Goal: Task Accomplishment & Management: Use online tool/utility

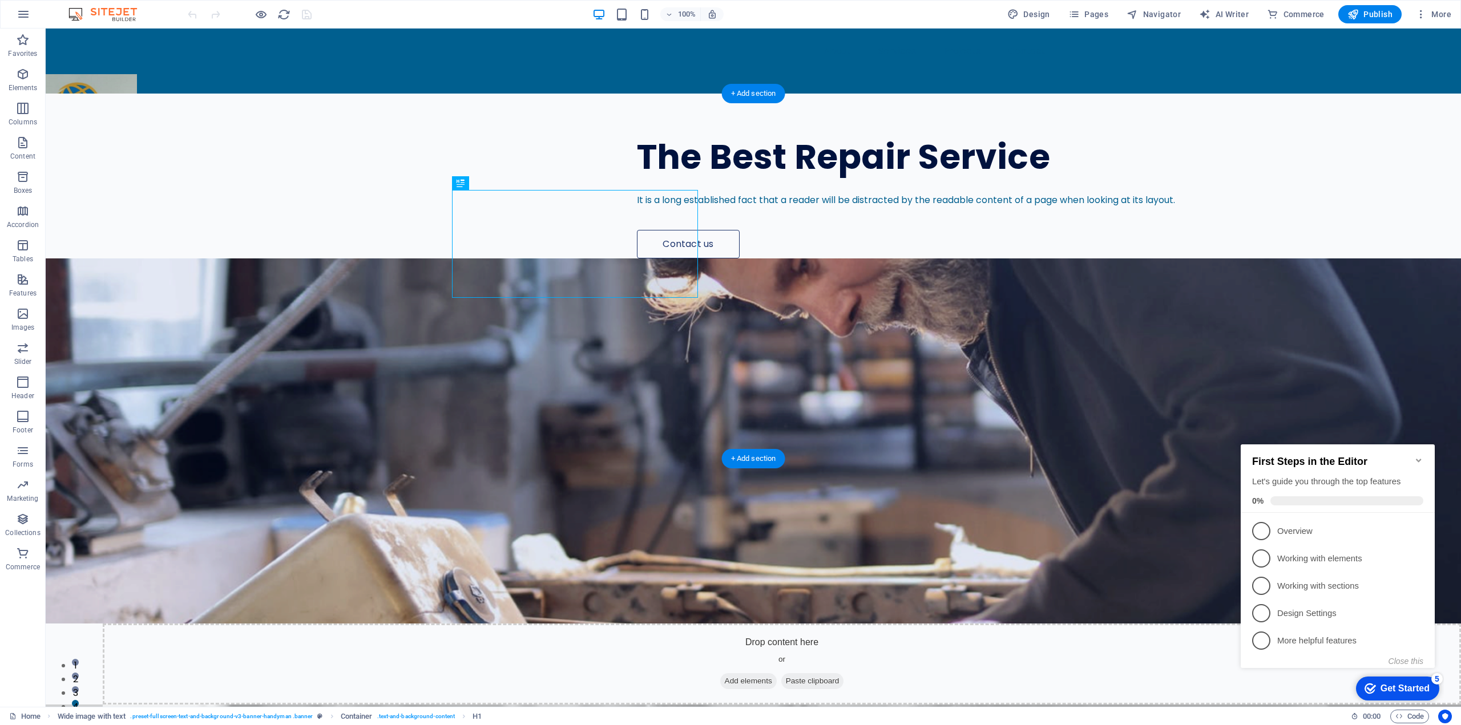
click at [928, 274] on figure at bounding box center [753, 440] width 1415 height 365
click at [1010, 331] on figure at bounding box center [753, 440] width 1415 height 365
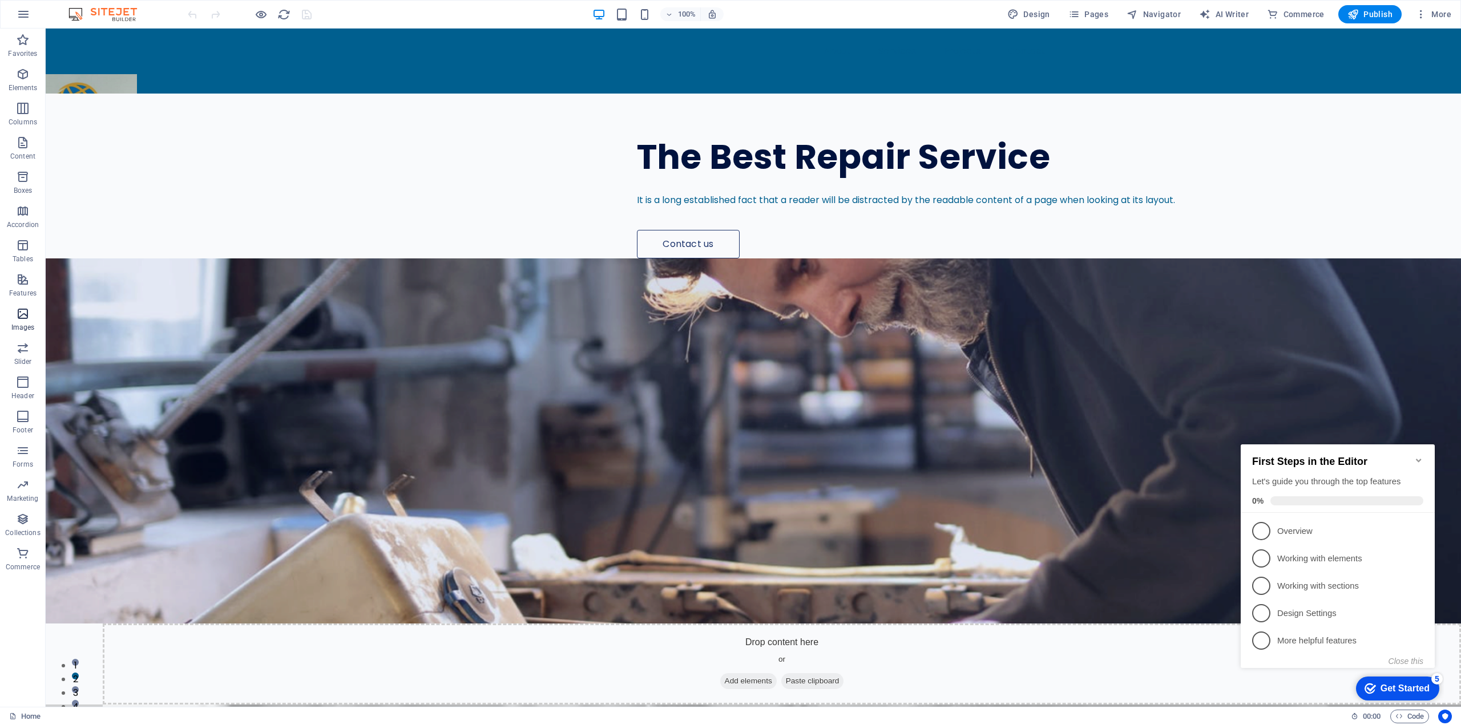
click at [19, 309] on icon "button" at bounding box center [23, 314] width 14 height 14
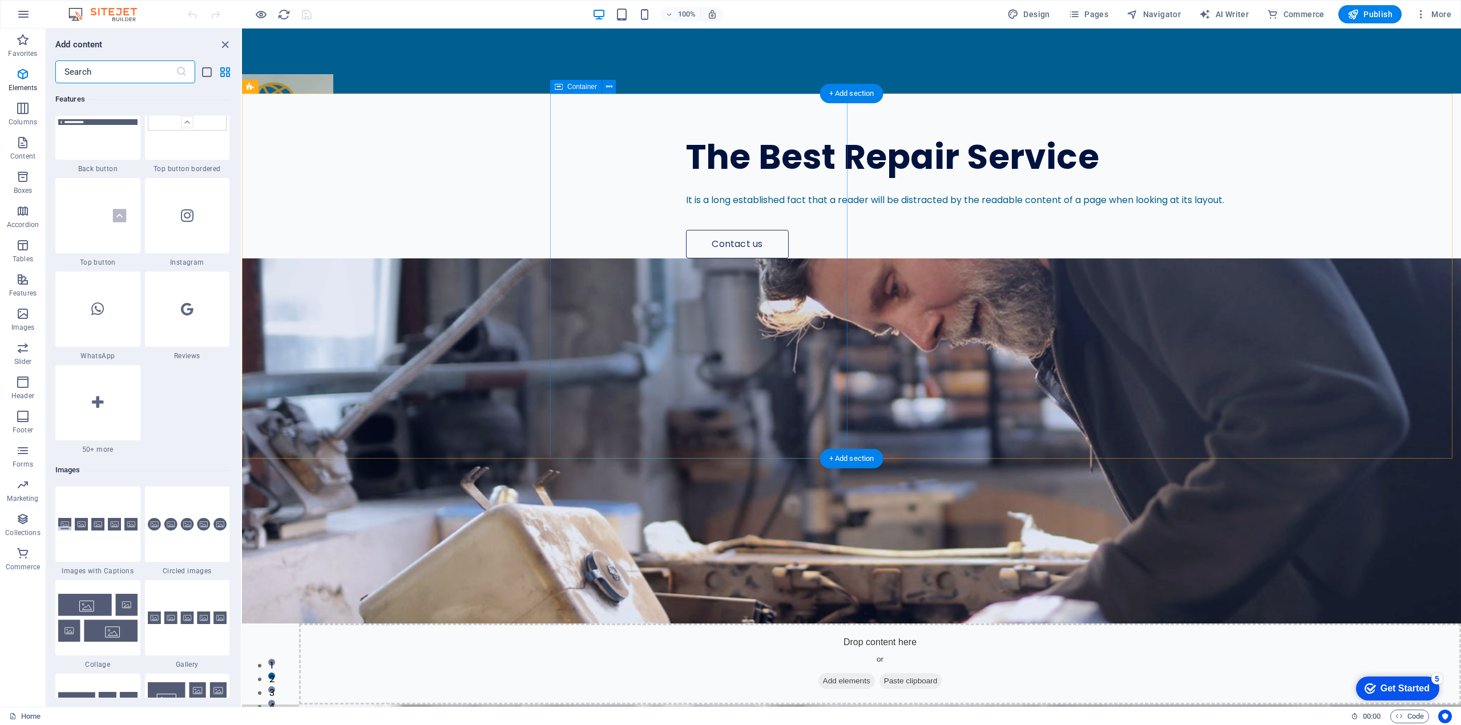
scroll to position [5785, 0]
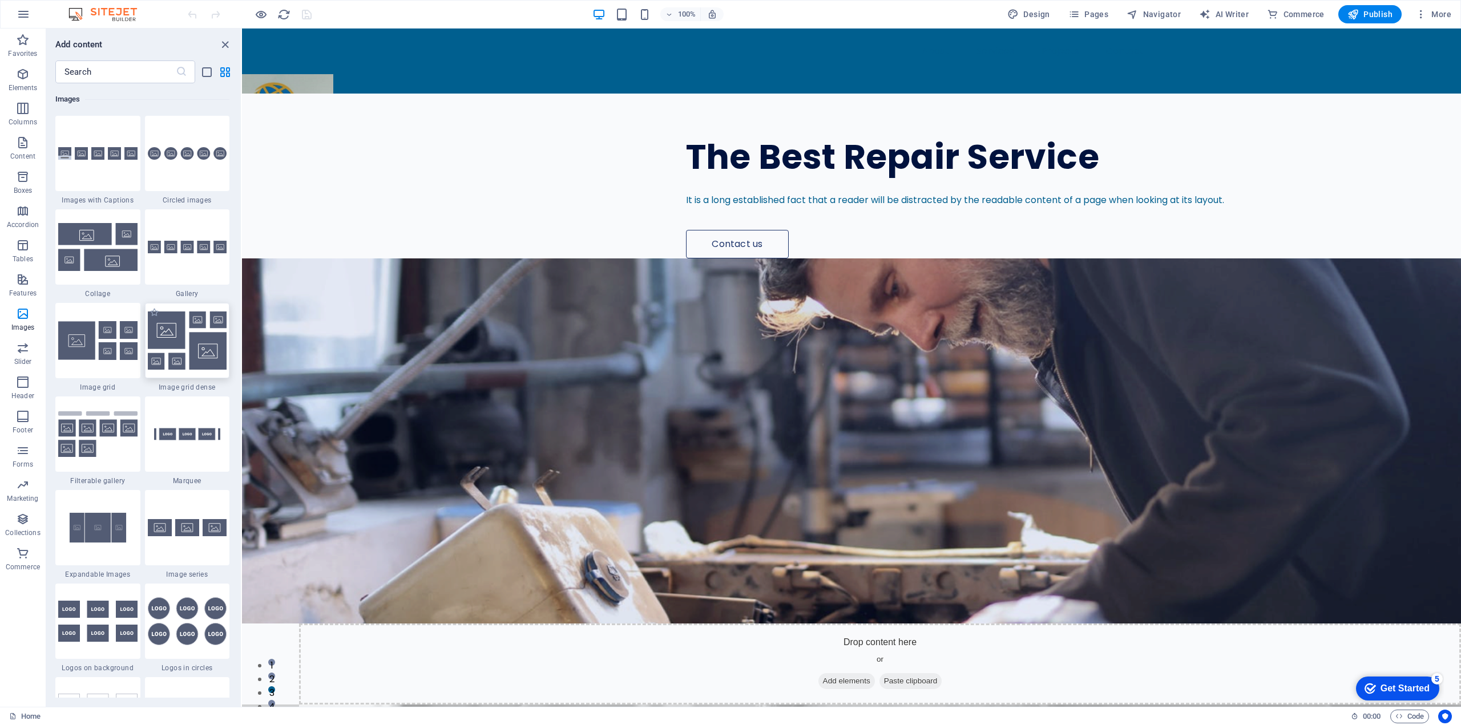
click at [172, 345] on img at bounding box center [187, 341] width 79 height 58
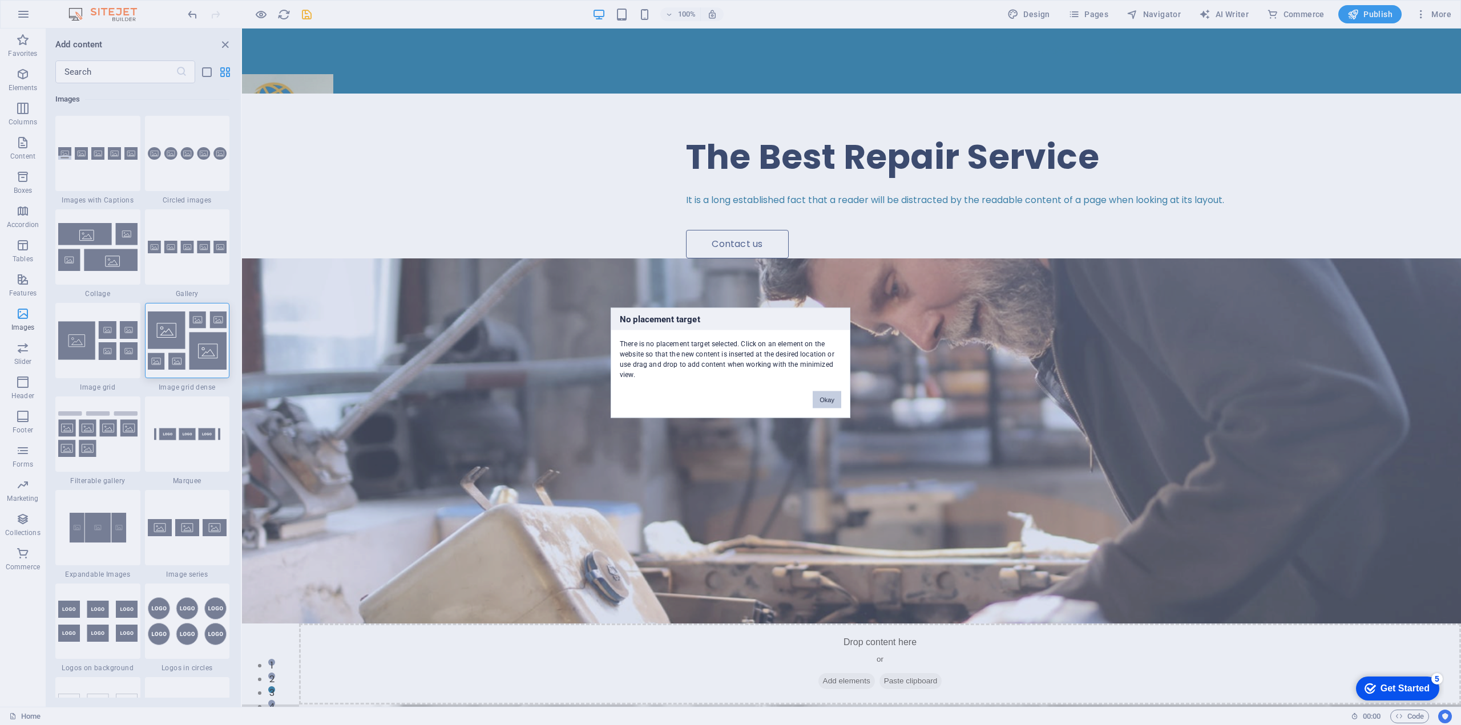
click at [832, 391] on button "Okay" at bounding box center [826, 399] width 29 height 17
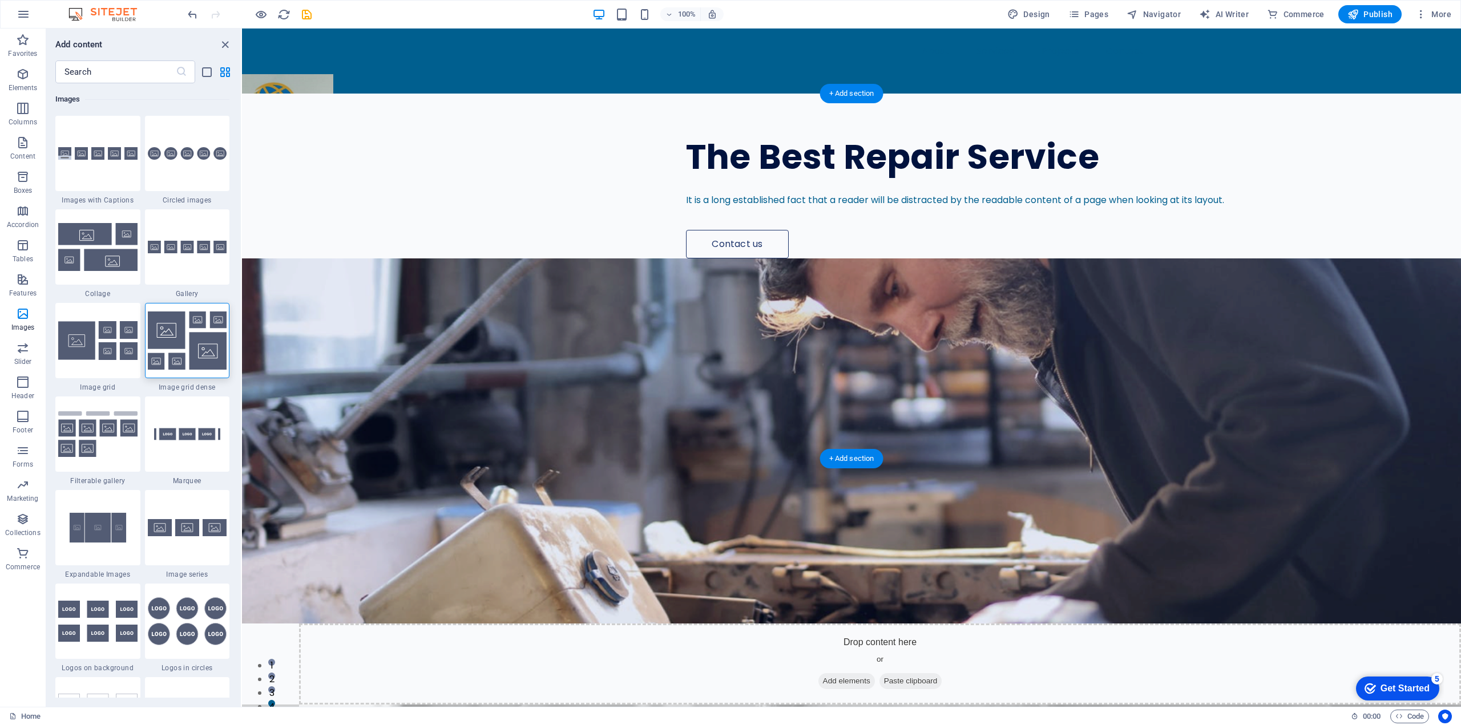
click at [1032, 394] on figure at bounding box center [851, 440] width 1219 height 365
click at [424, 230] on div "The Best Repair Service It is a long established fact that a reader will be dis…" at bounding box center [851, 622] width 1219 height 1057
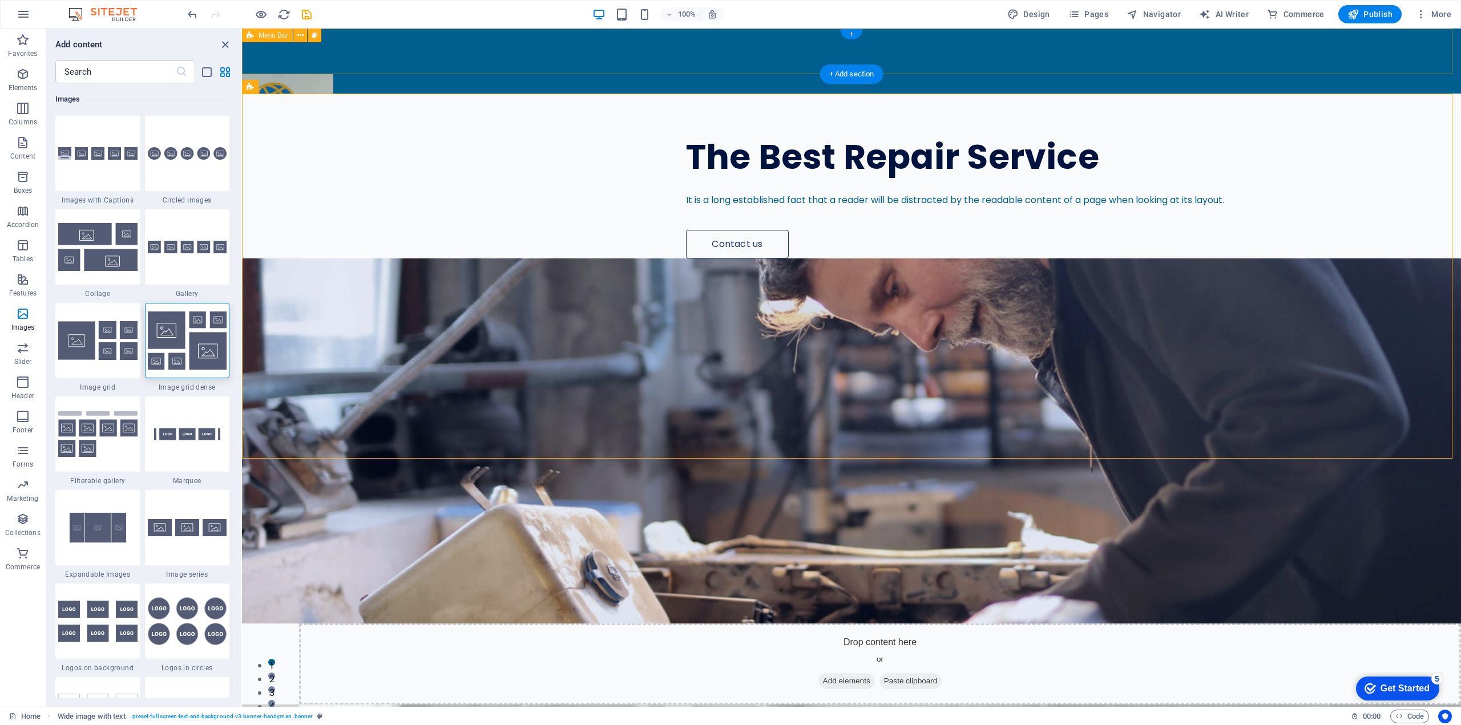
click at [404, 53] on div "About Services Projects Contact" at bounding box center [851, 52] width 1219 height 46
click at [227, 43] on icon "close panel" at bounding box center [225, 44] width 13 height 13
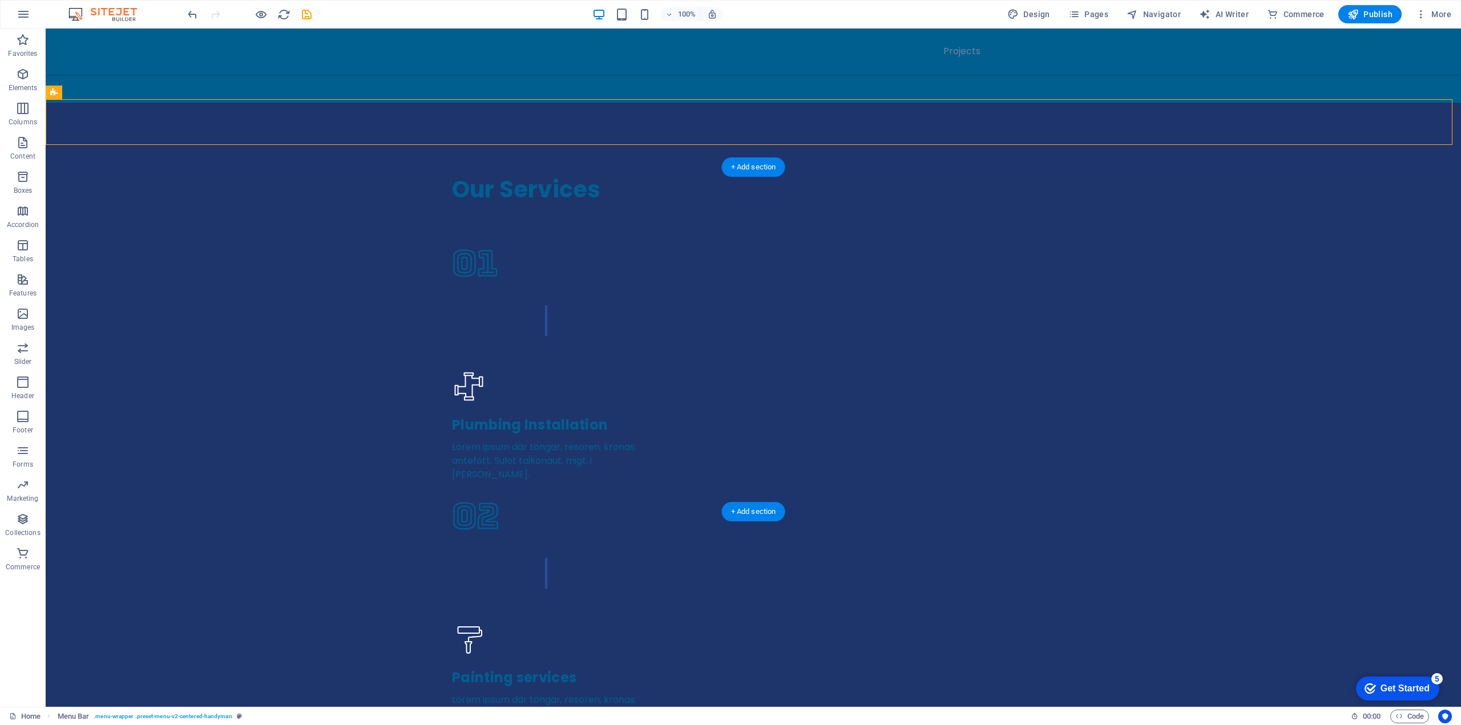
scroll to position [3024, 0]
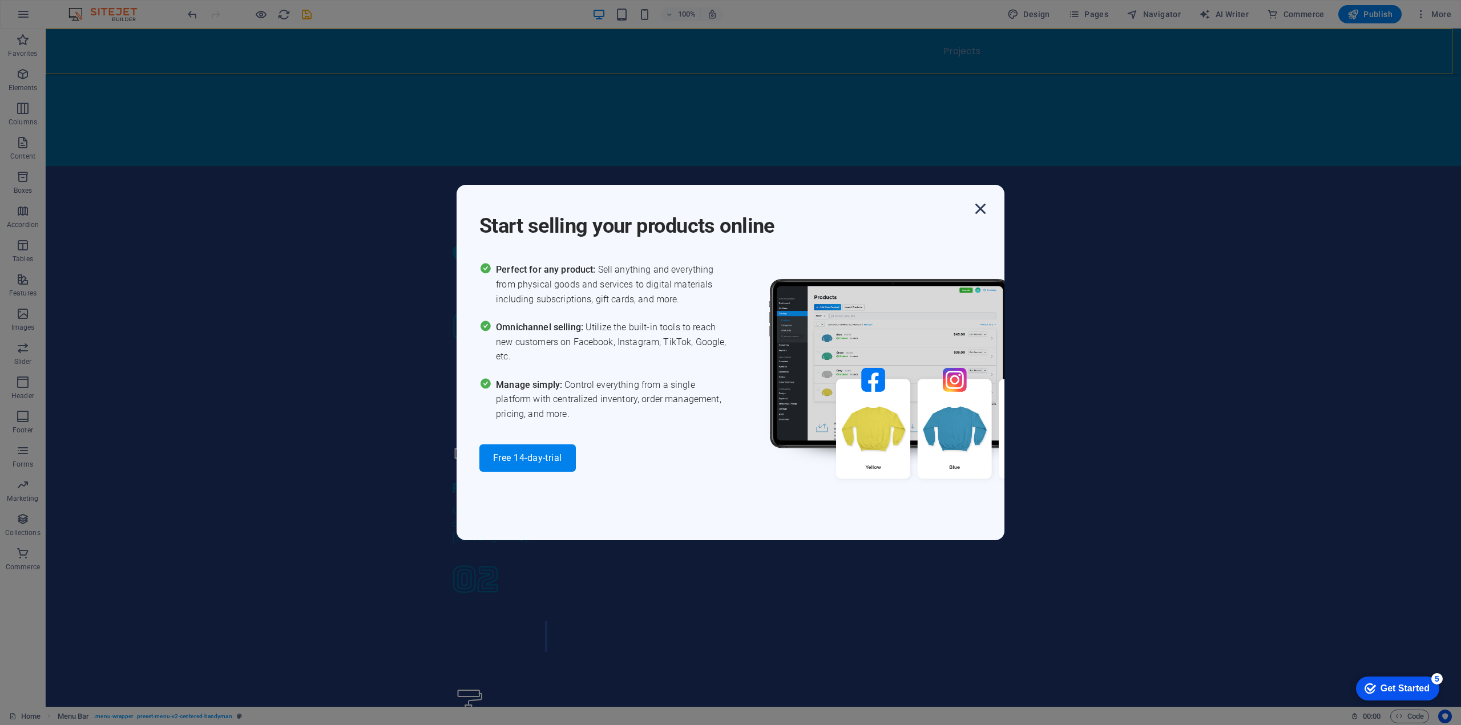
click at [990, 211] on icon "button" at bounding box center [980, 209] width 21 height 21
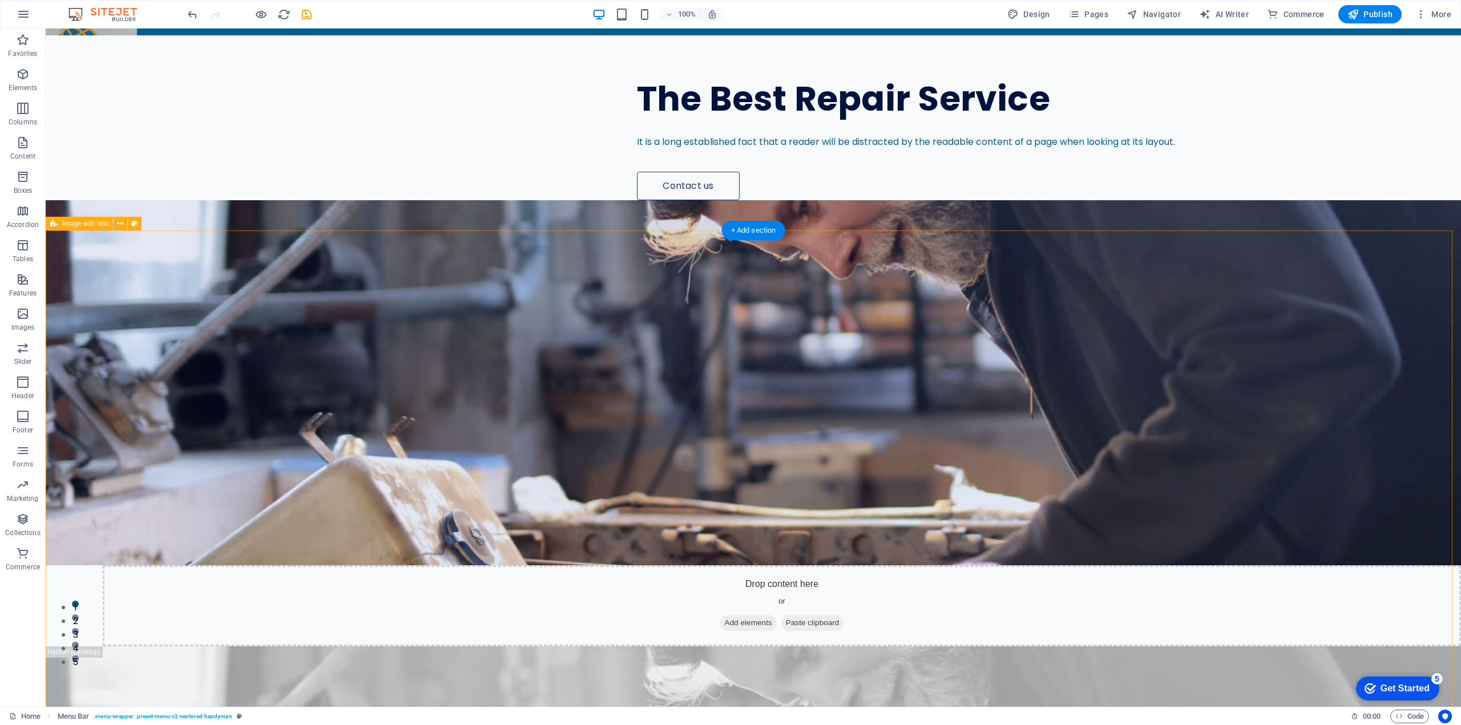
scroll to position [0, 0]
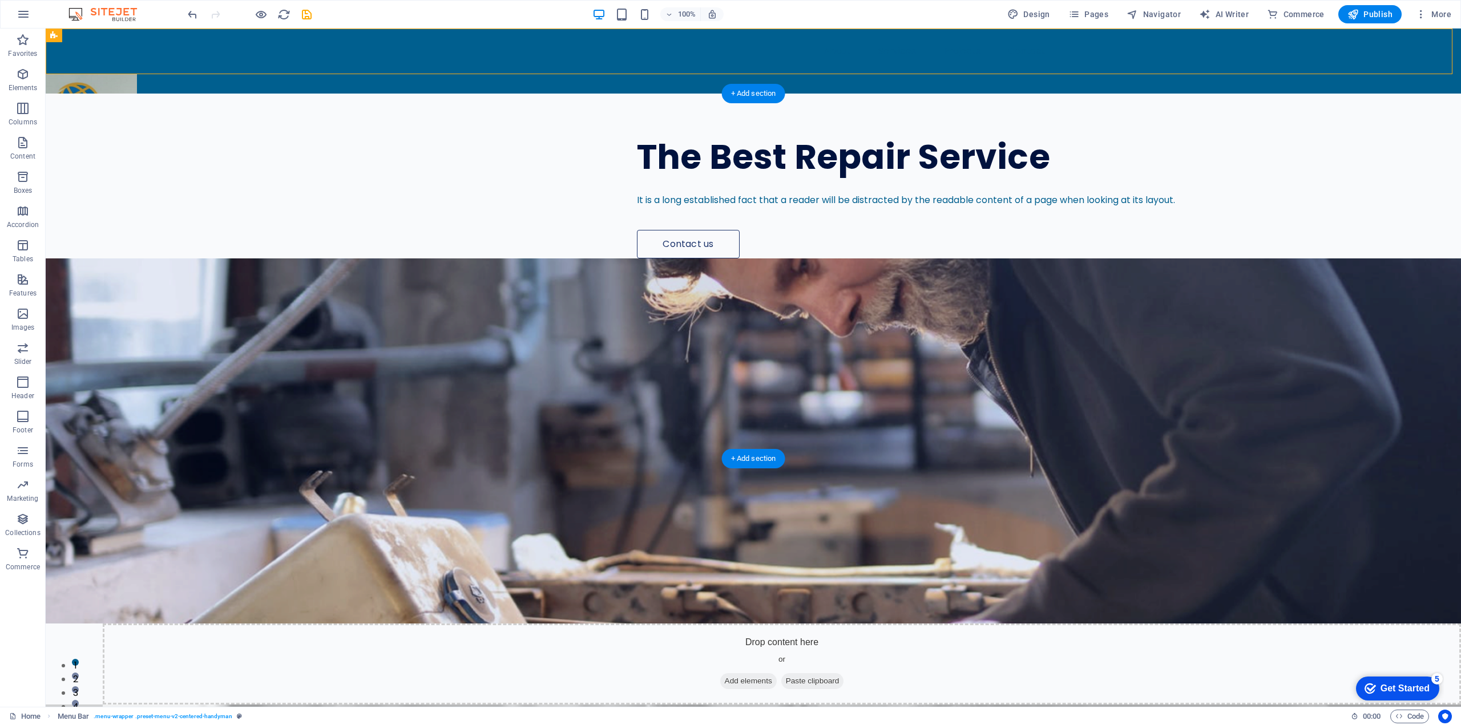
click at [957, 258] on figure at bounding box center [753, 440] width 1415 height 365
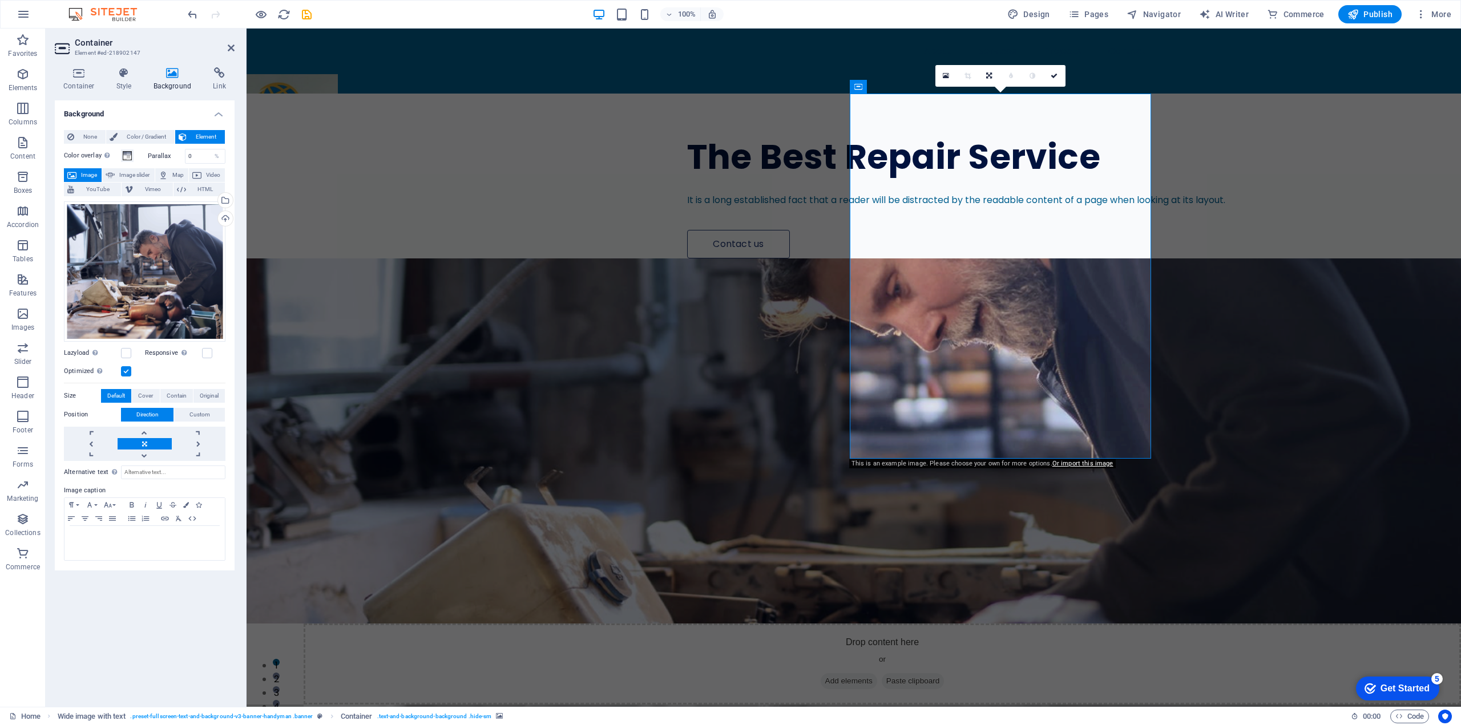
click at [79, 173] on button "Image" at bounding box center [83, 175] width 38 height 14
click at [134, 249] on div "Drag files here, click to choose files or select files from Files or our free s…" at bounding box center [144, 271] width 161 height 140
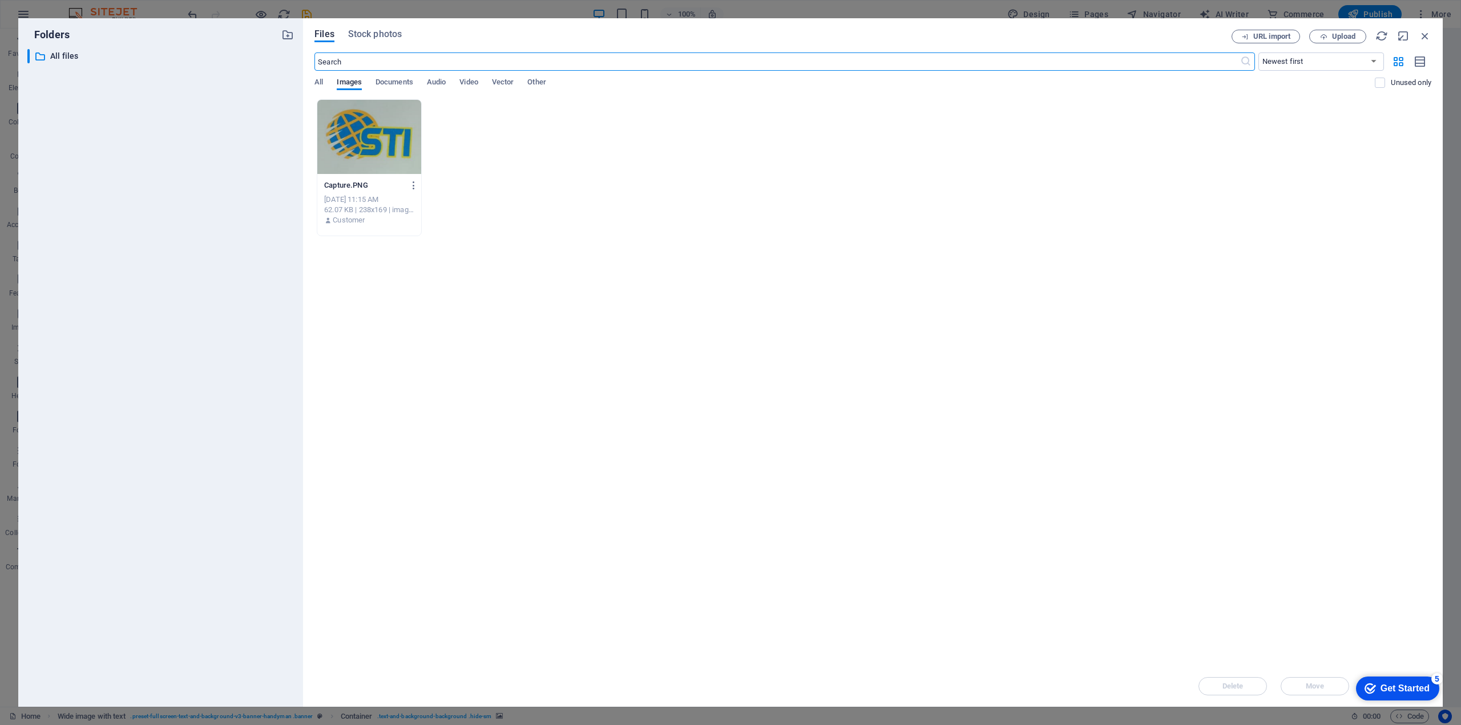
click at [395, 145] on div at bounding box center [369, 137] width 104 height 74
click at [361, 144] on div "1" at bounding box center [369, 137] width 104 height 74
click at [361, 144] on div at bounding box center [369, 137] width 104 height 74
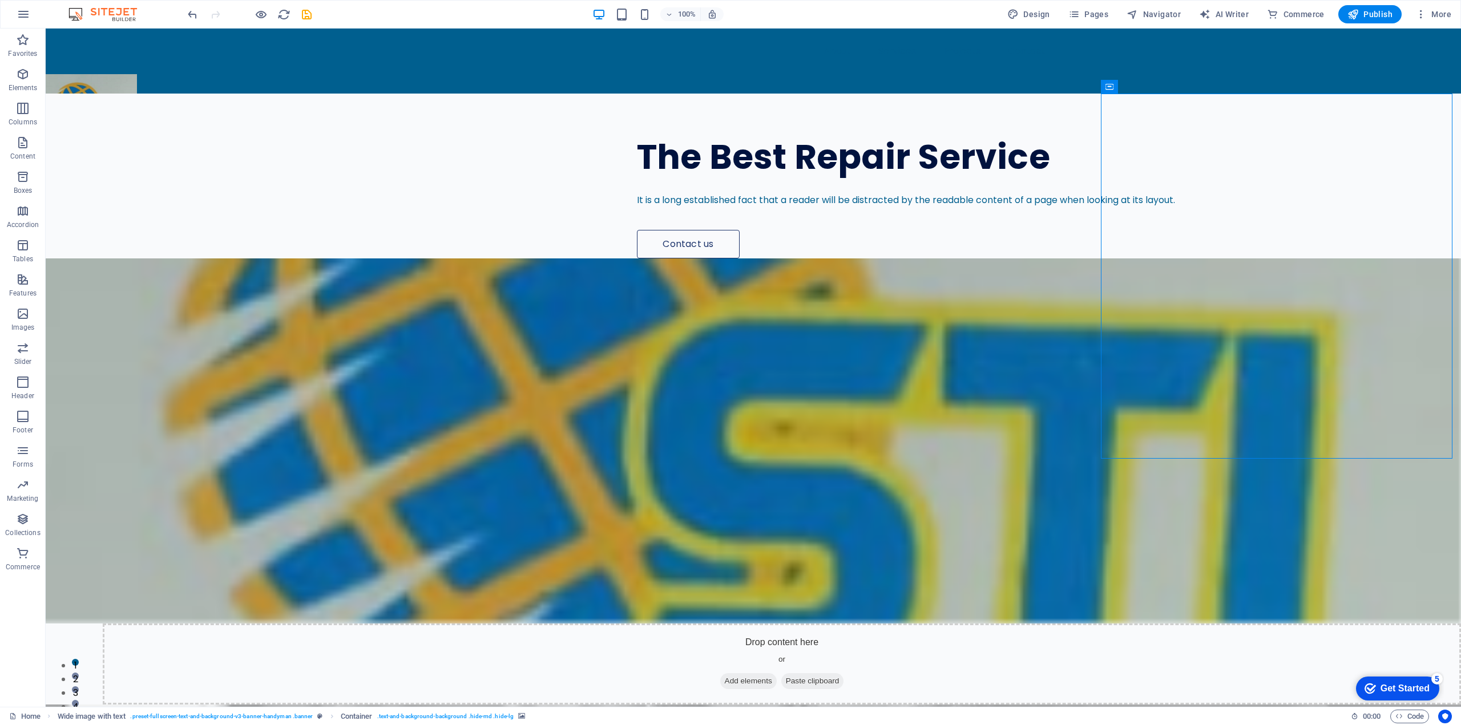
click at [16, 317] on icon "button" at bounding box center [23, 314] width 14 height 14
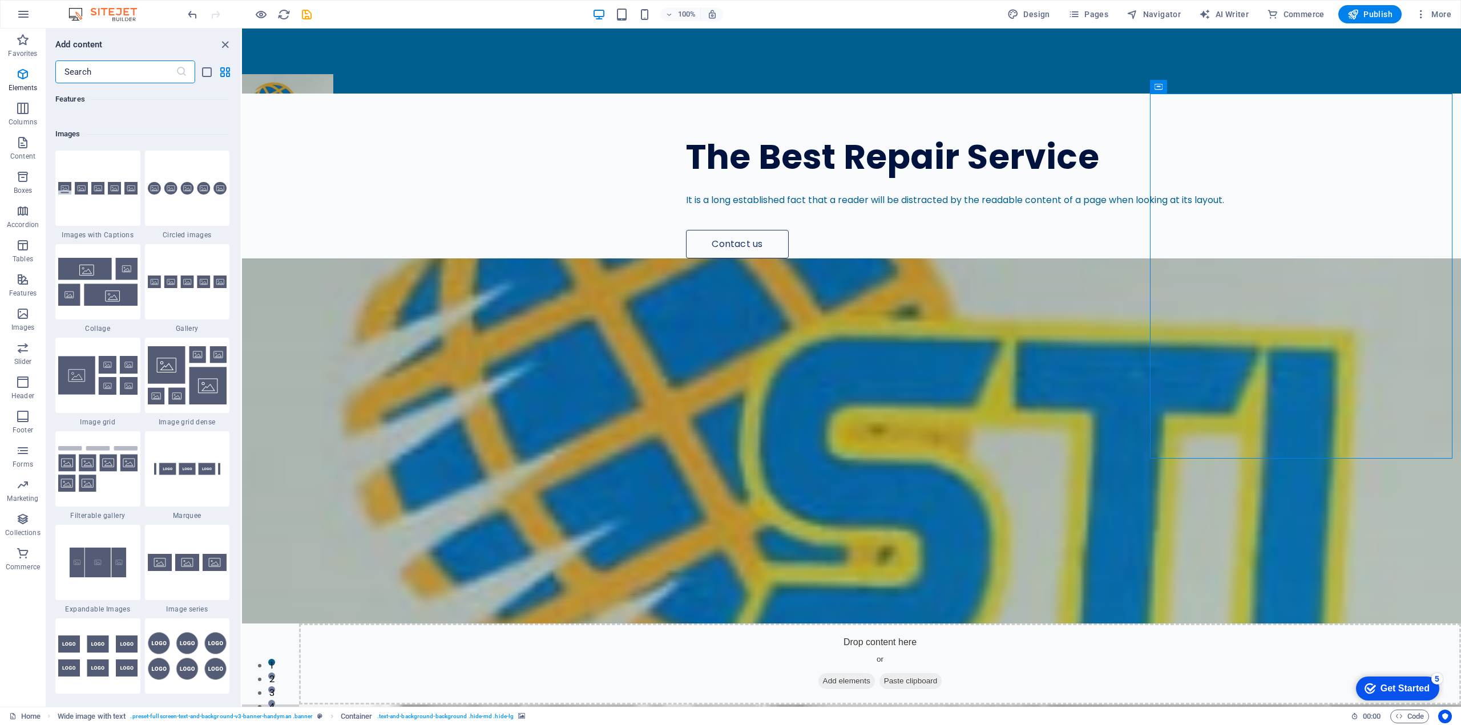
scroll to position [5785, 0]
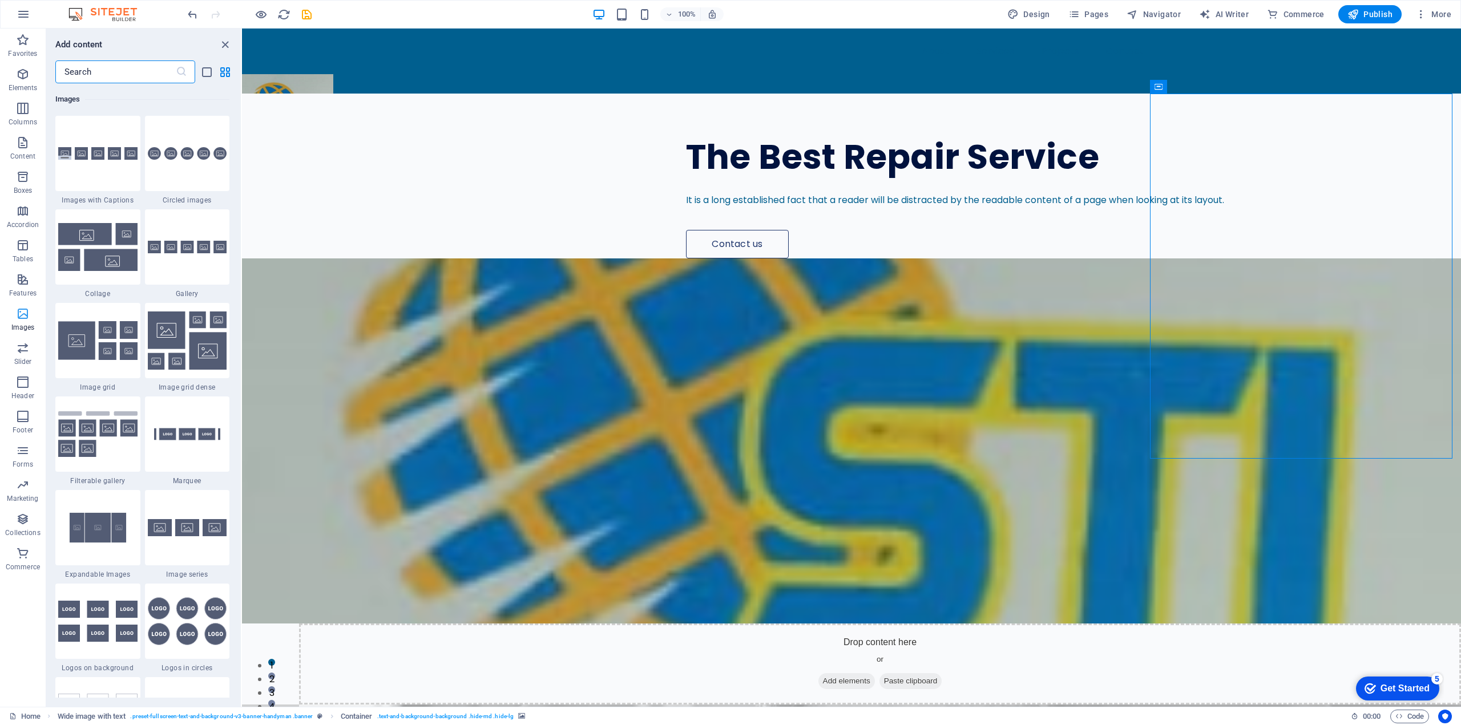
click at [27, 316] on icon "button" at bounding box center [23, 314] width 14 height 14
click at [1220, 88] on icon at bounding box center [1223, 87] width 9 height 12
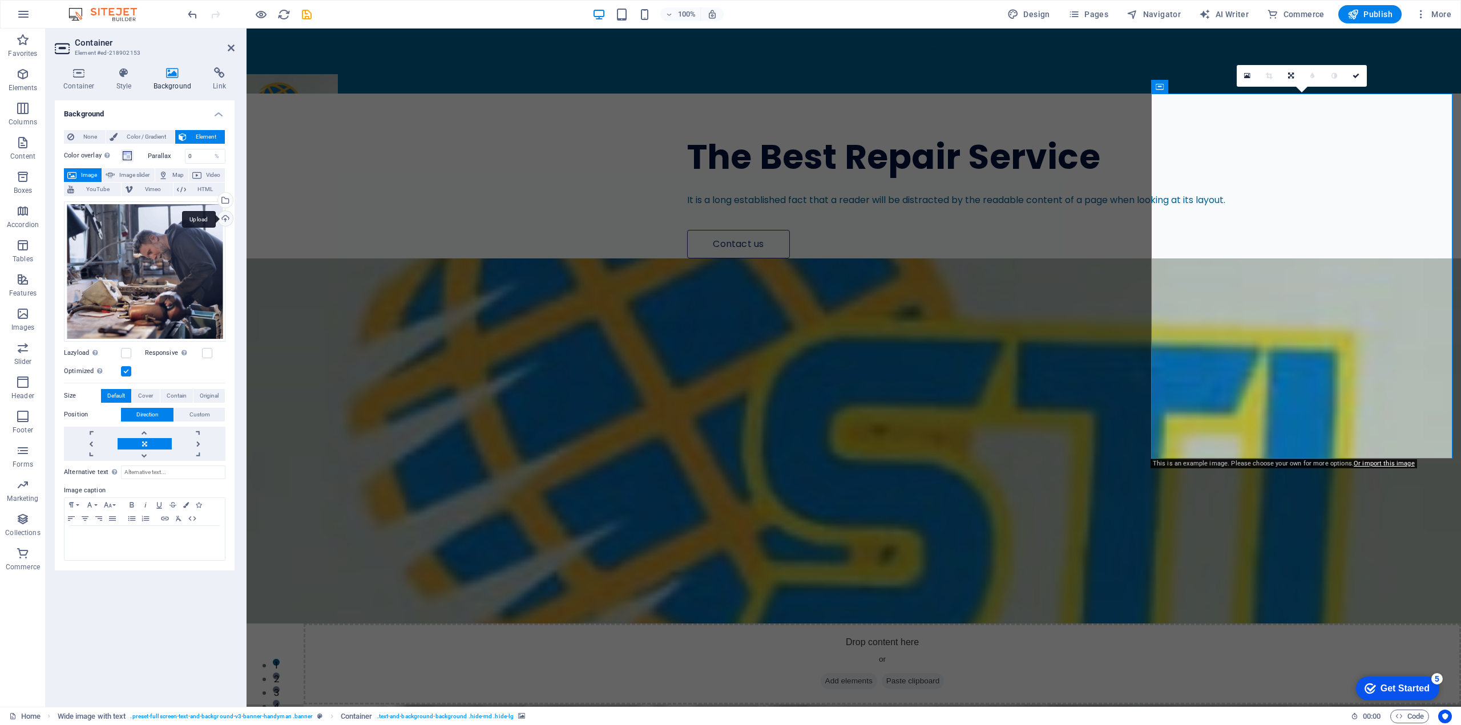
click at [226, 213] on div "Upload" at bounding box center [224, 219] width 17 height 17
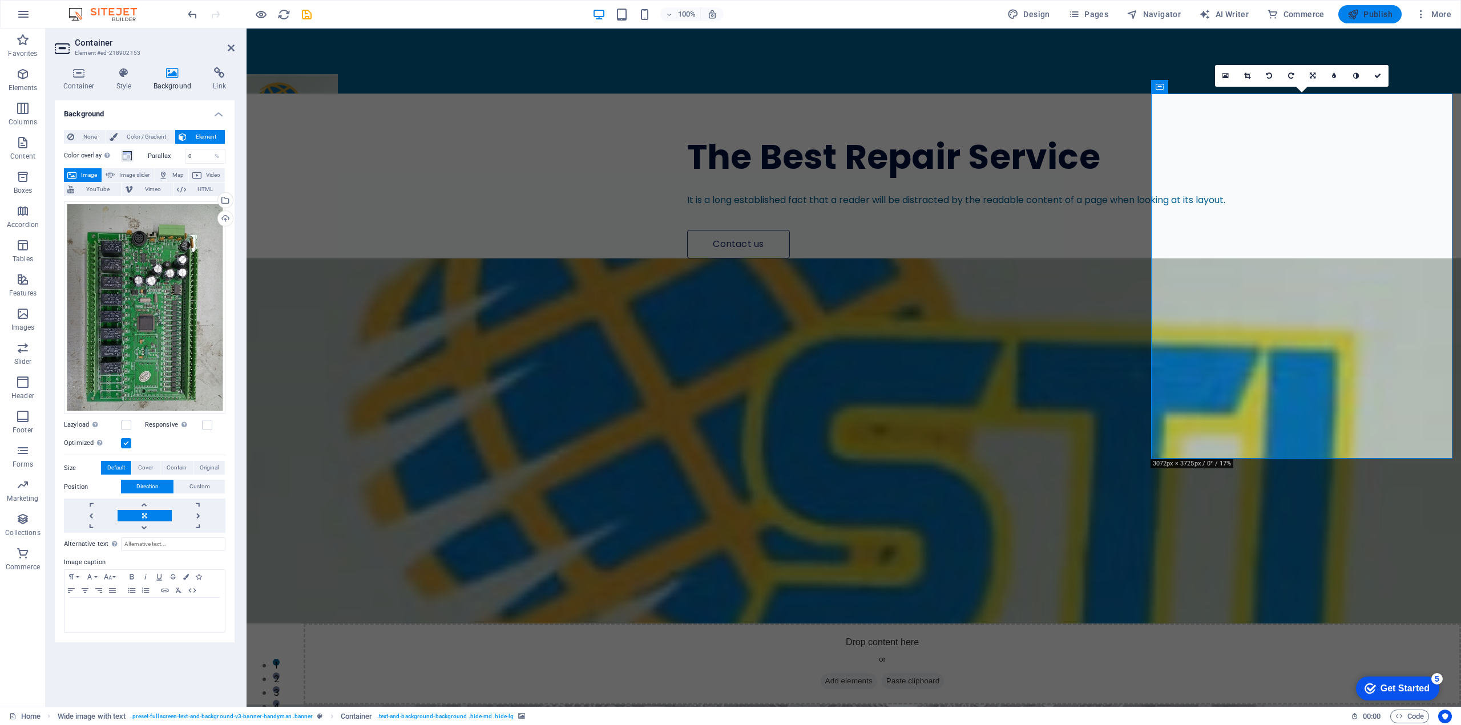
click at [1362, 17] on span "Publish" at bounding box center [1369, 14] width 45 height 11
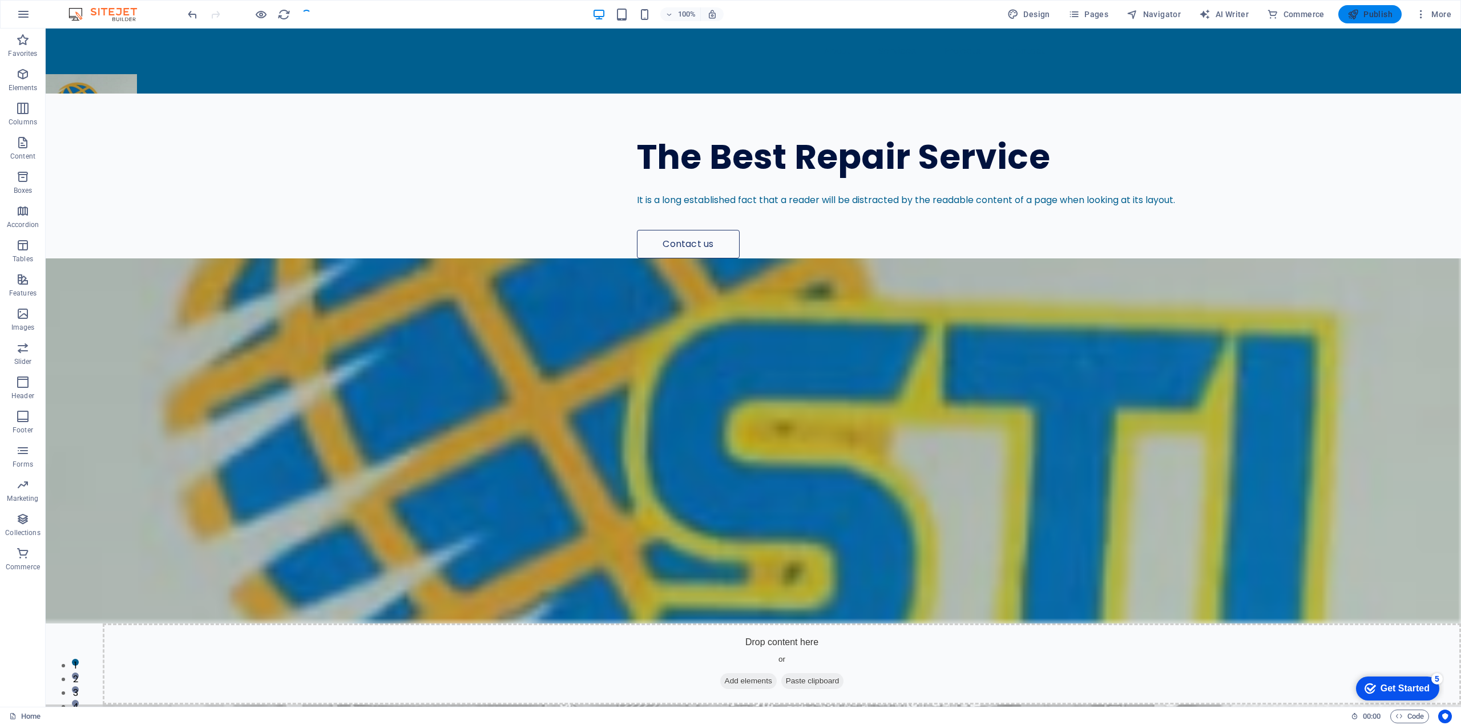
click at [1382, 7] on button "Publish" at bounding box center [1369, 14] width 63 height 18
click at [1020, 328] on figure at bounding box center [753, 440] width 1415 height 365
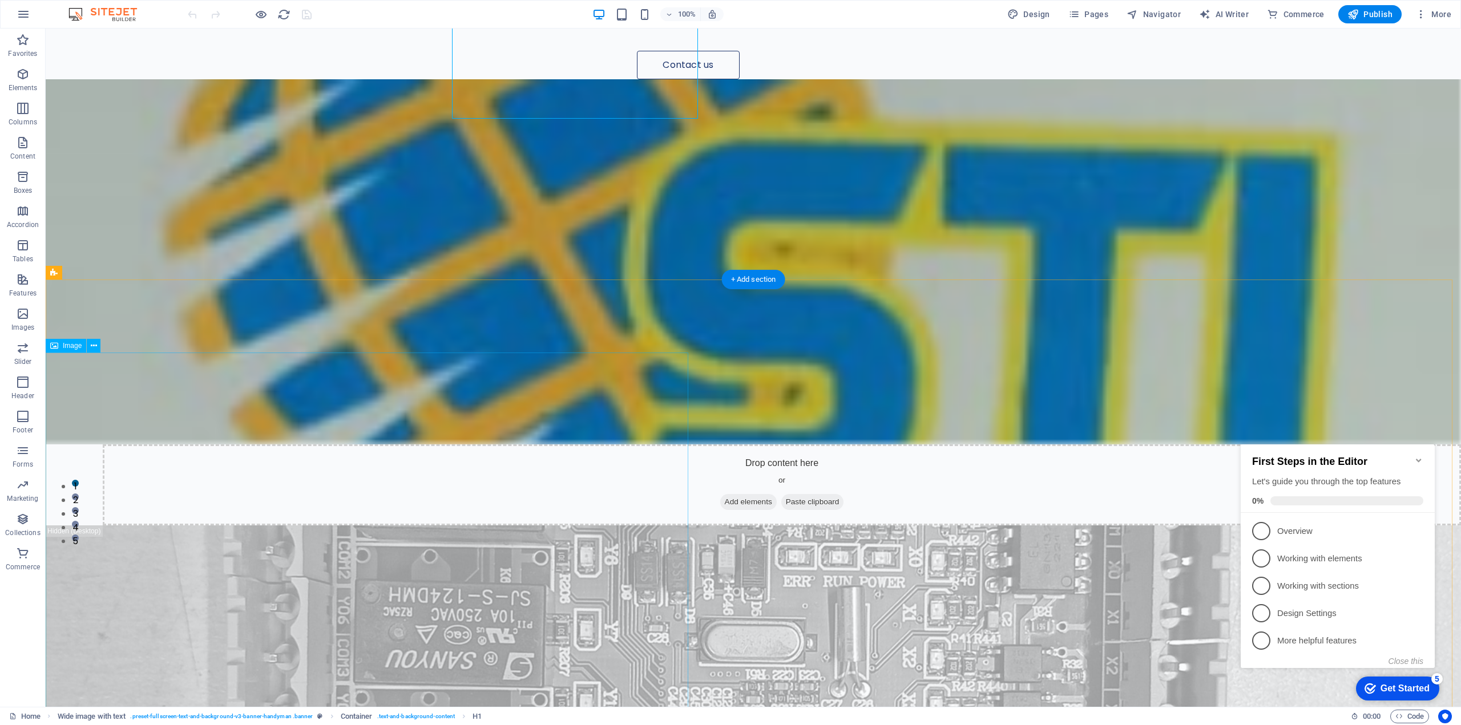
scroll to position [228, 0]
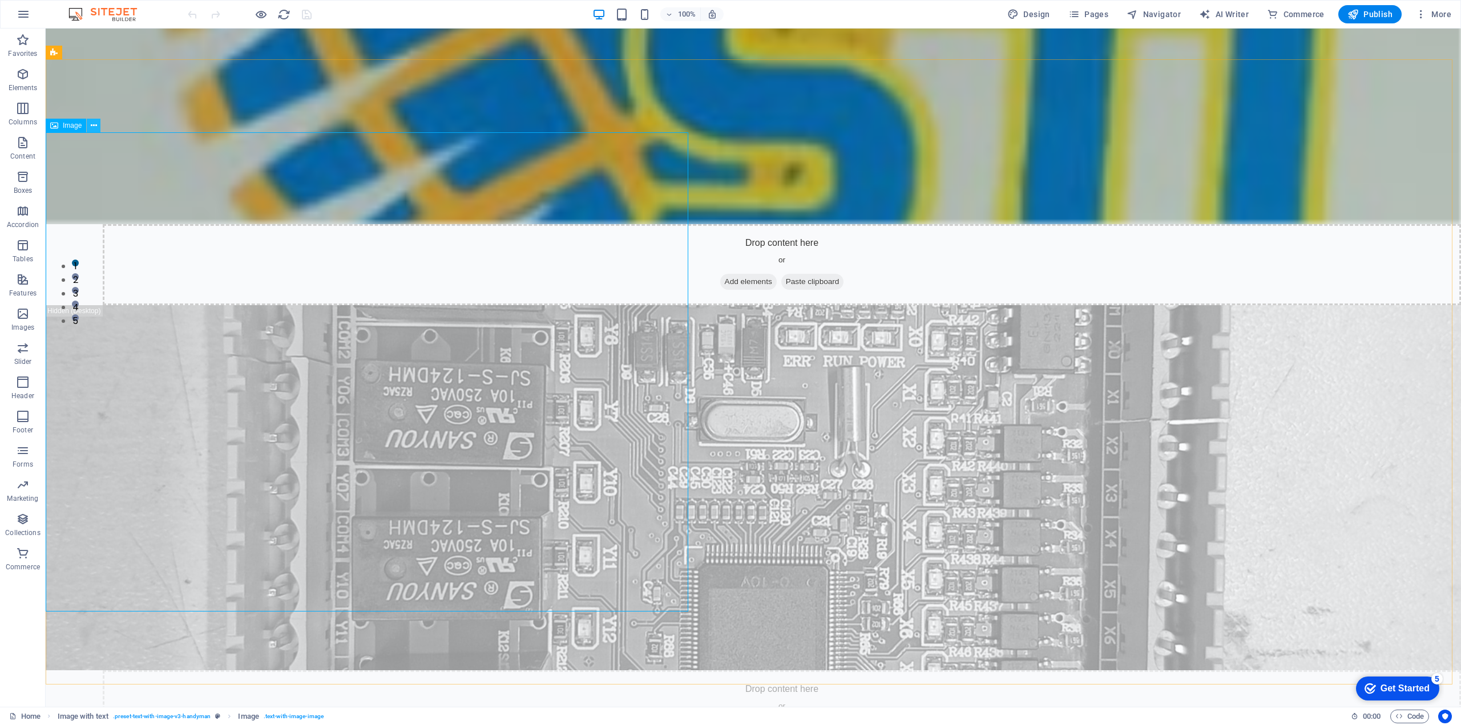
click at [92, 128] on icon at bounding box center [94, 126] width 6 height 12
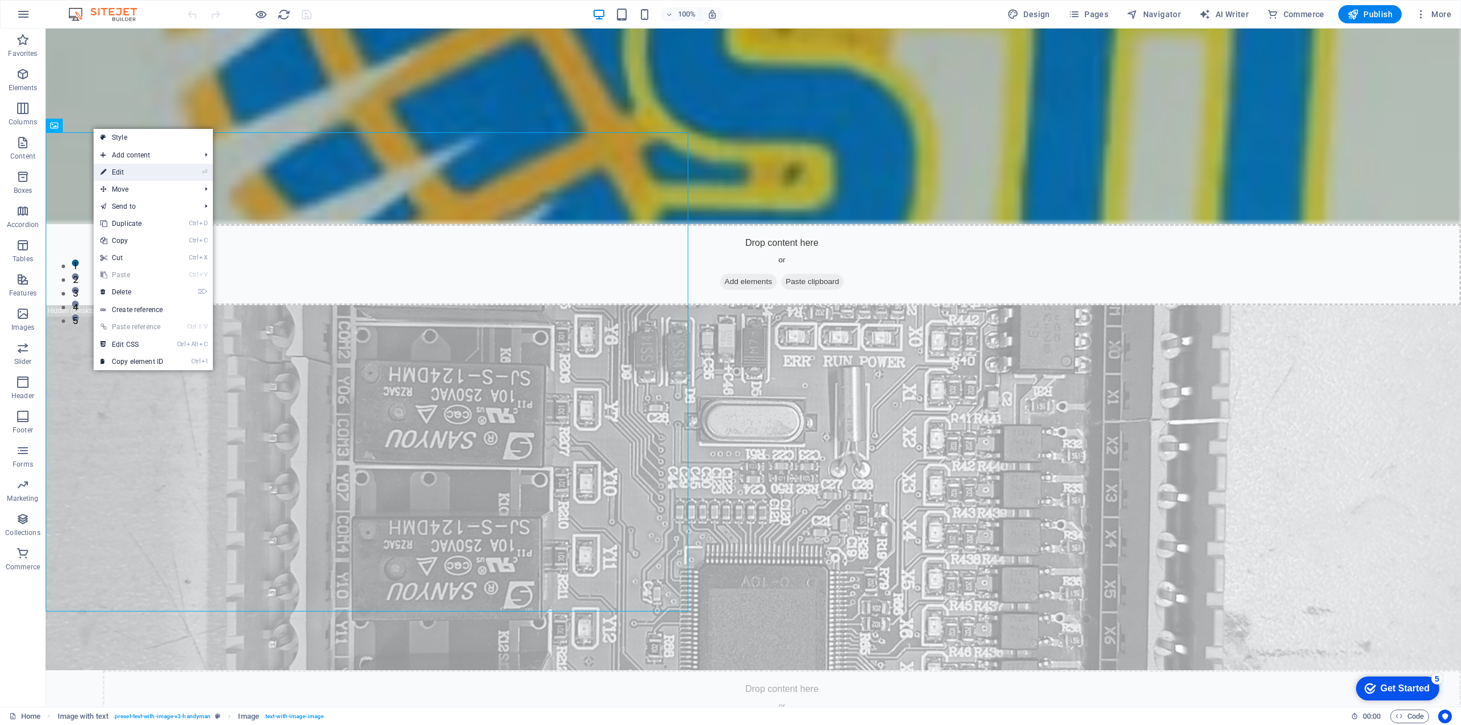
click at [154, 173] on link "⏎ Edit" at bounding box center [132, 172] width 76 height 17
select select "%"
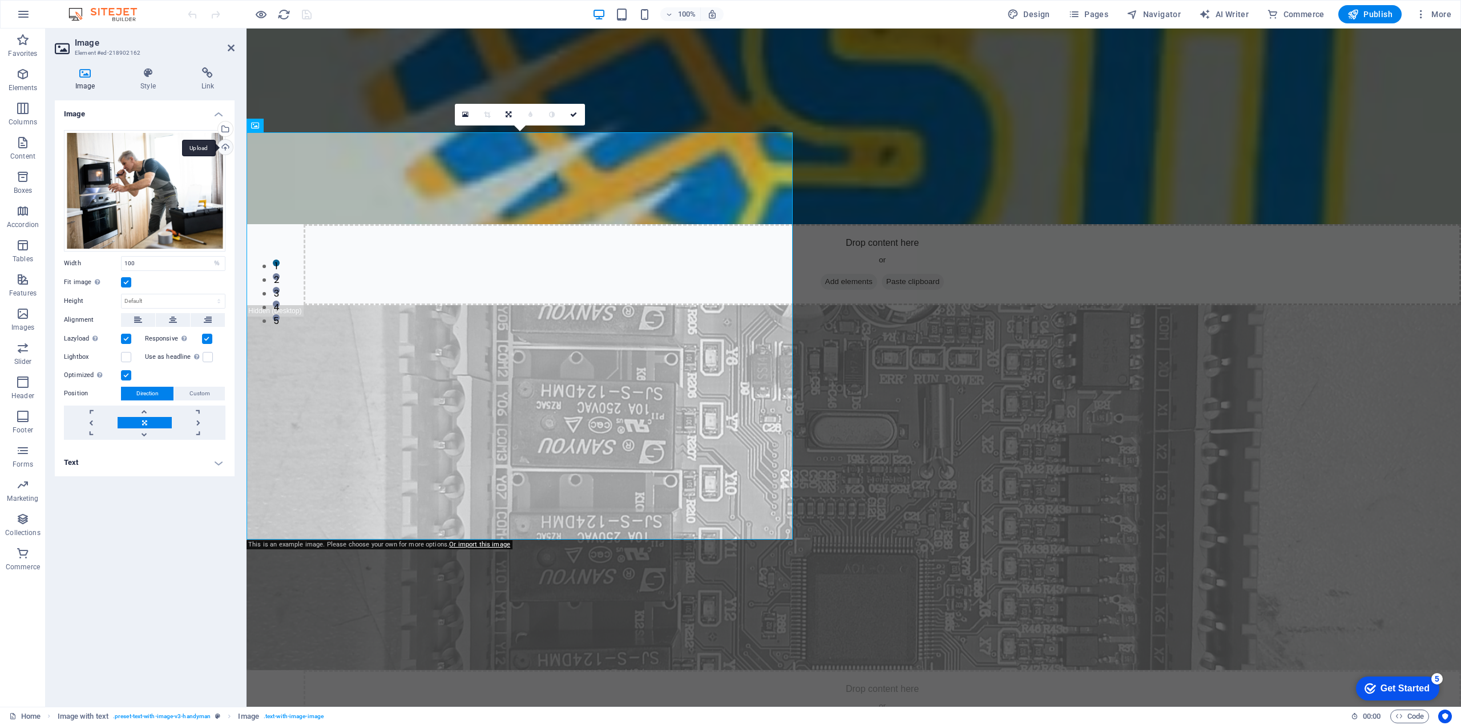
click at [229, 147] on div "Upload" at bounding box center [224, 148] width 17 height 17
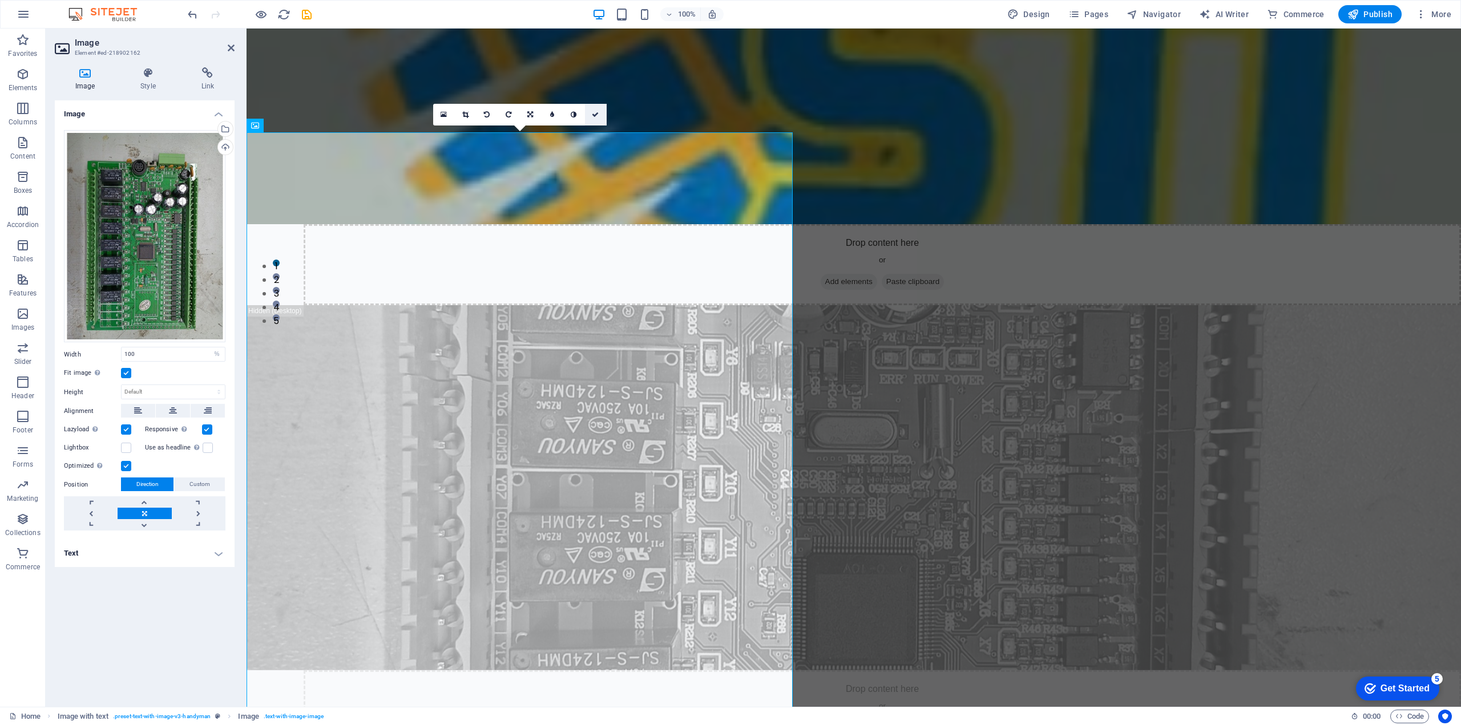
click at [600, 115] on link at bounding box center [596, 115] width 22 height 22
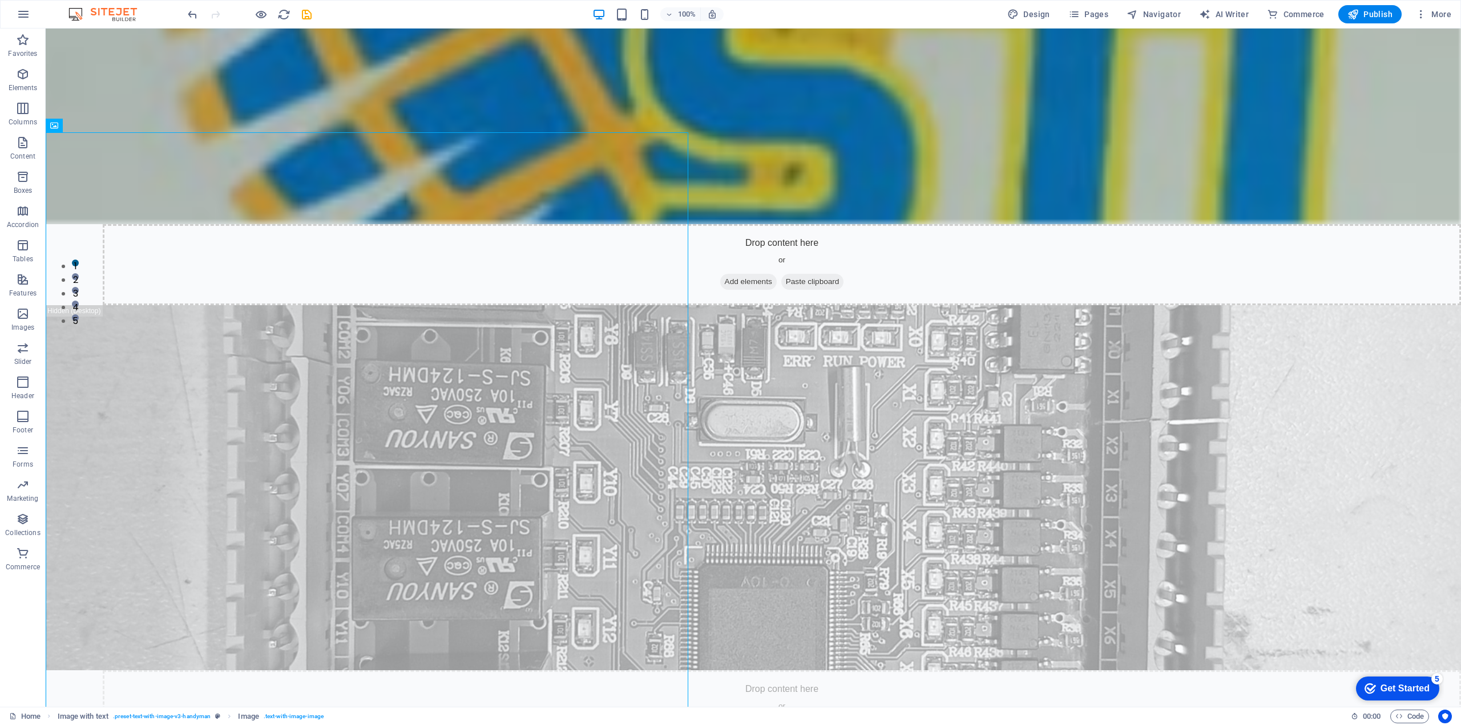
click at [1382, 685] on div "Get Started" at bounding box center [1404, 689] width 49 height 10
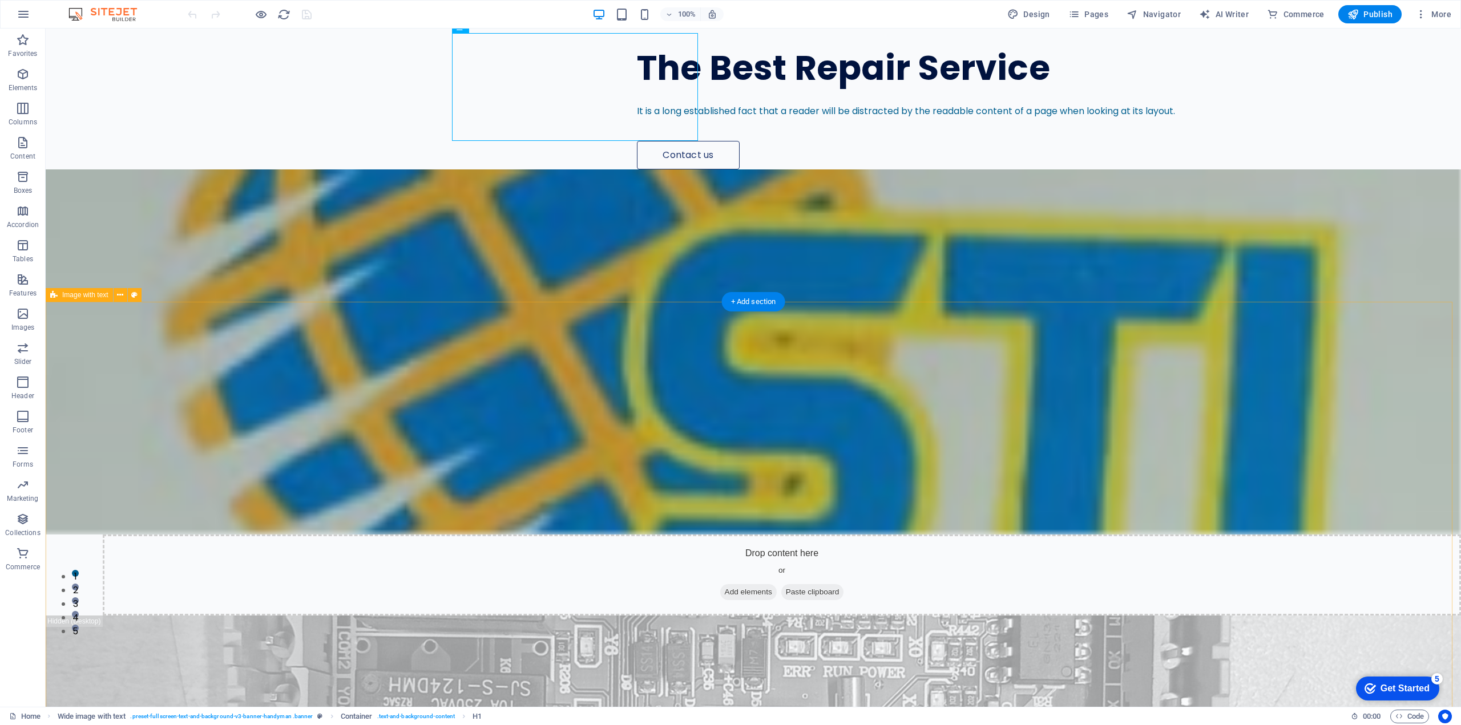
scroll to position [171, 0]
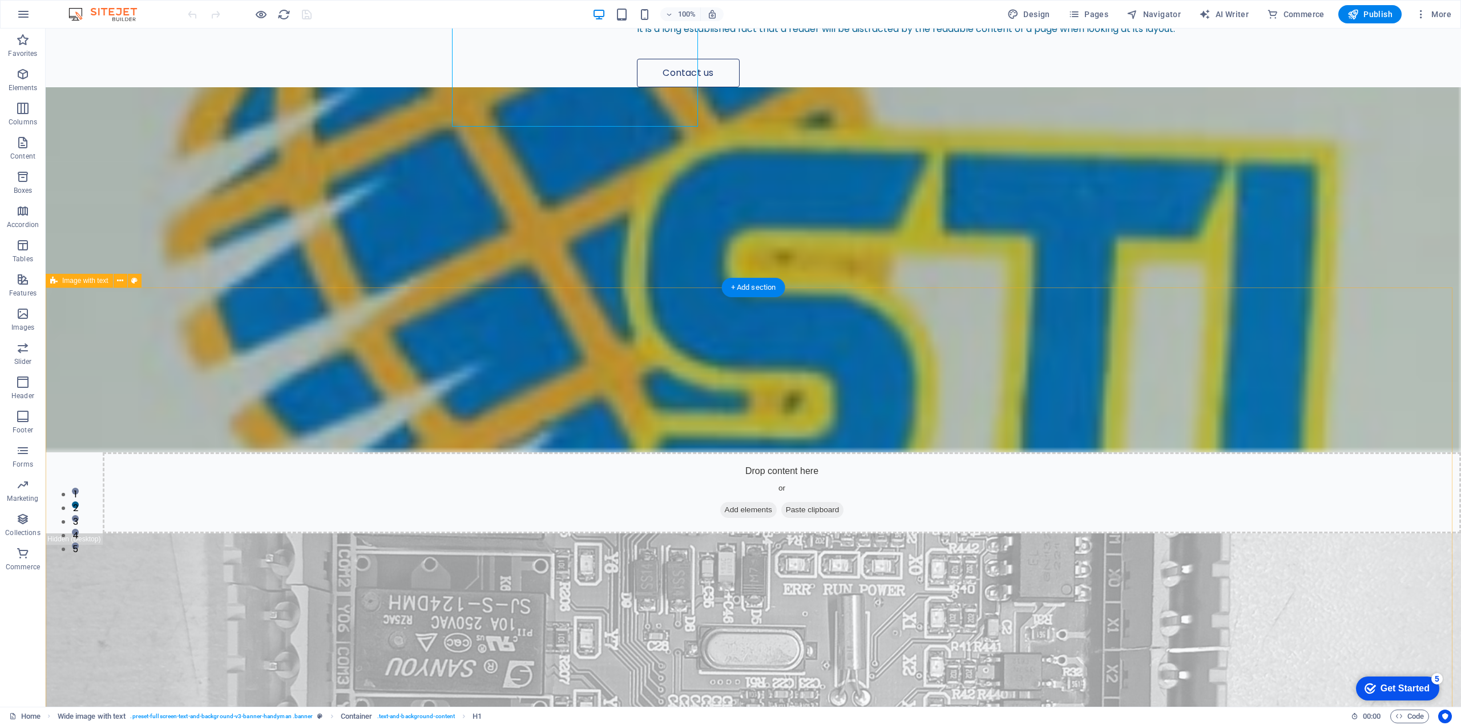
click at [740, 288] on div "+ Add section" at bounding box center [753, 287] width 63 height 19
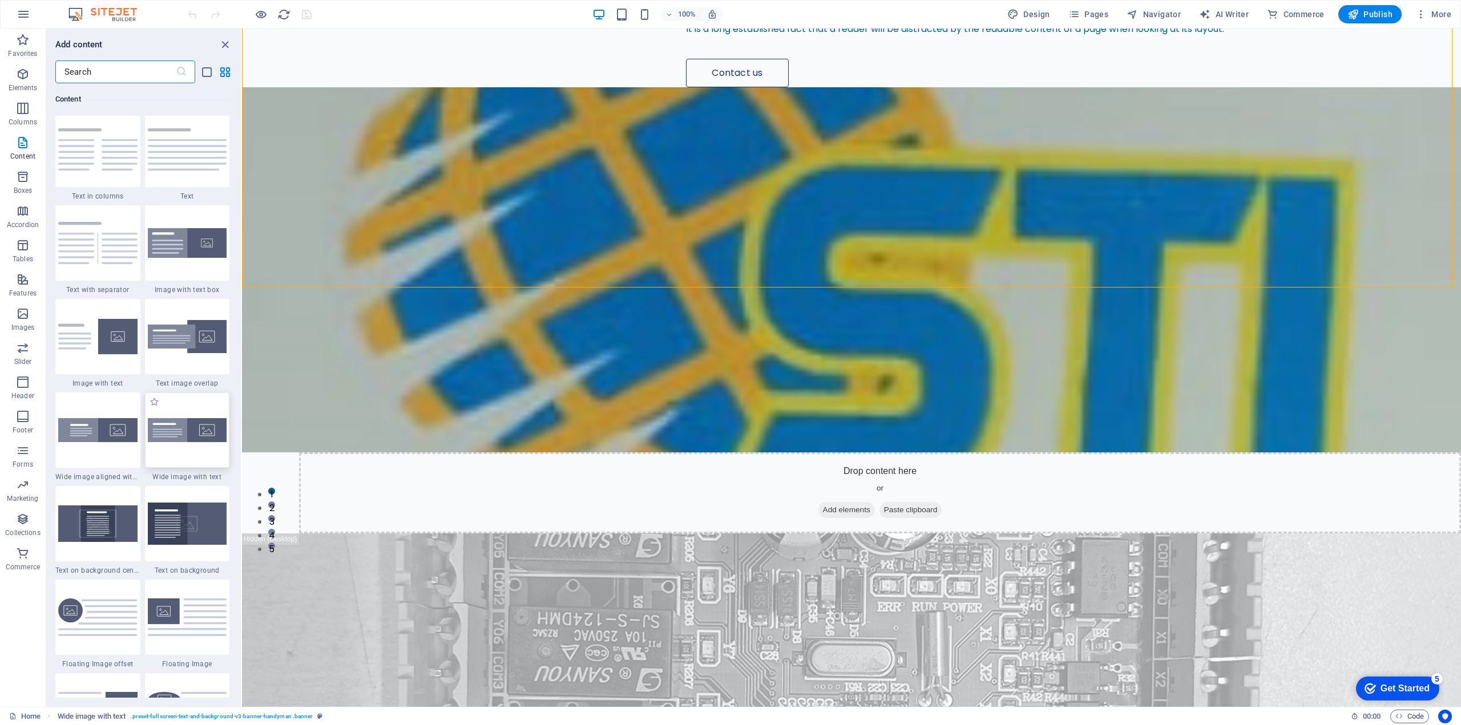
scroll to position [1996, 0]
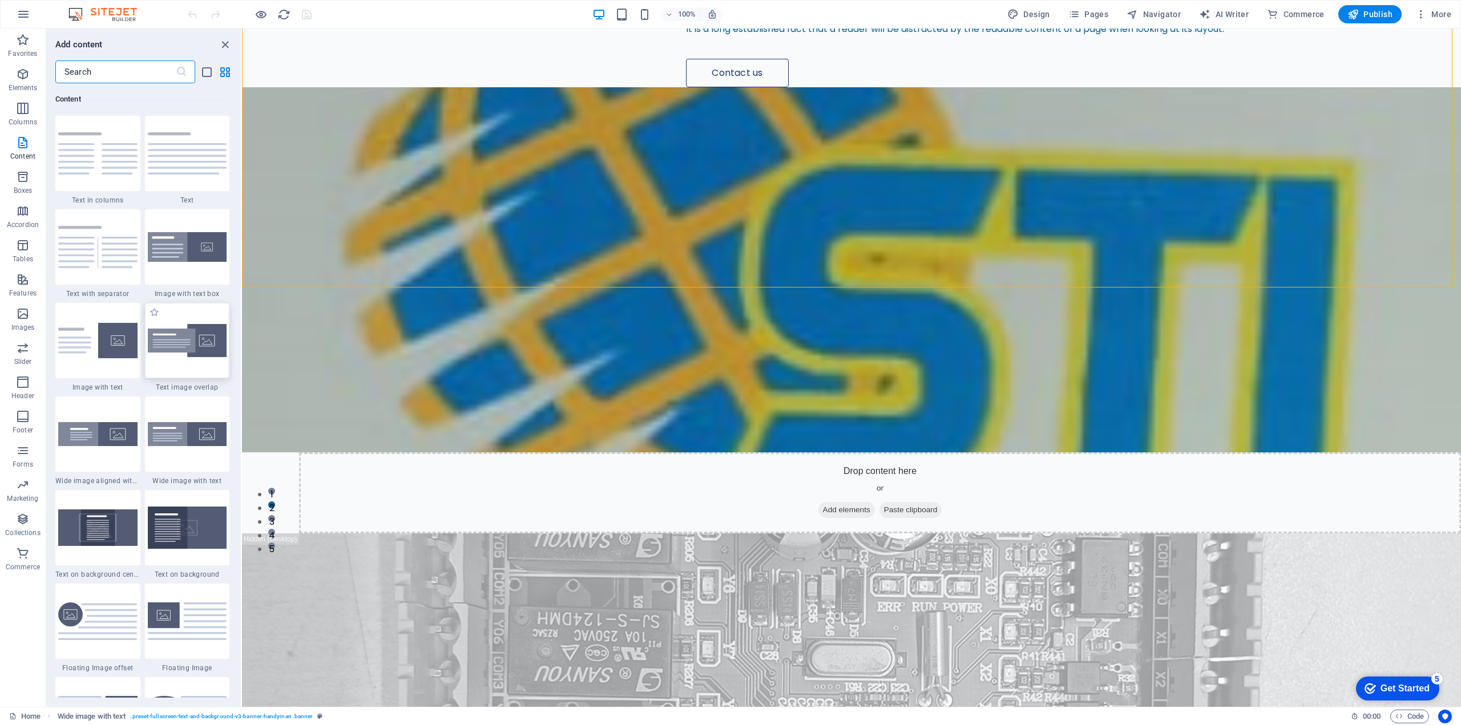
click at [209, 354] on div at bounding box center [187, 340] width 85 height 75
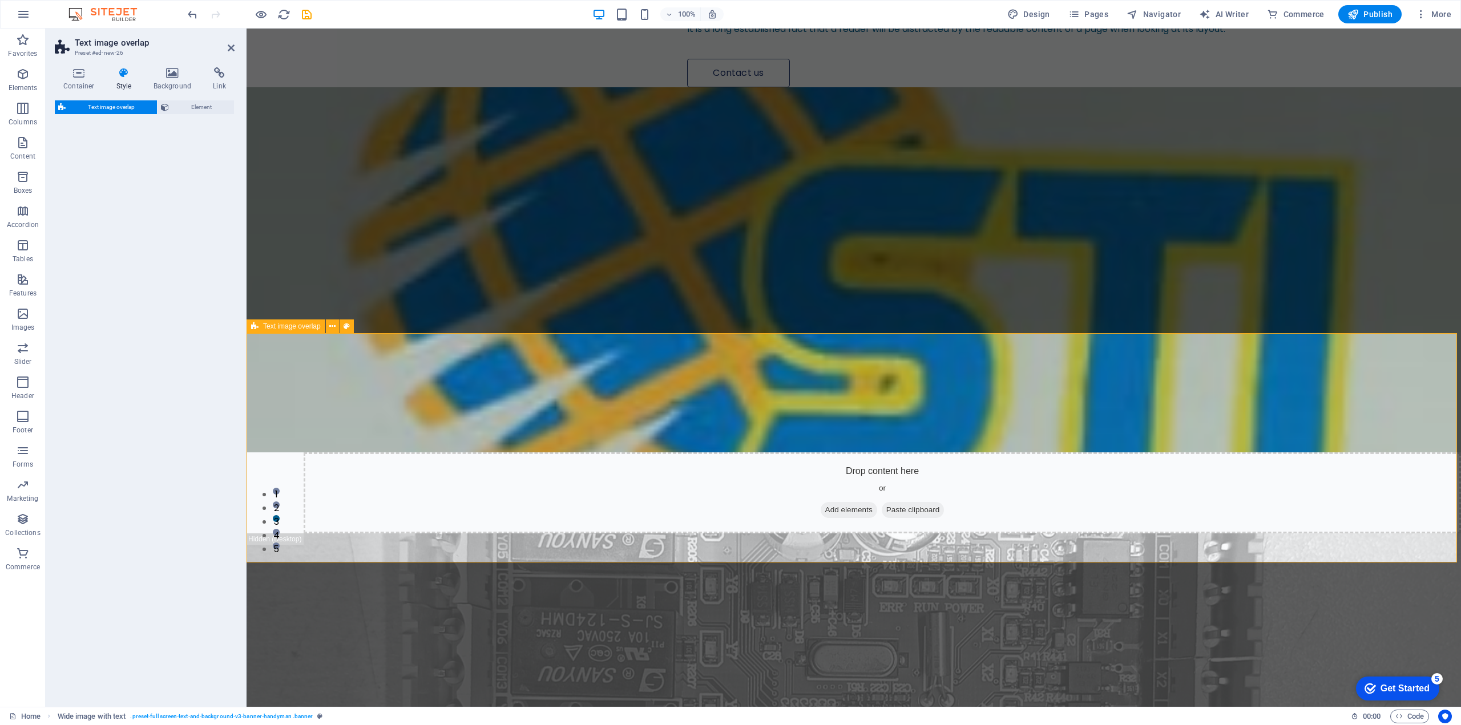
select select "rem"
select select "px"
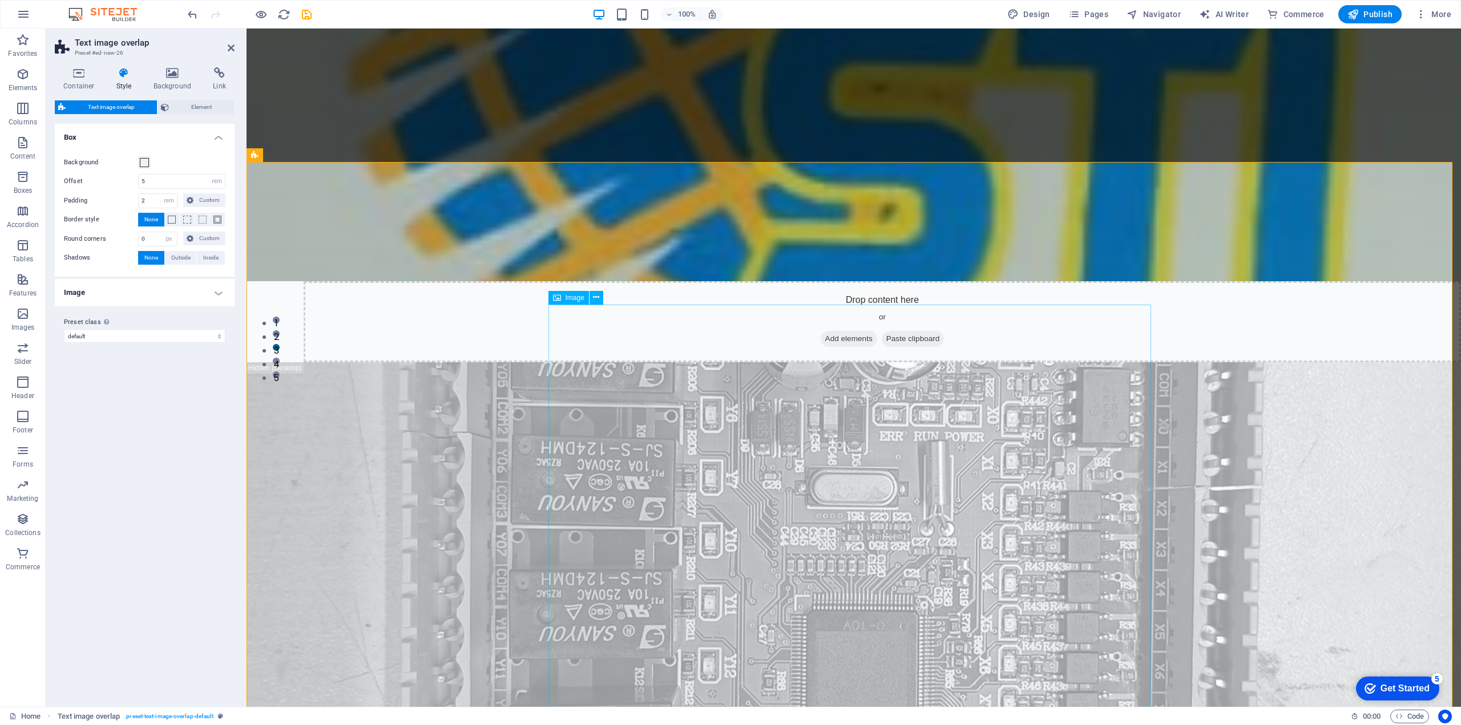
scroll to position [399, 0]
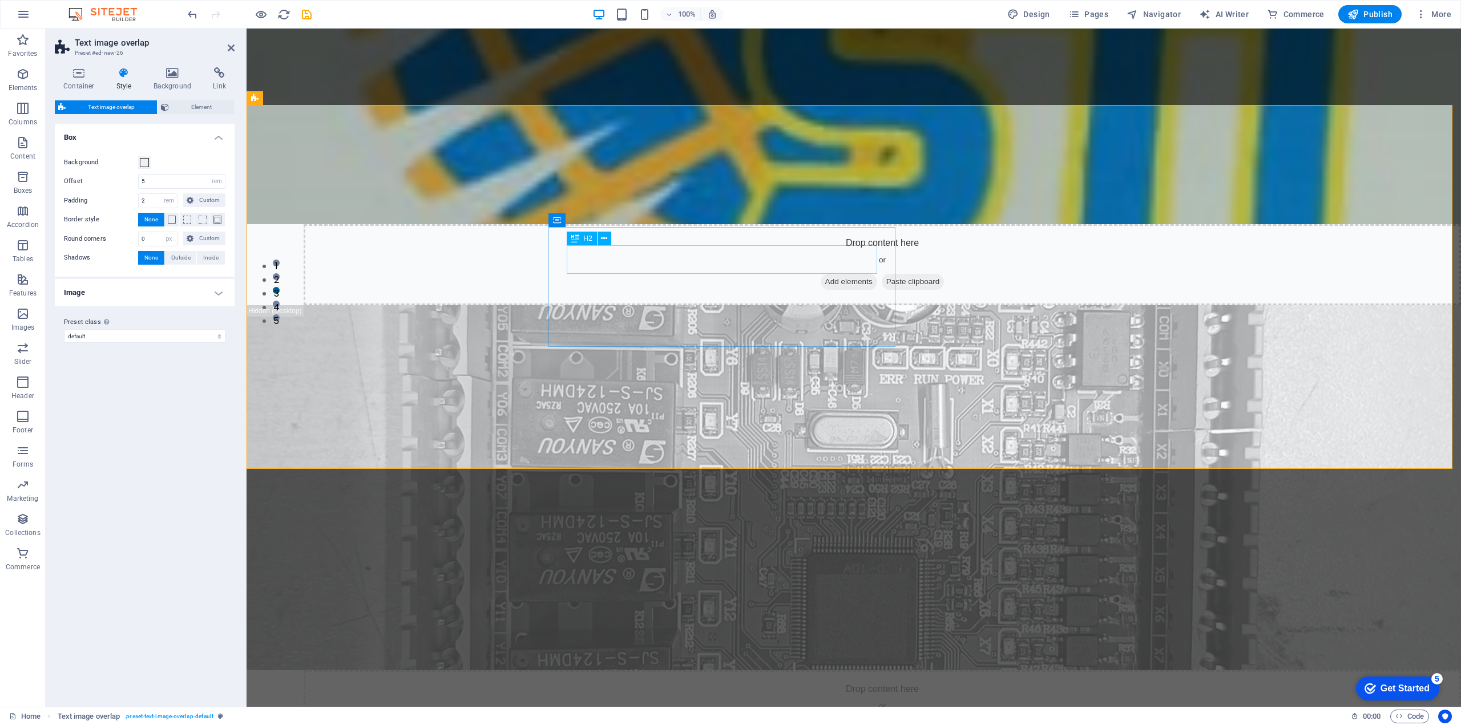
click at [221, 289] on h4 "Image" at bounding box center [145, 292] width 180 height 27
drag, startPoint x: 231, startPoint y: 50, endPoint x: 185, endPoint y: 22, distance: 54.3
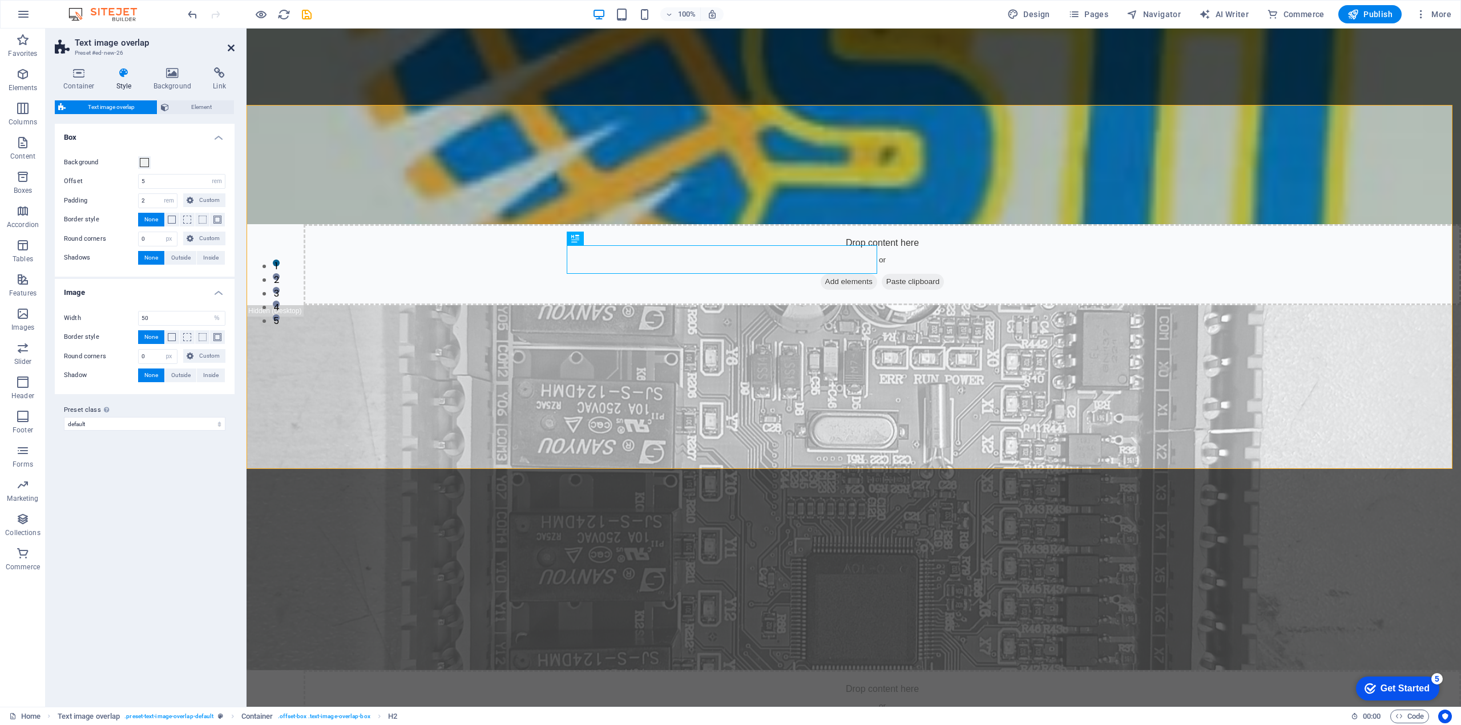
click at [231, 50] on icon at bounding box center [231, 47] width 7 height 9
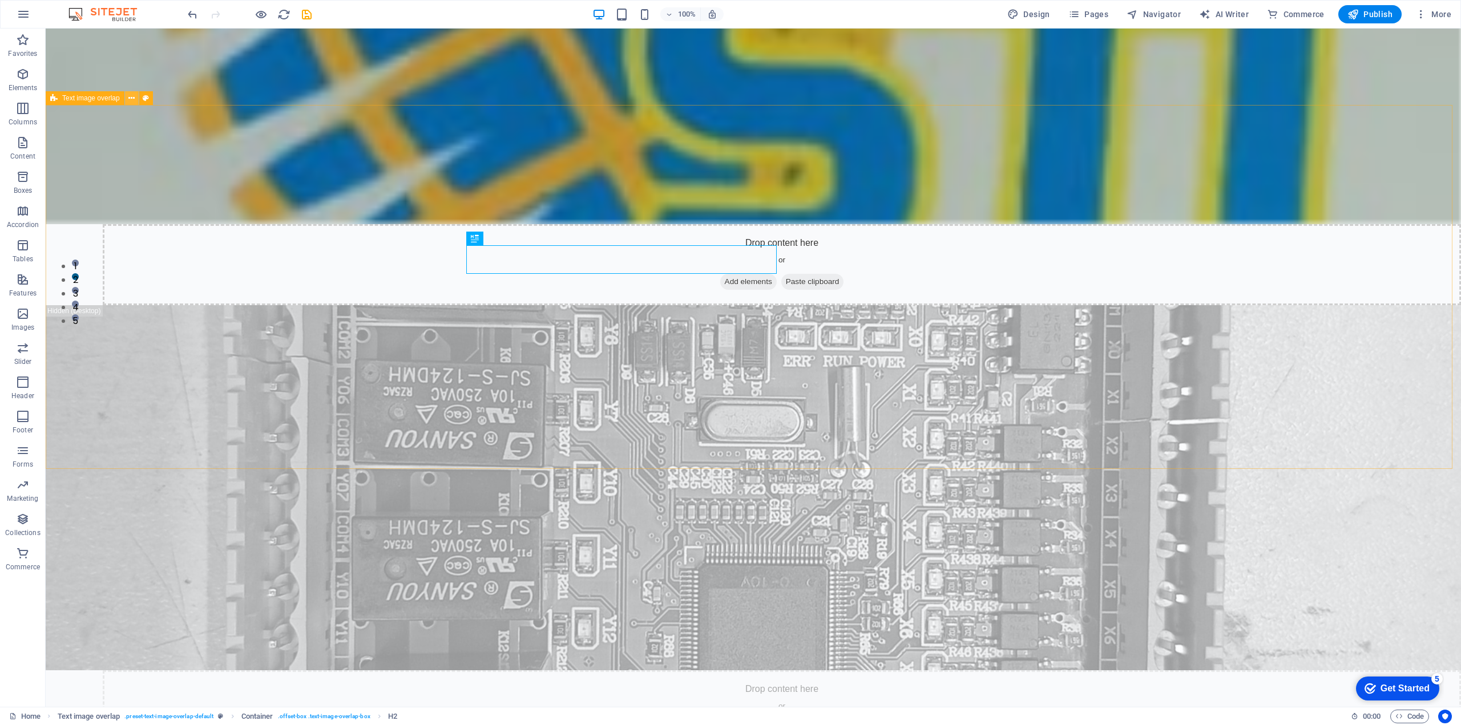
click at [128, 99] on button at bounding box center [132, 98] width 14 height 14
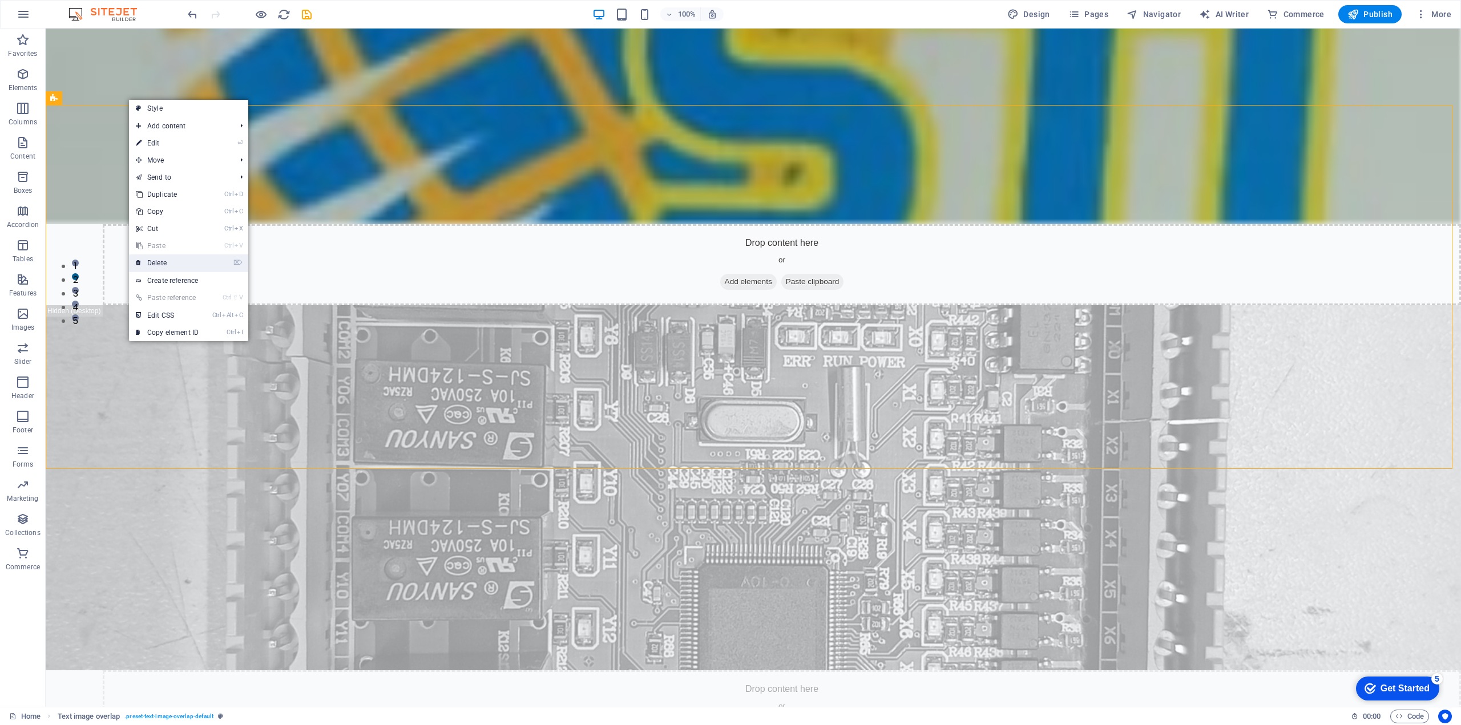
click at [167, 263] on link "⌦ Delete" at bounding box center [167, 262] width 76 height 17
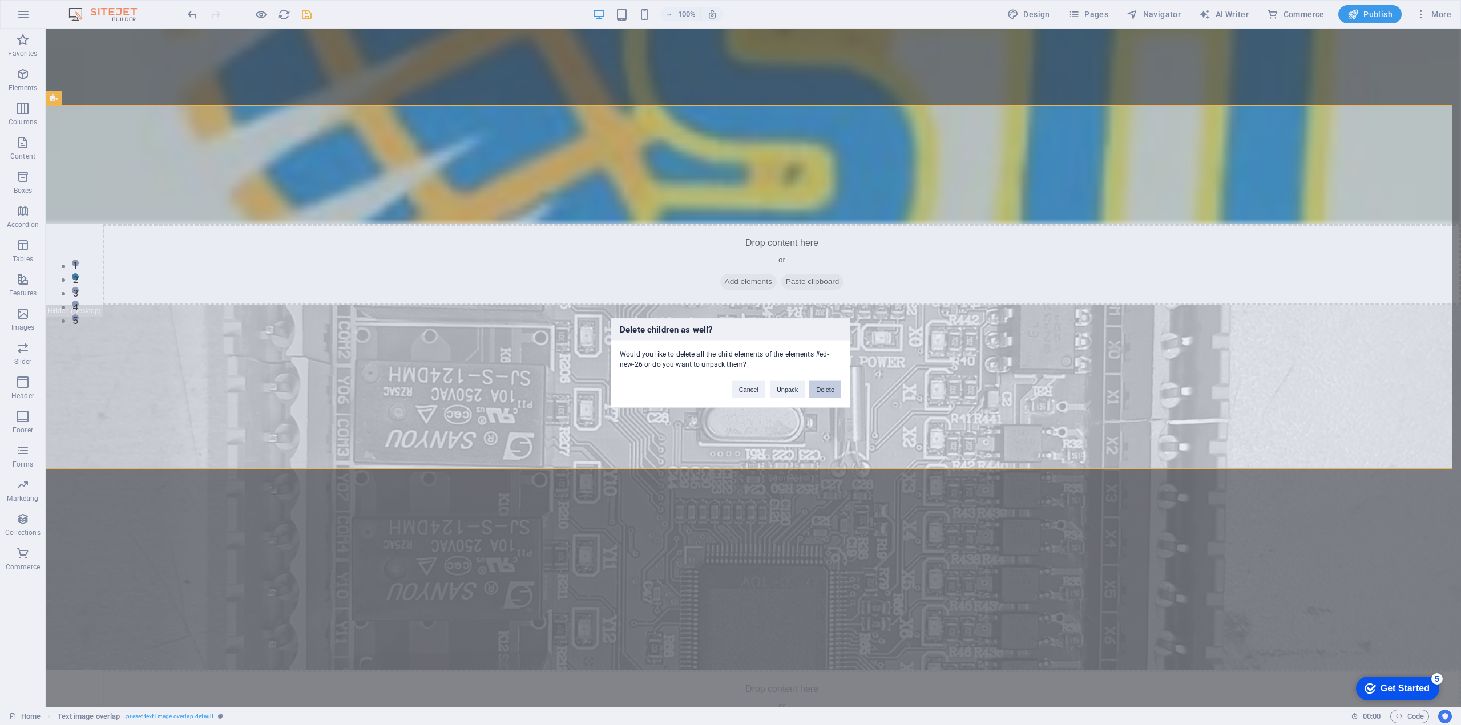
click at [824, 390] on button "Delete" at bounding box center [825, 389] width 32 height 17
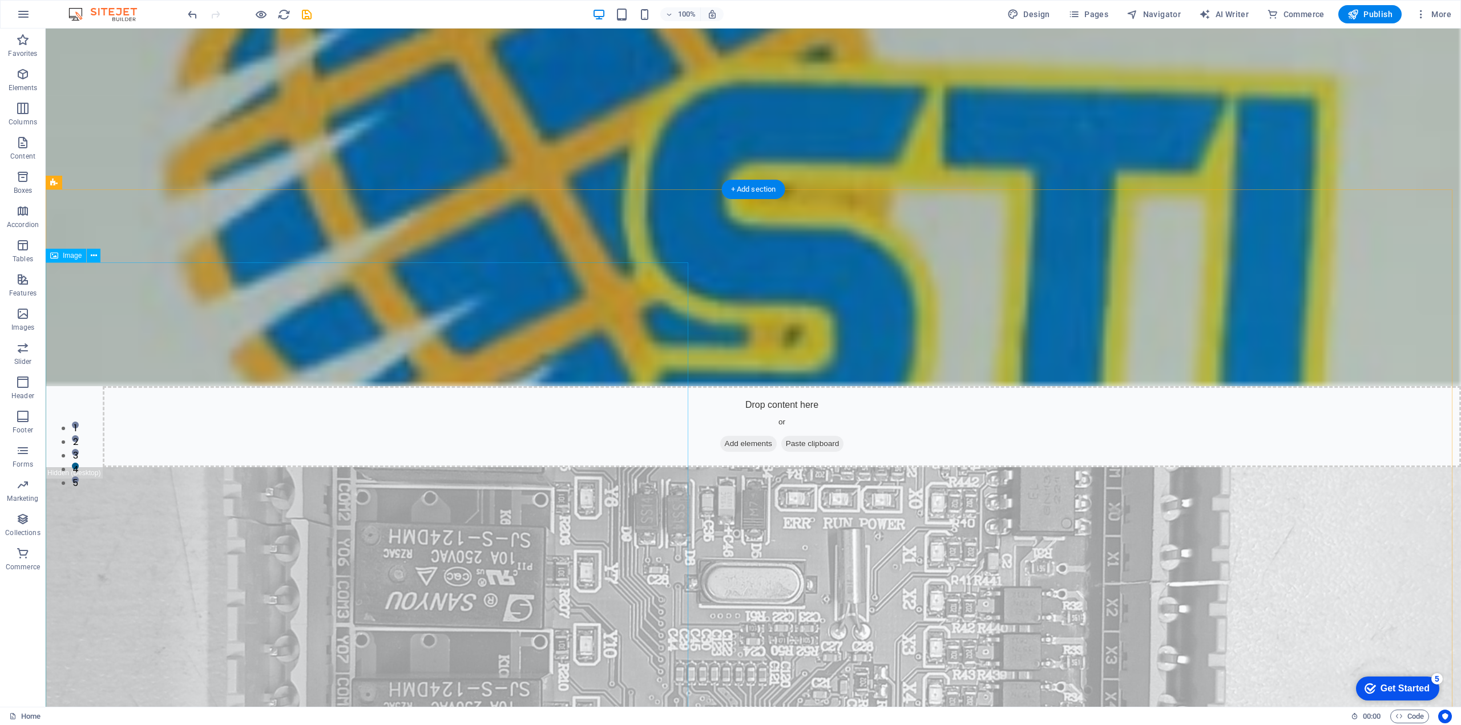
scroll to position [456, 0]
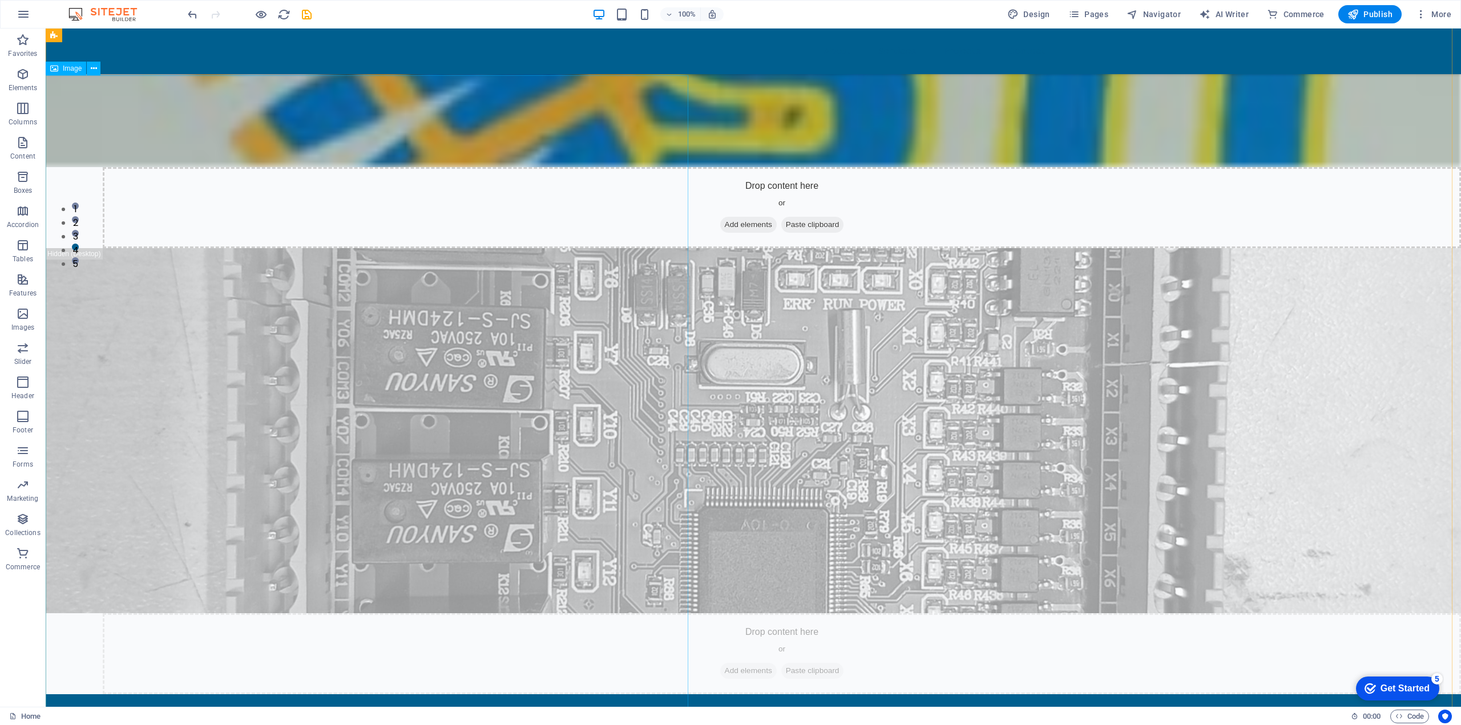
click at [94, 66] on icon at bounding box center [94, 69] width 6 height 12
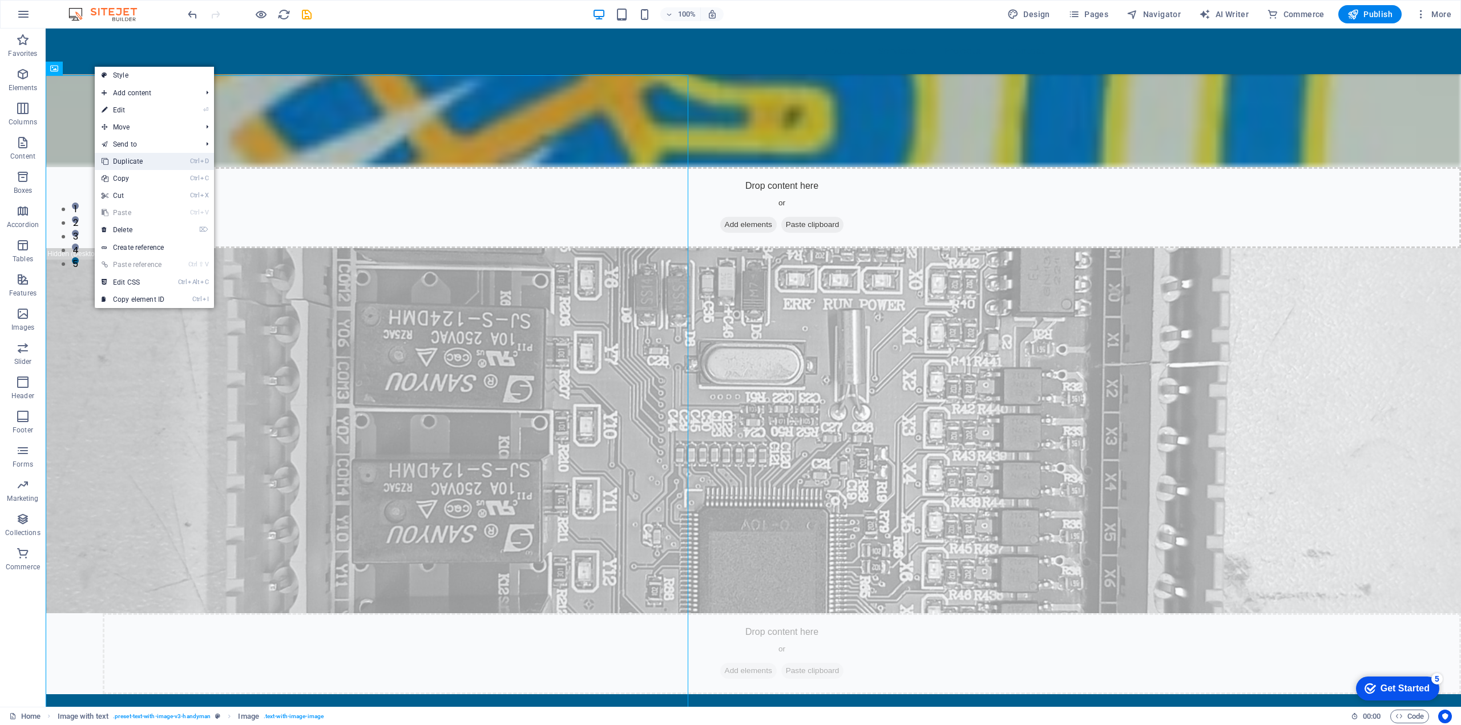
click at [140, 163] on link "Ctrl D Duplicate" at bounding box center [133, 161] width 76 height 17
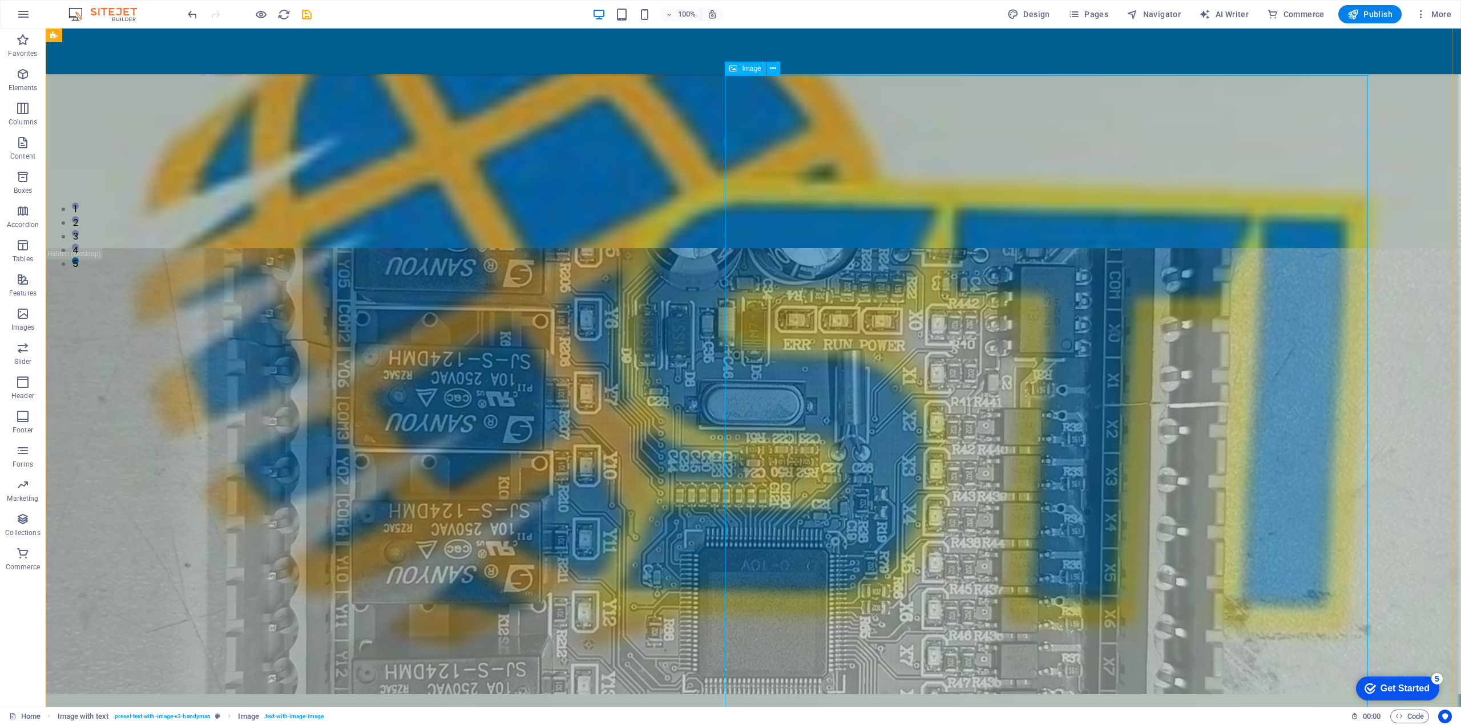
click at [742, 71] on span "Image" at bounding box center [751, 68] width 19 height 7
click at [744, 70] on span "Image" at bounding box center [751, 68] width 19 height 7
click at [775, 67] on icon at bounding box center [773, 69] width 6 height 12
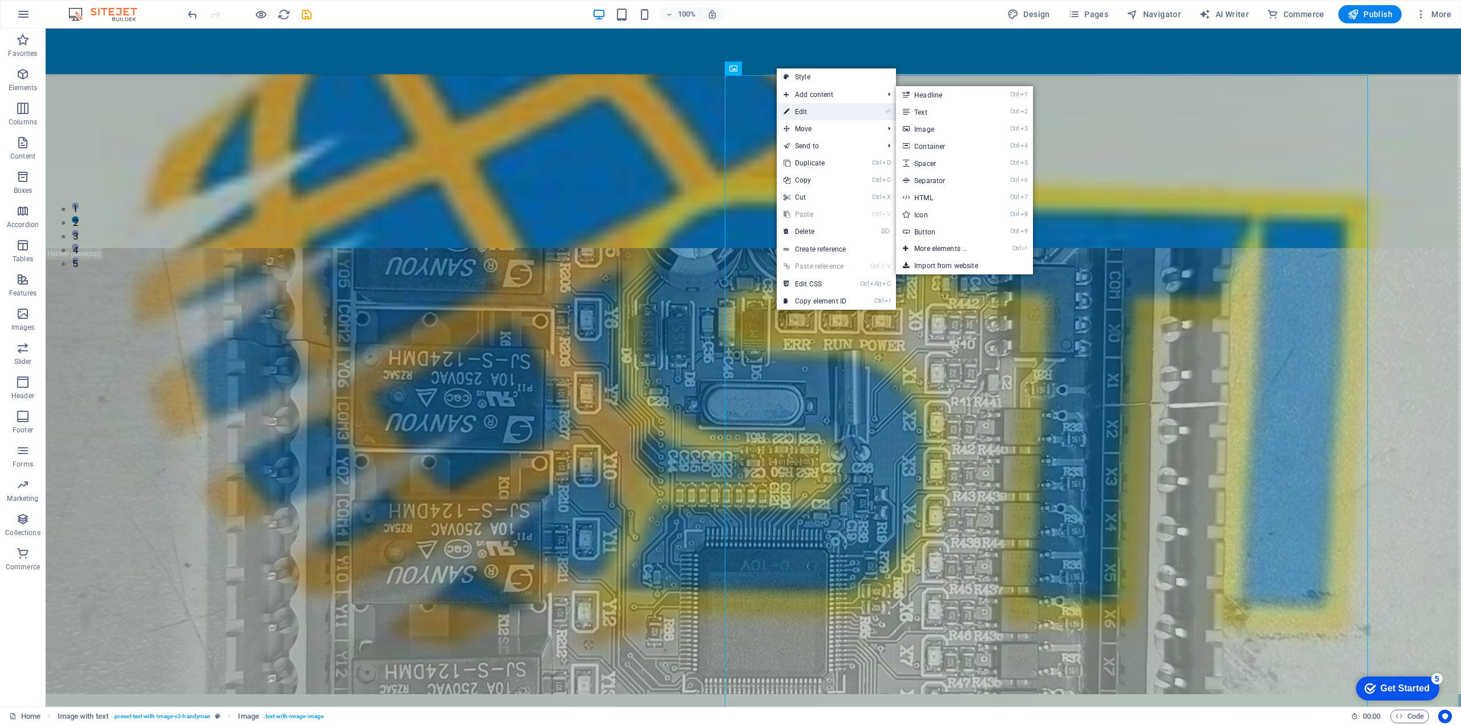
drag, startPoint x: 798, startPoint y: 108, endPoint x: 556, endPoint y: 113, distance: 242.5
click at [798, 108] on link "⏎ Edit" at bounding box center [815, 111] width 76 height 17
select select "%"
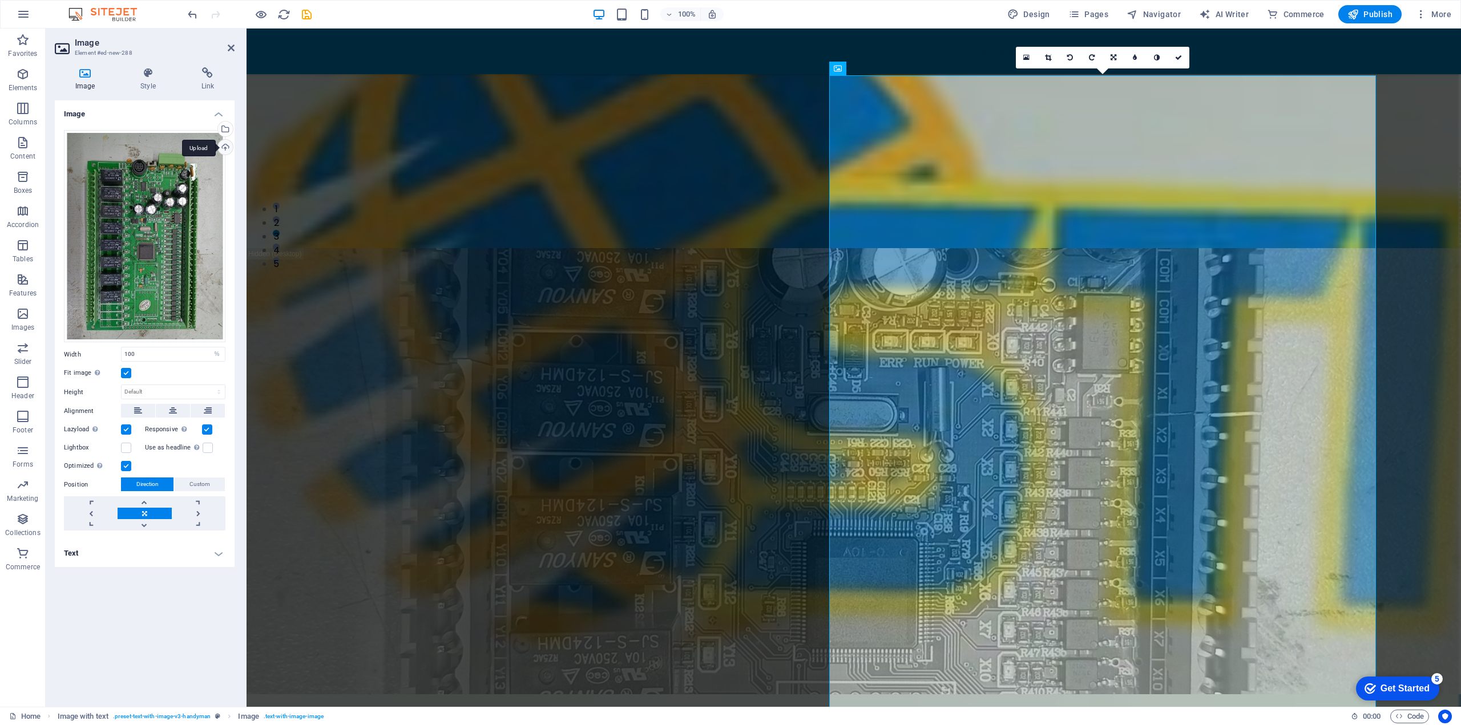
click at [222, 142] on div "Upload" at bounding box center [224, 148] width 17 height 17
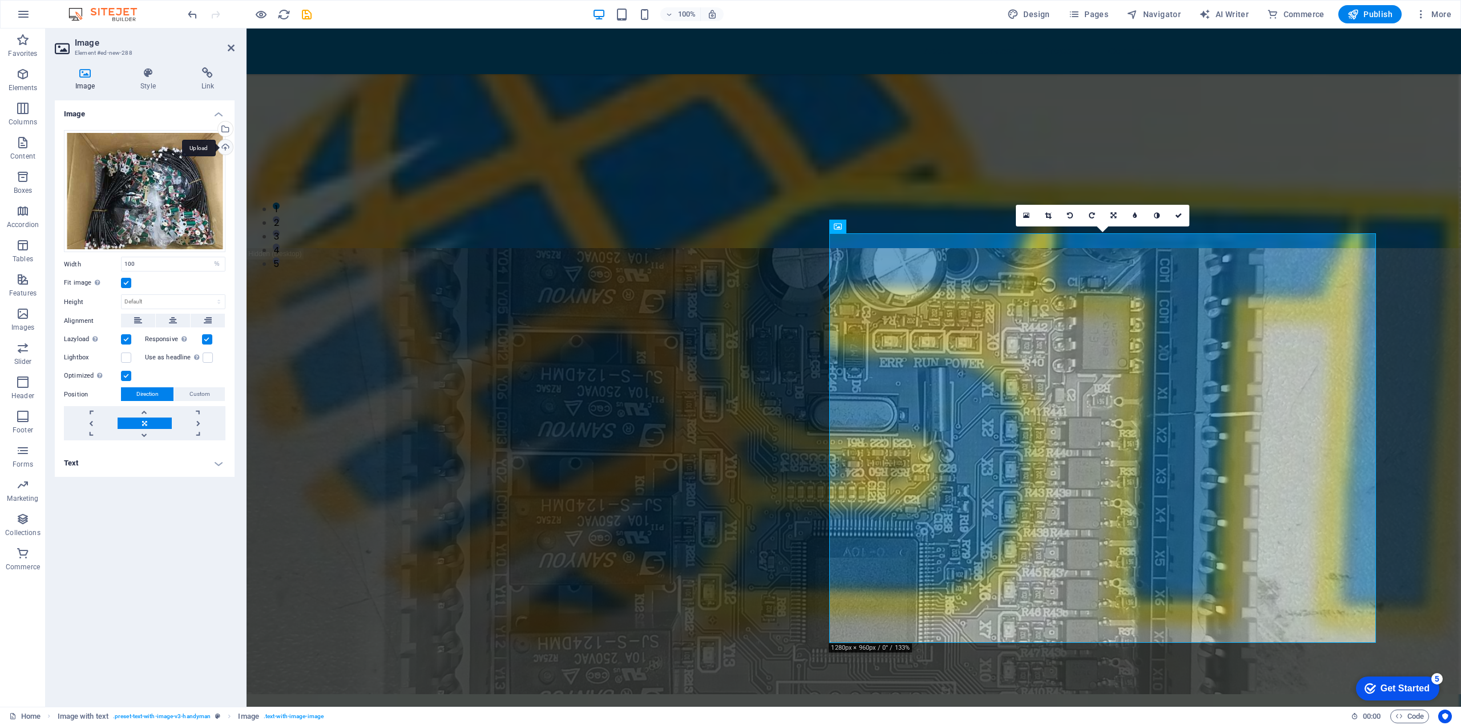
click at [223, 145] on div "Upload" at bounding box center [224, 148] width 17 height 17
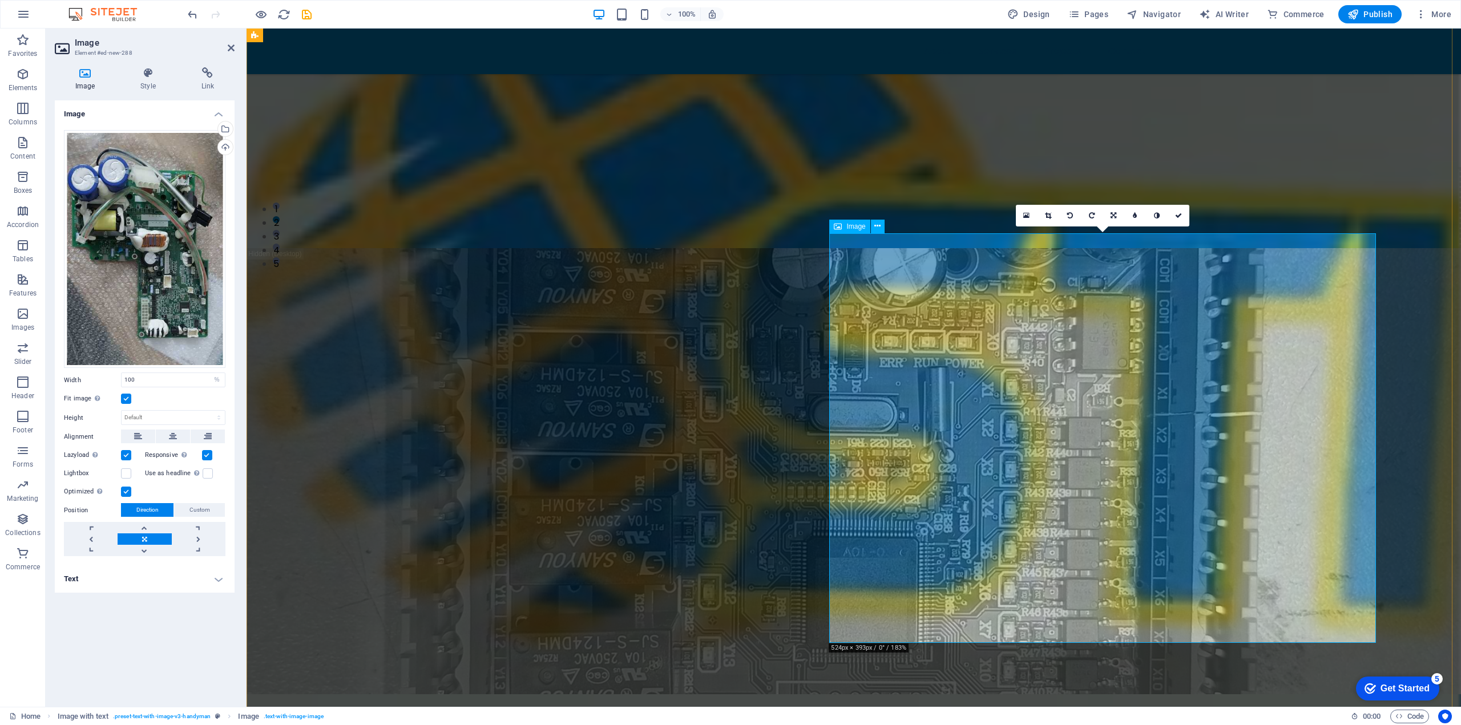
scroll to position [502, 0]
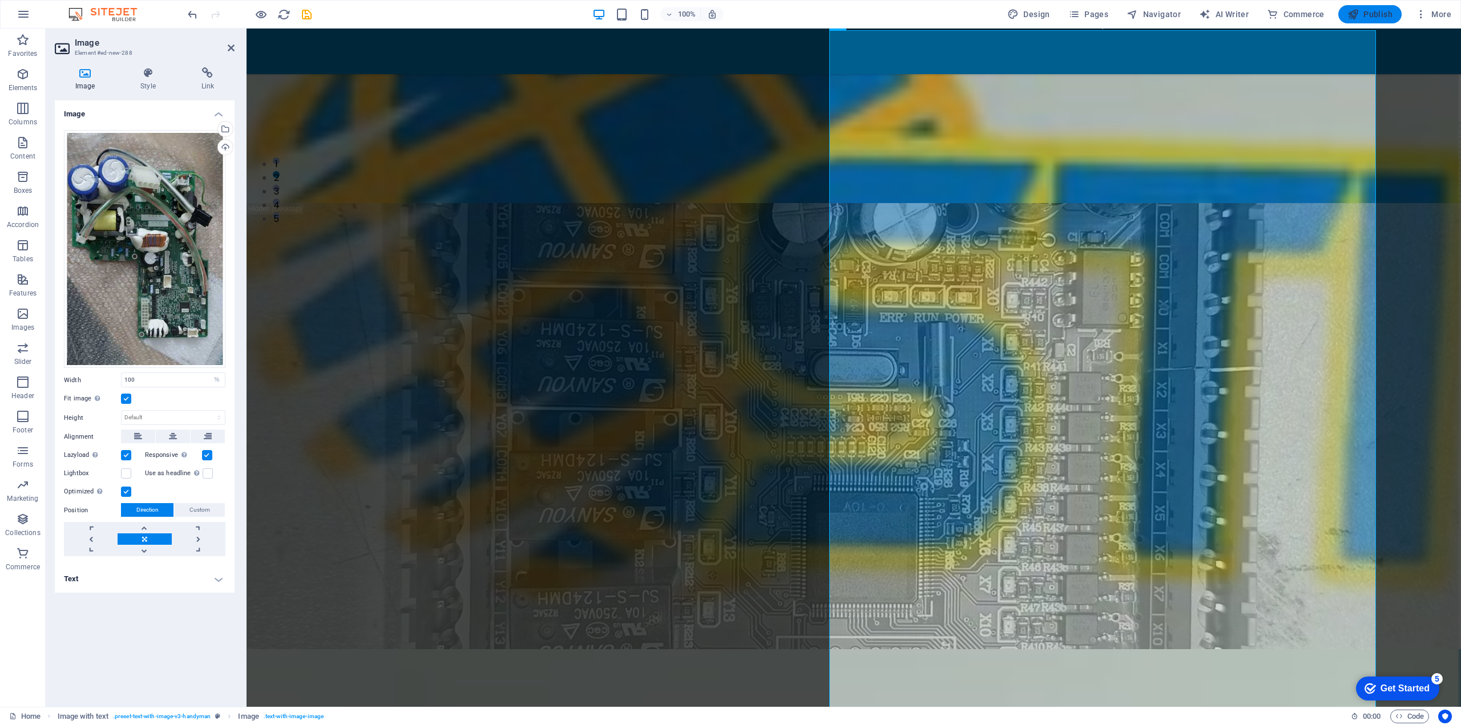
click at [1362, 14] on span "Publish" at bounding box center [1369, 14] width 45 height 11
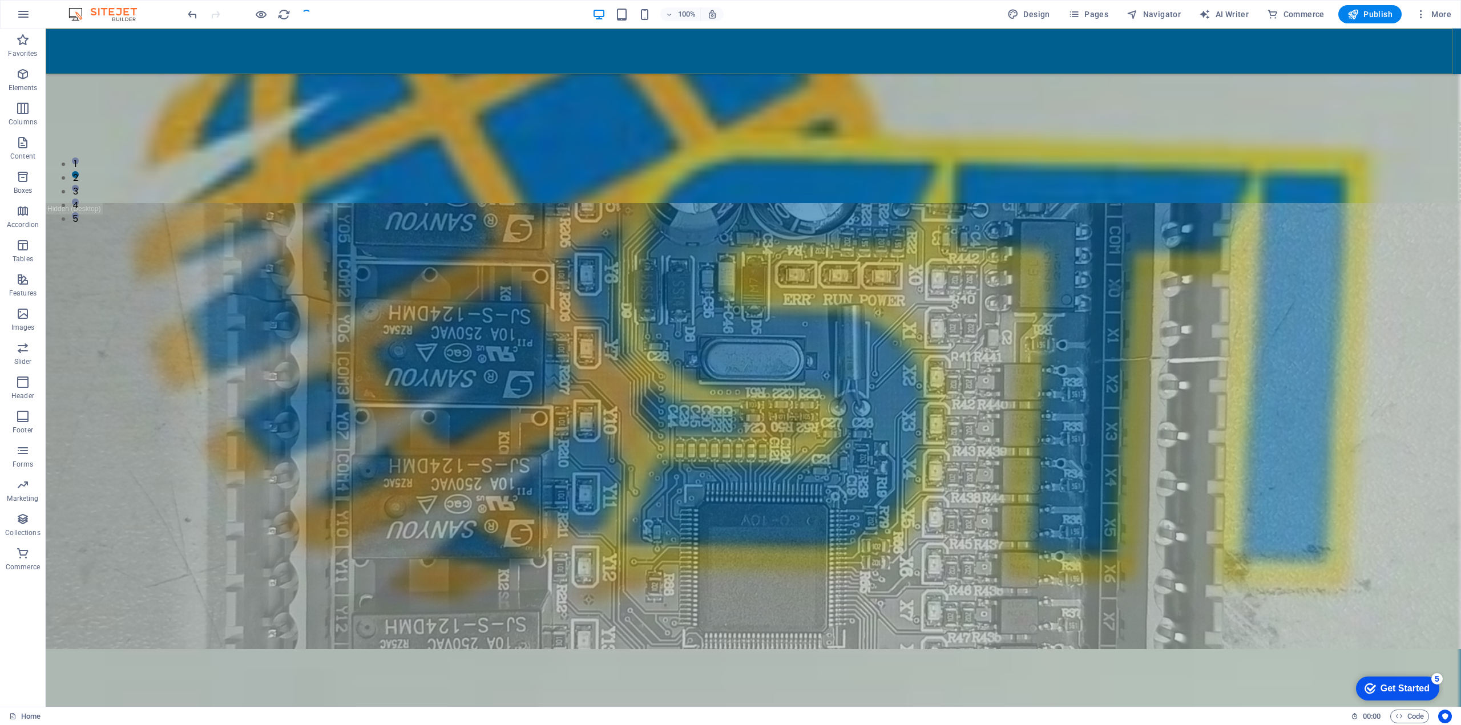
scroll to position [509, 0]
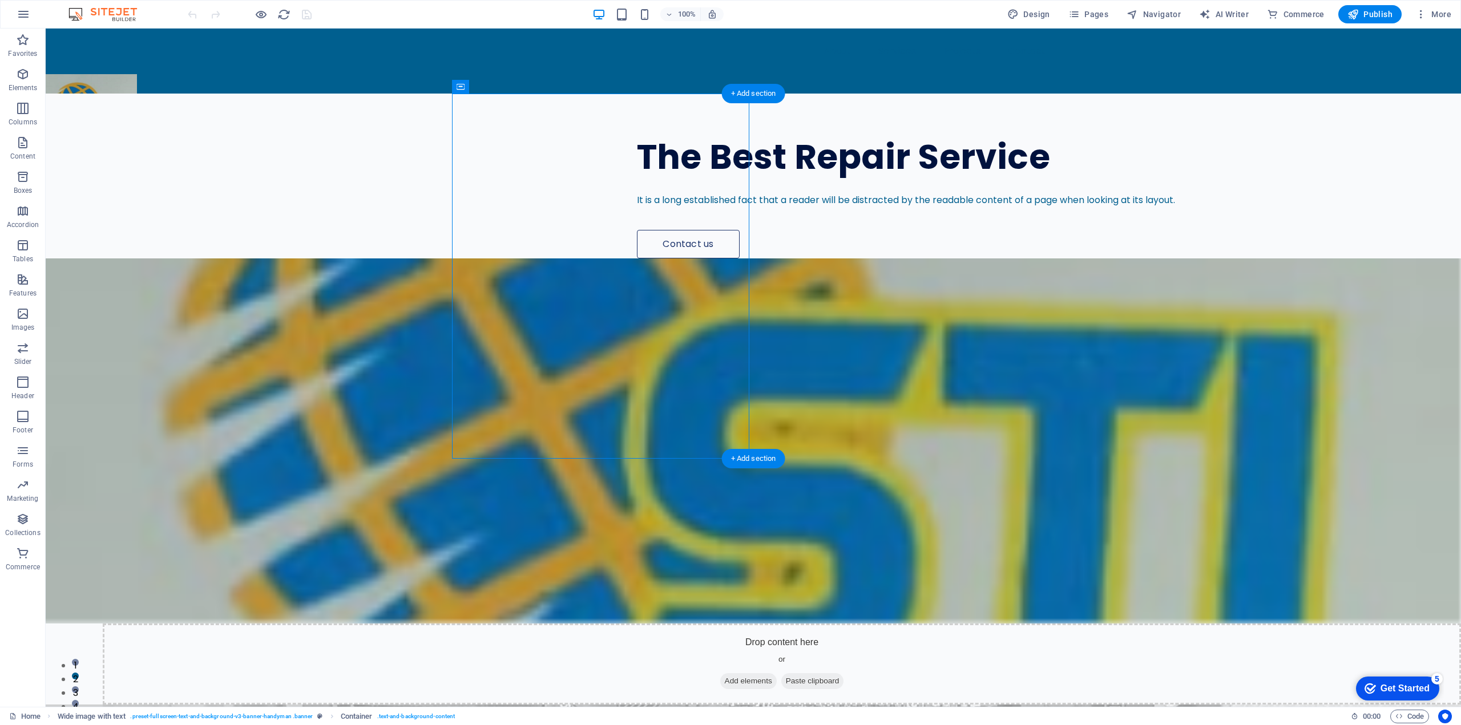
drag, startPoint x: 523, startPoint y: 167, endPoint x: 345, endPoint y: 167, distance: 177.4
click at [345, 167] on div "The Best Repair Service It is a long established fact that a reader will be dis…" at bounding box center [753, 622] width 1415 height 1057
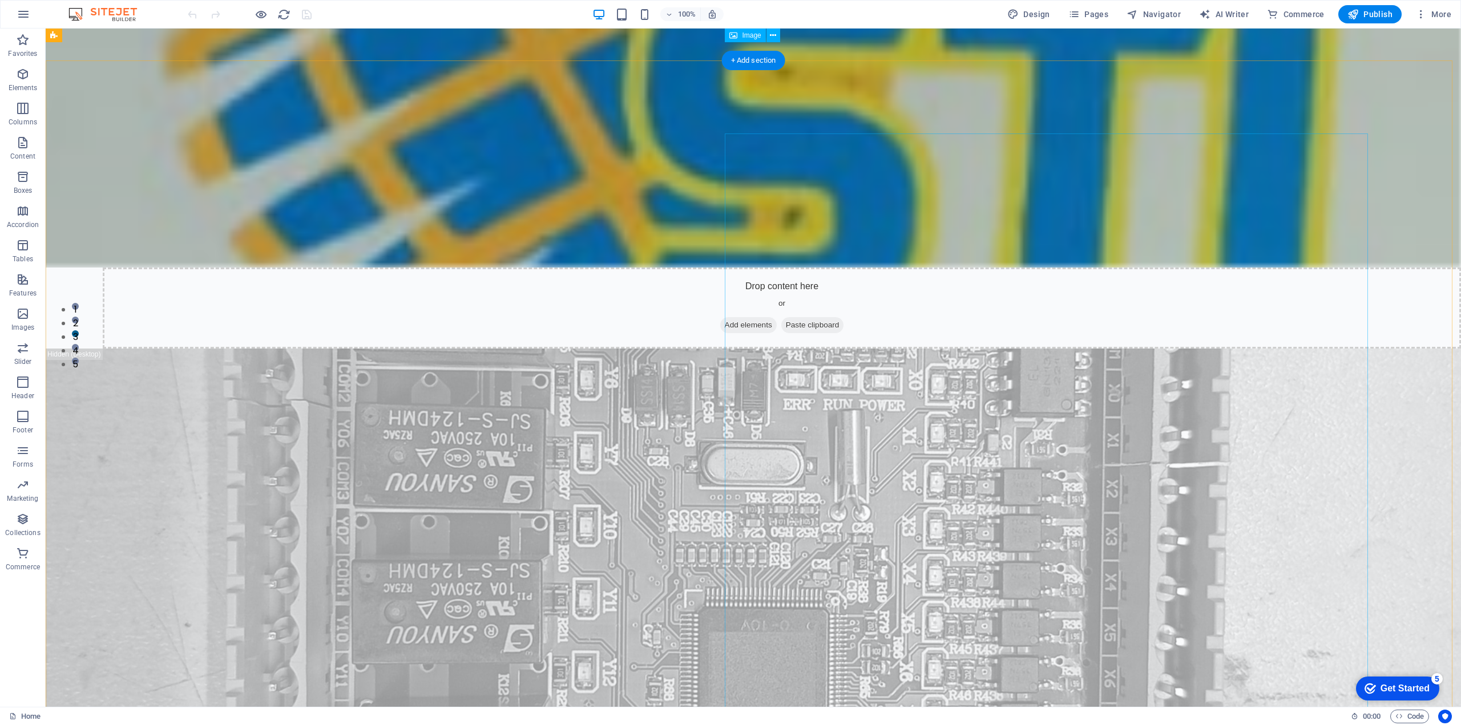
scroll to position [285, 0]
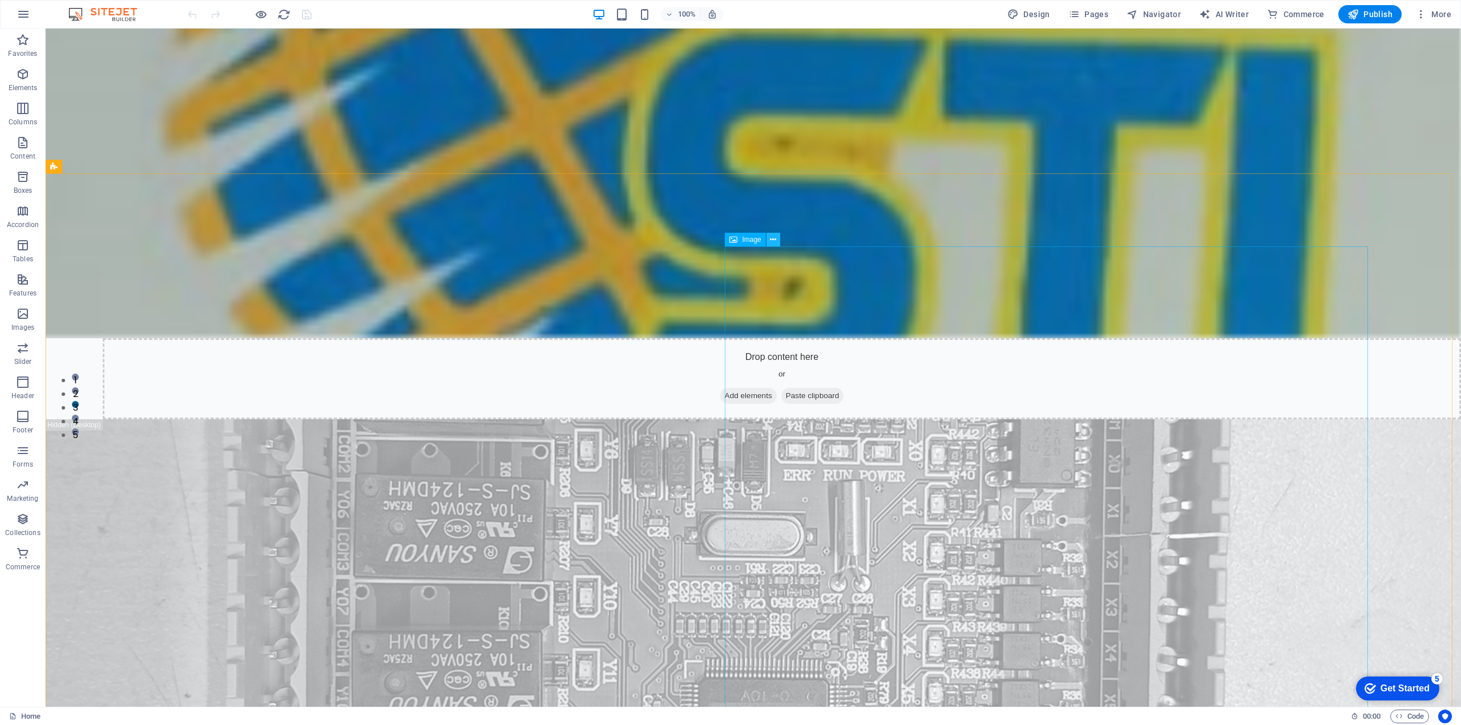
click at [773, 242] on icon at bounding box center [773, 240] width 6 height 12
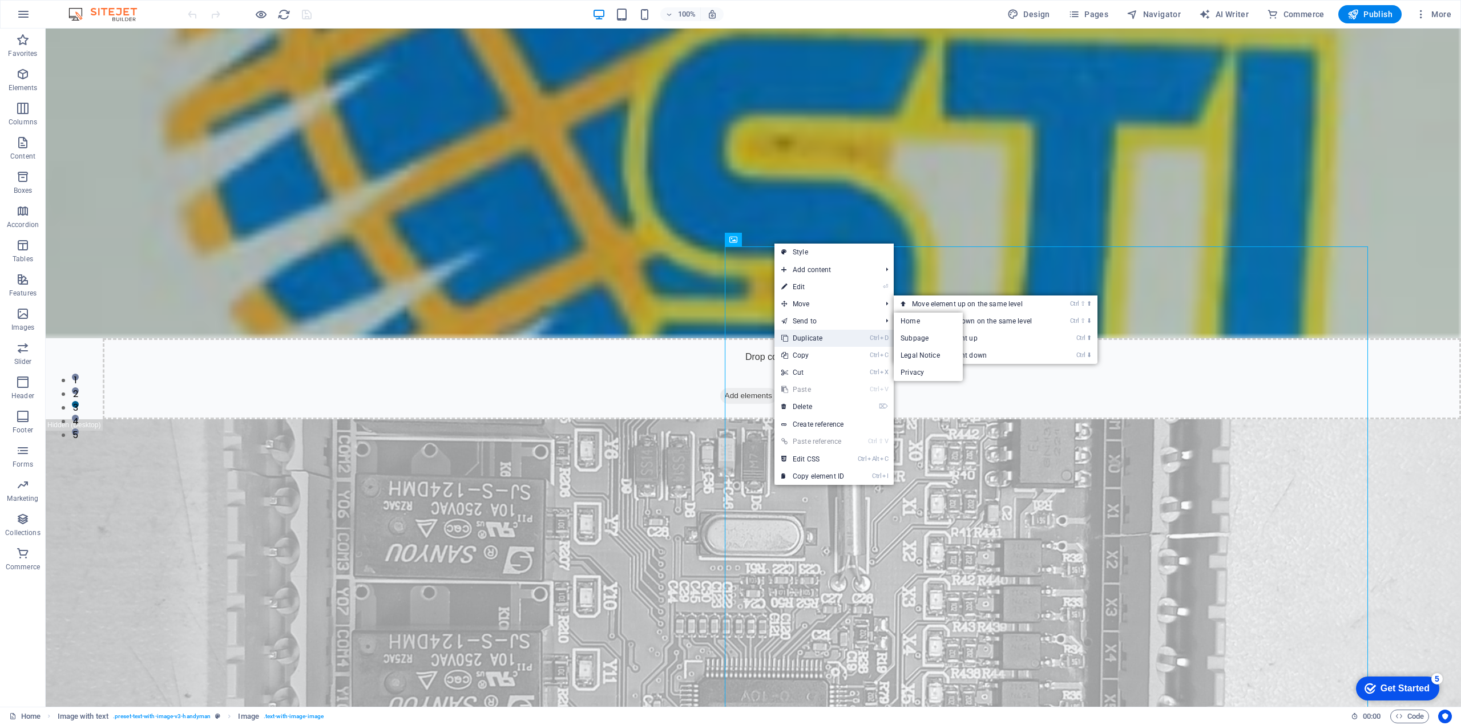
click at [812, 337] on link "Ctrl D Duplicate" at bounding box center [812, 338] width 76 height 17
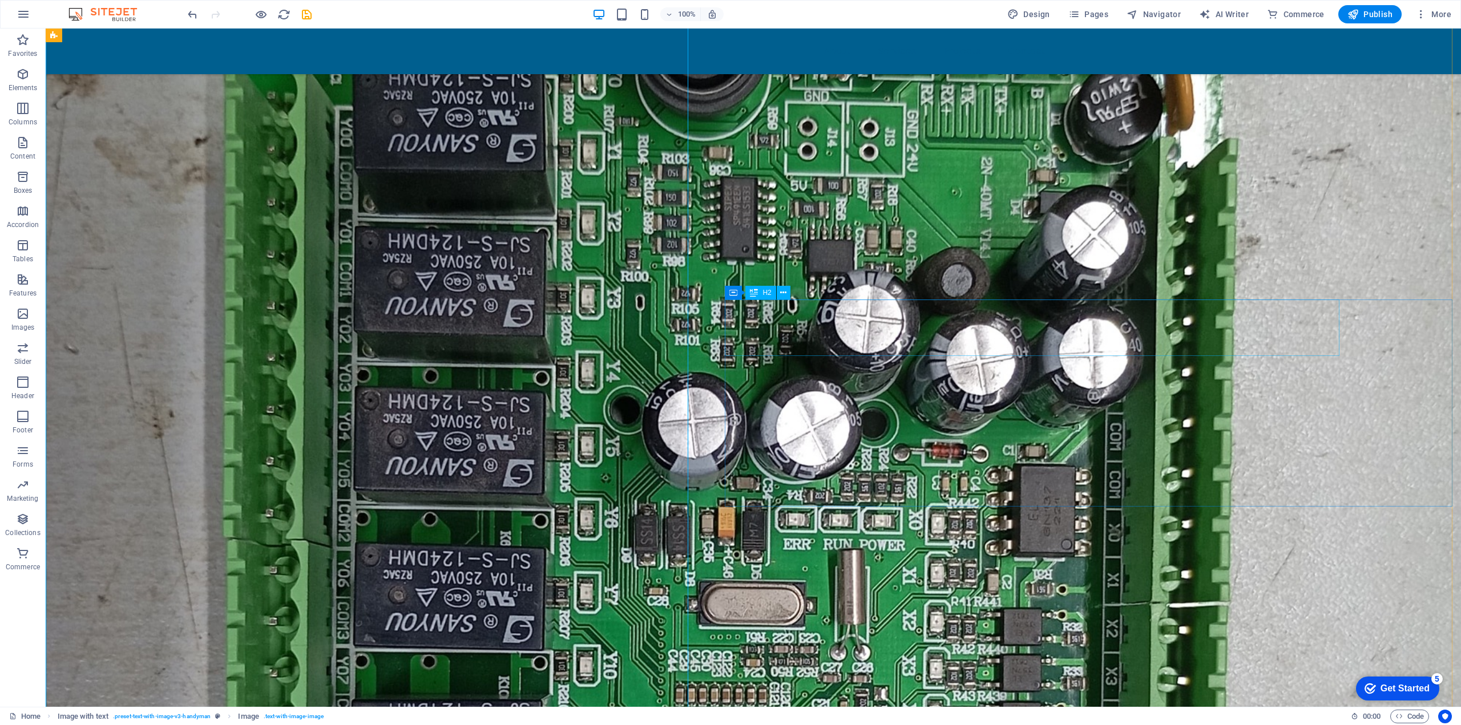
scroll to position [1639, 0]
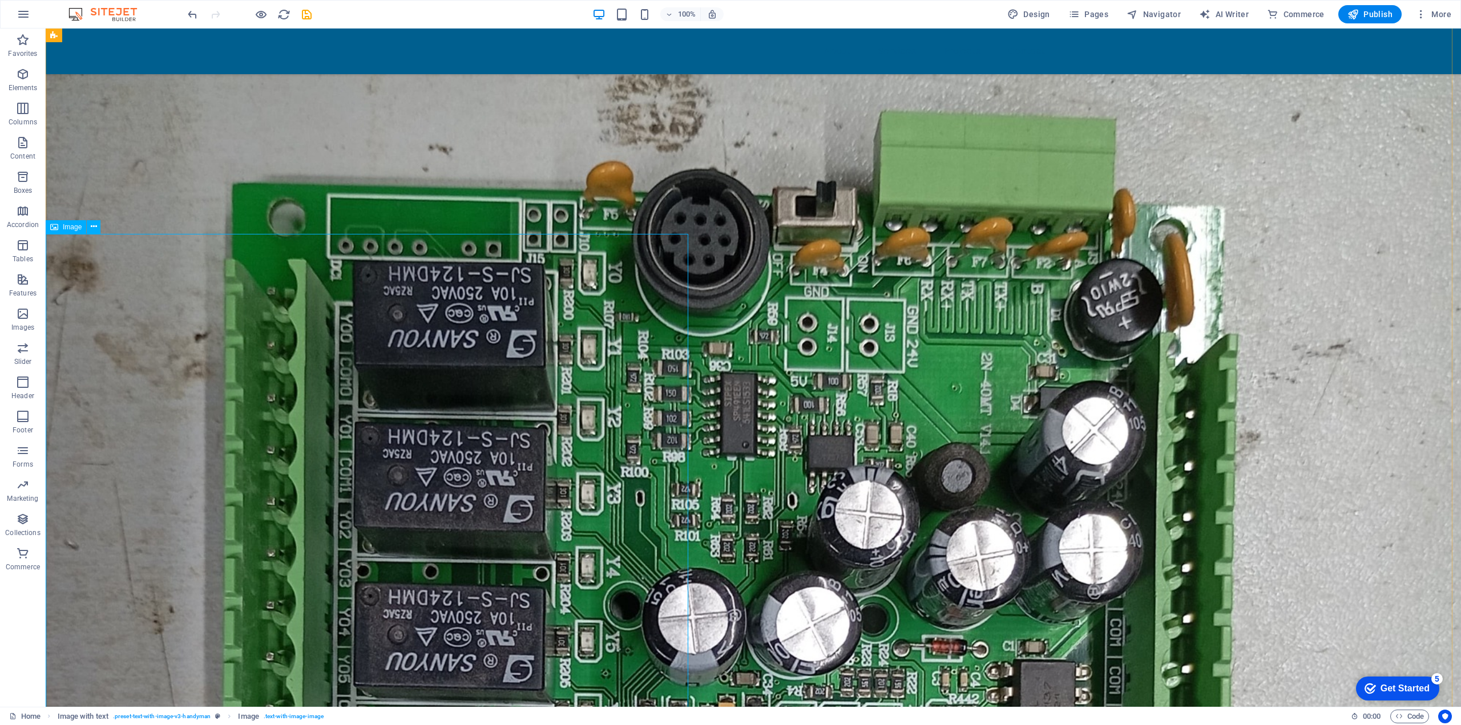
scroll to position [1069, 0]
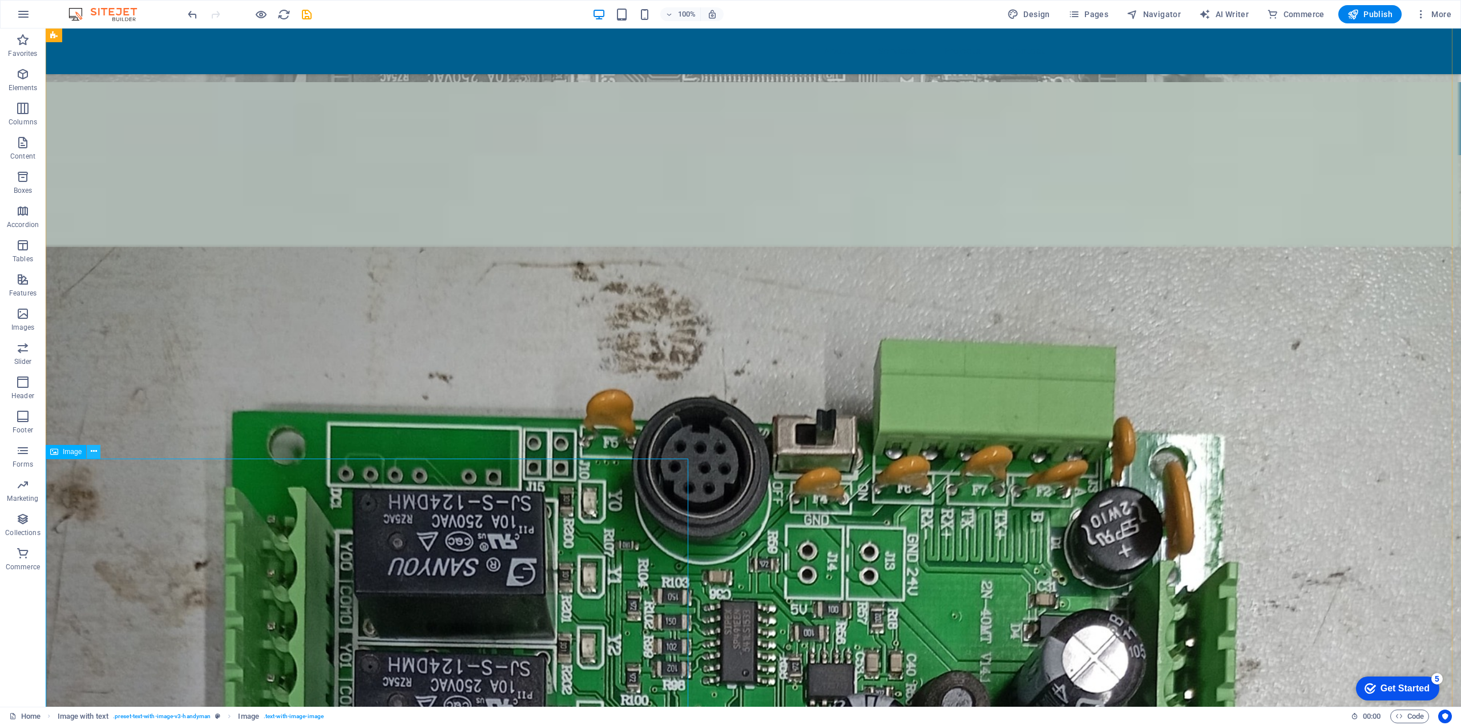
click at [0, 0] on icon at bounding box center [0, 0] width 0 height 0
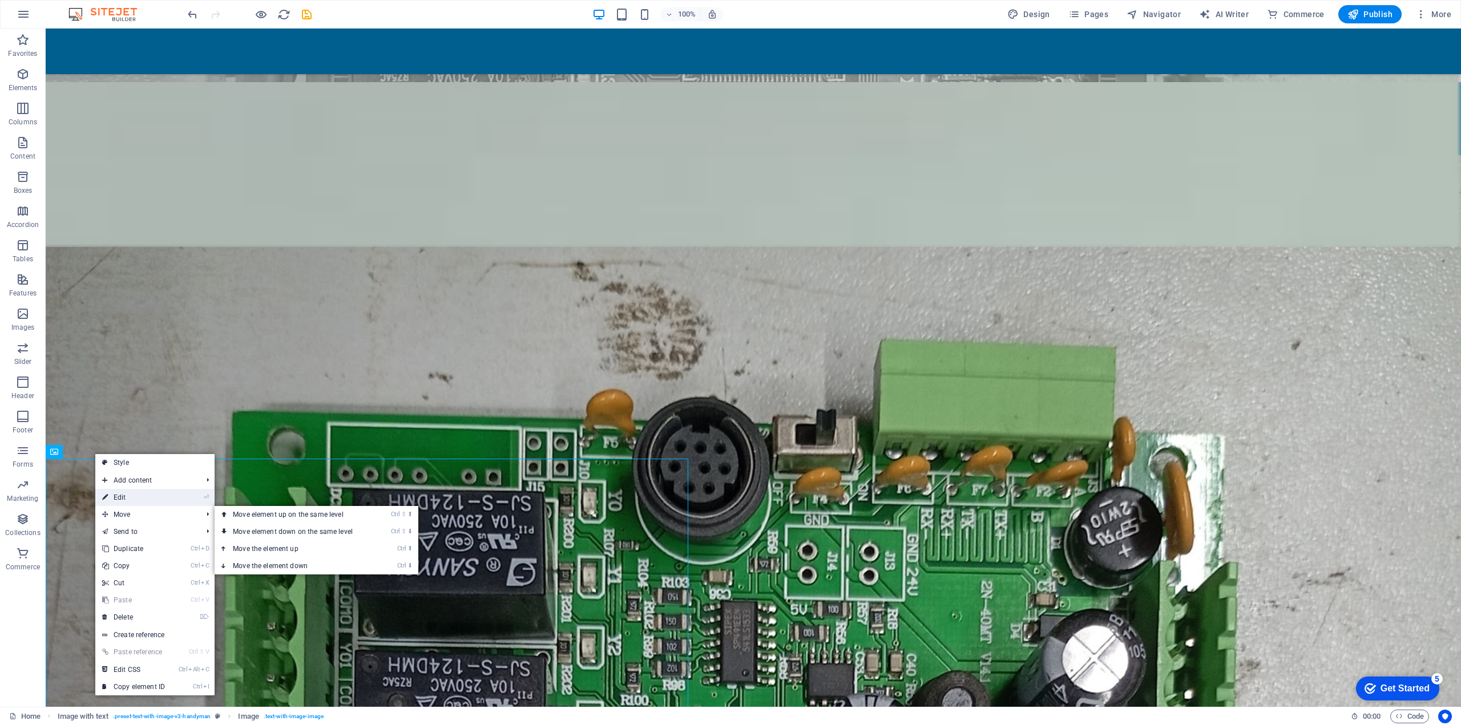
click at [0, 0] on link "⏎ Edit" at bounding box center [0, 0] width 0 height 0
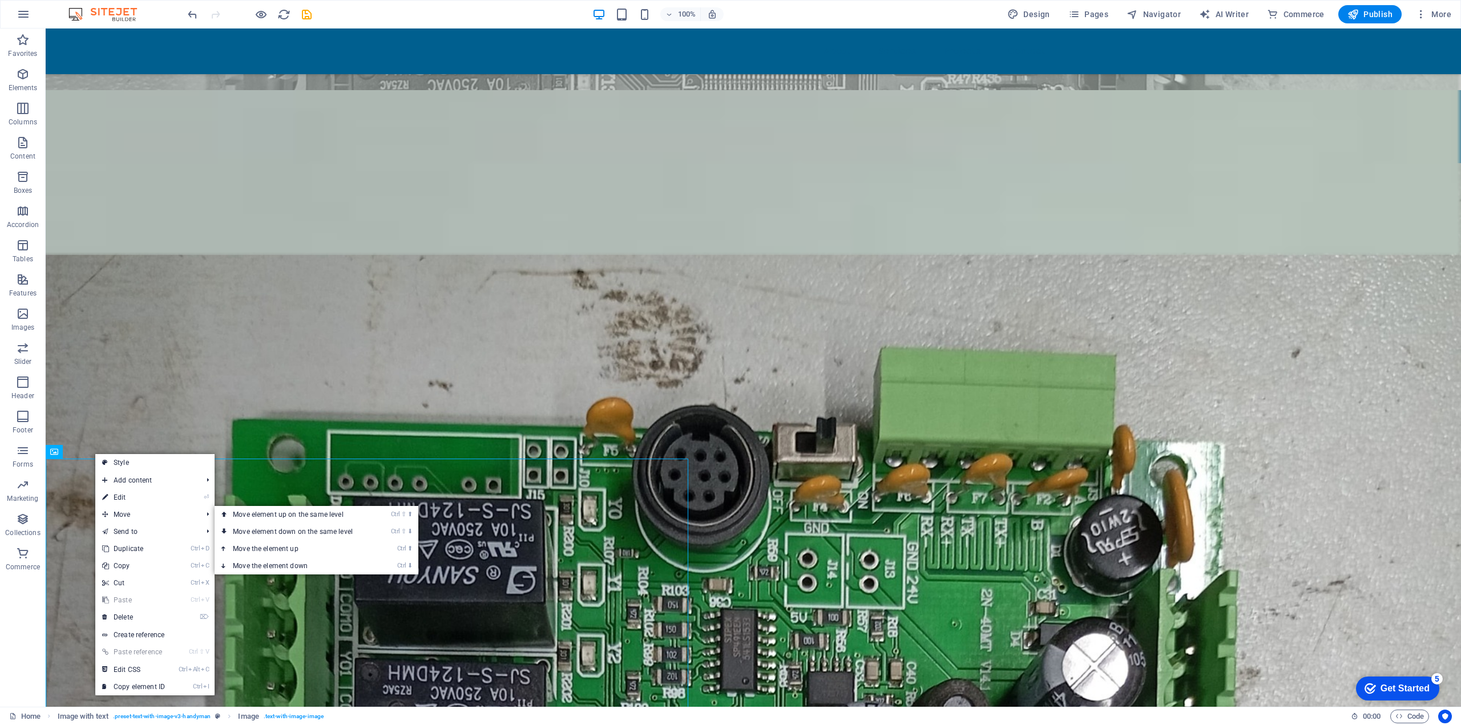
select select "%"
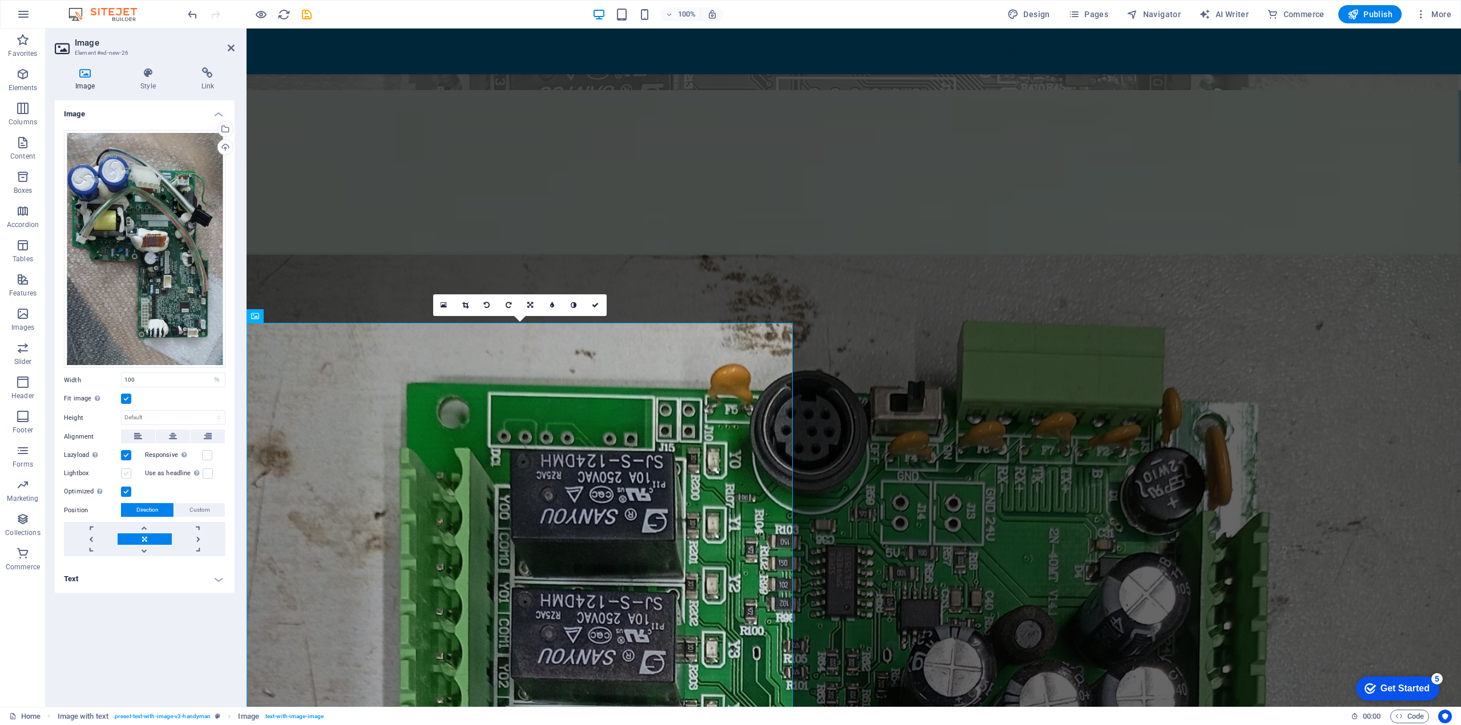
click at [128, 473] on label at bounding box center [126, 473] width 10 height 10
click at [0, 0] on input "Lightbox" at bounding box center [0, 0] width 0 height 0
click at [170, 384] on input "100" at bounding box center [173, 380] width 103 height 14
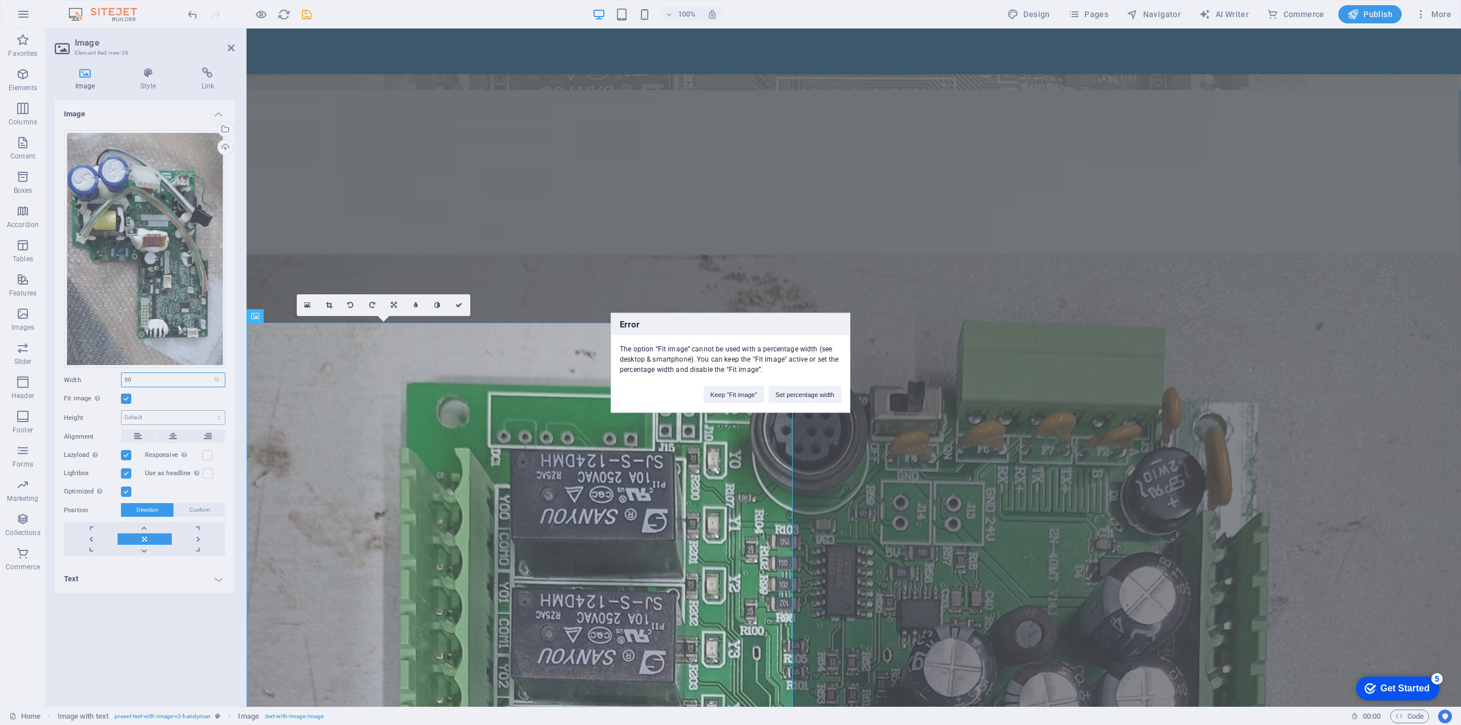
type input "50"
click at [349, 416] on div "Error The option “Fit image” cannot be used with a percentage width (see deskto…" at bounding box center [730, 362] width 1461 height 725
click at [747, 397] on button "Keep "Fit image"" at bounding box center [733, 394] width 60 height 17
select select "DISABLED_OPTION_VALUE"
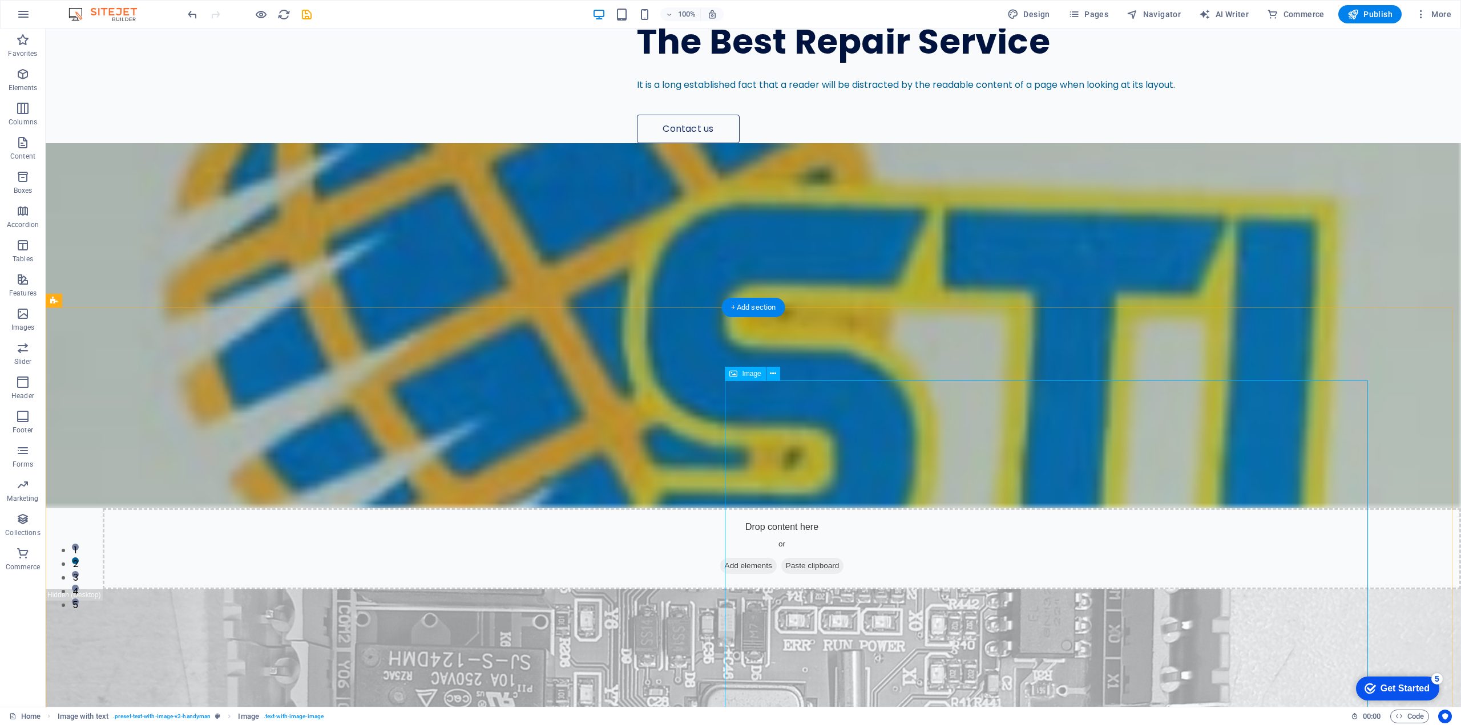
scroll to position [156, 0]
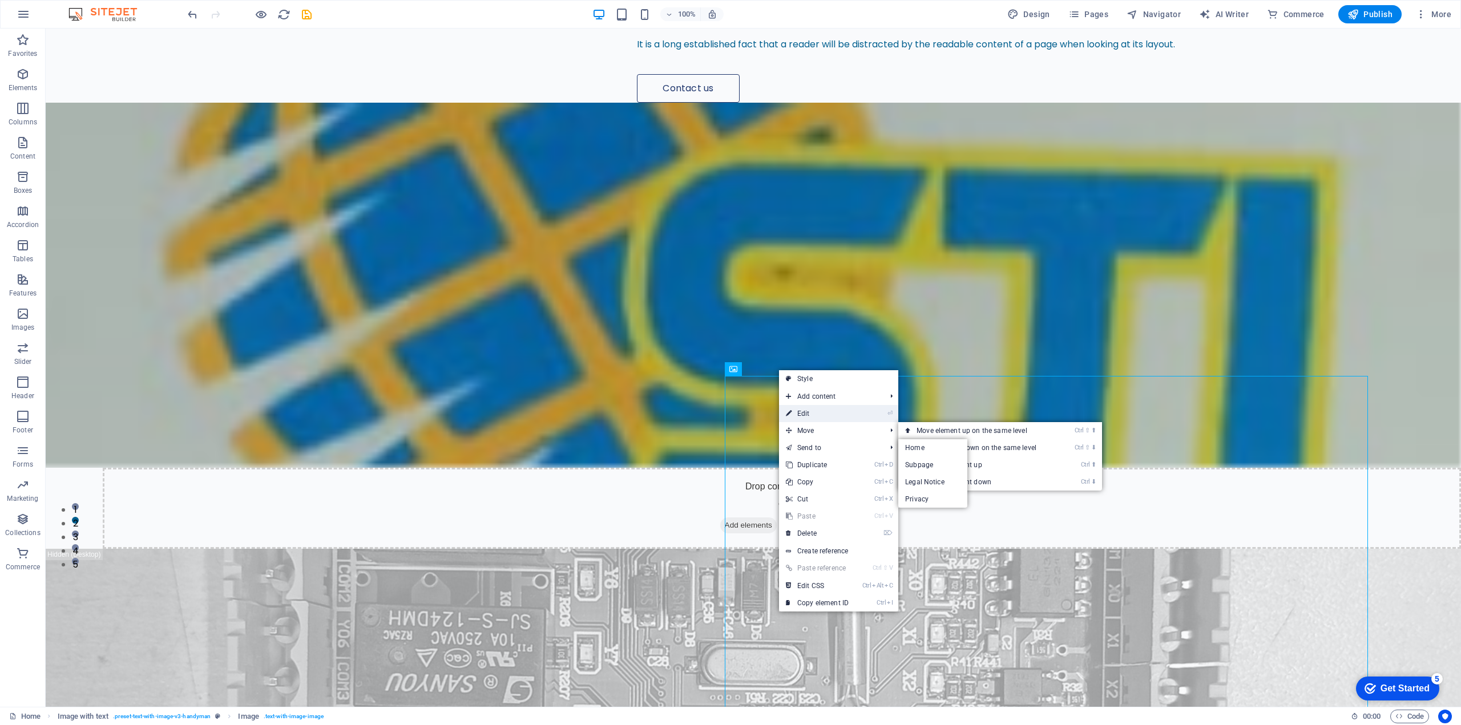
click at [810, 409] on link "⏎ Edit" at bounding box center [817, 413] width 76 height 17
select select "%"
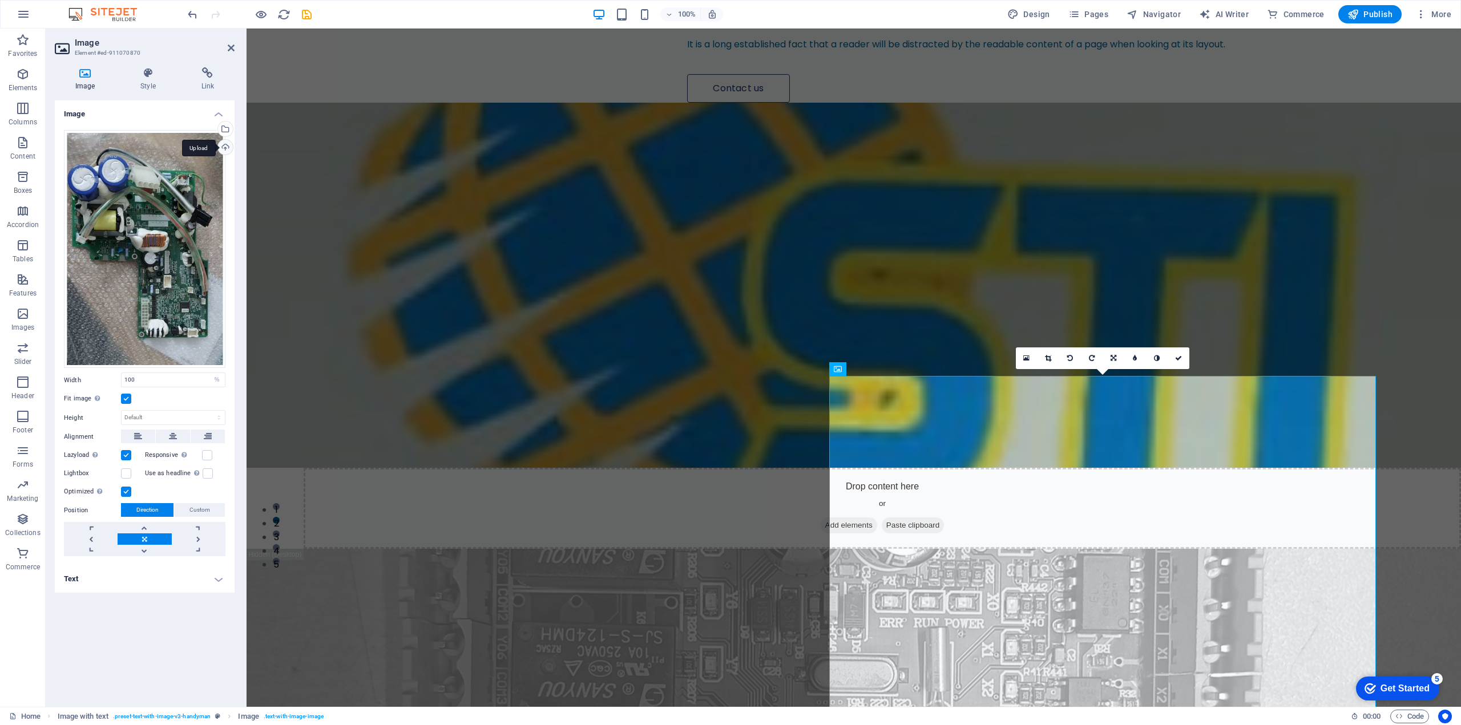
click at [227, 145] on div "Upload" at bounding box center [224, 148] width 17 height 17
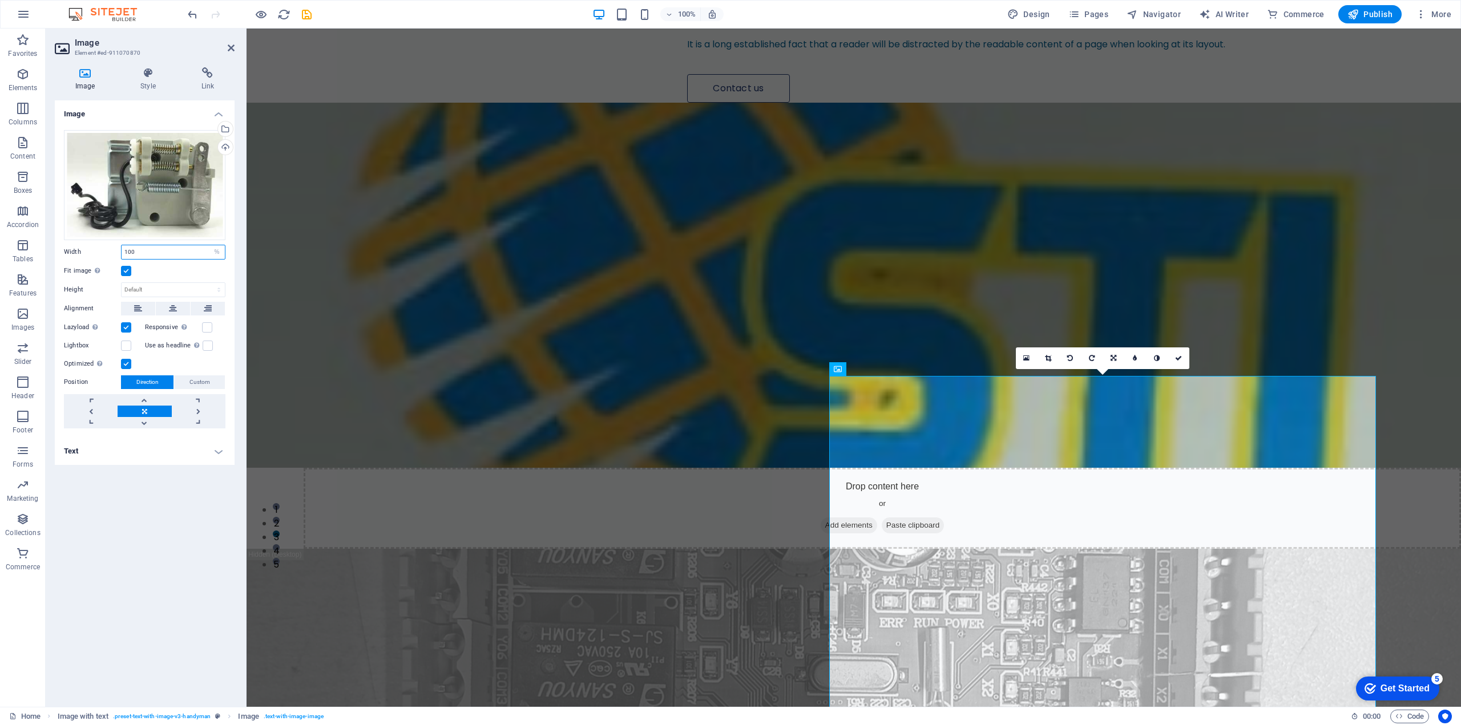
click at [151, 259] on input "100" at bounding box center [173, 252] width 103 height 14
click at [151, 378] on div "Drag files here, click to choose files or select files from Files or our free s…" at bounding box center [145, 279] width 180 height 317
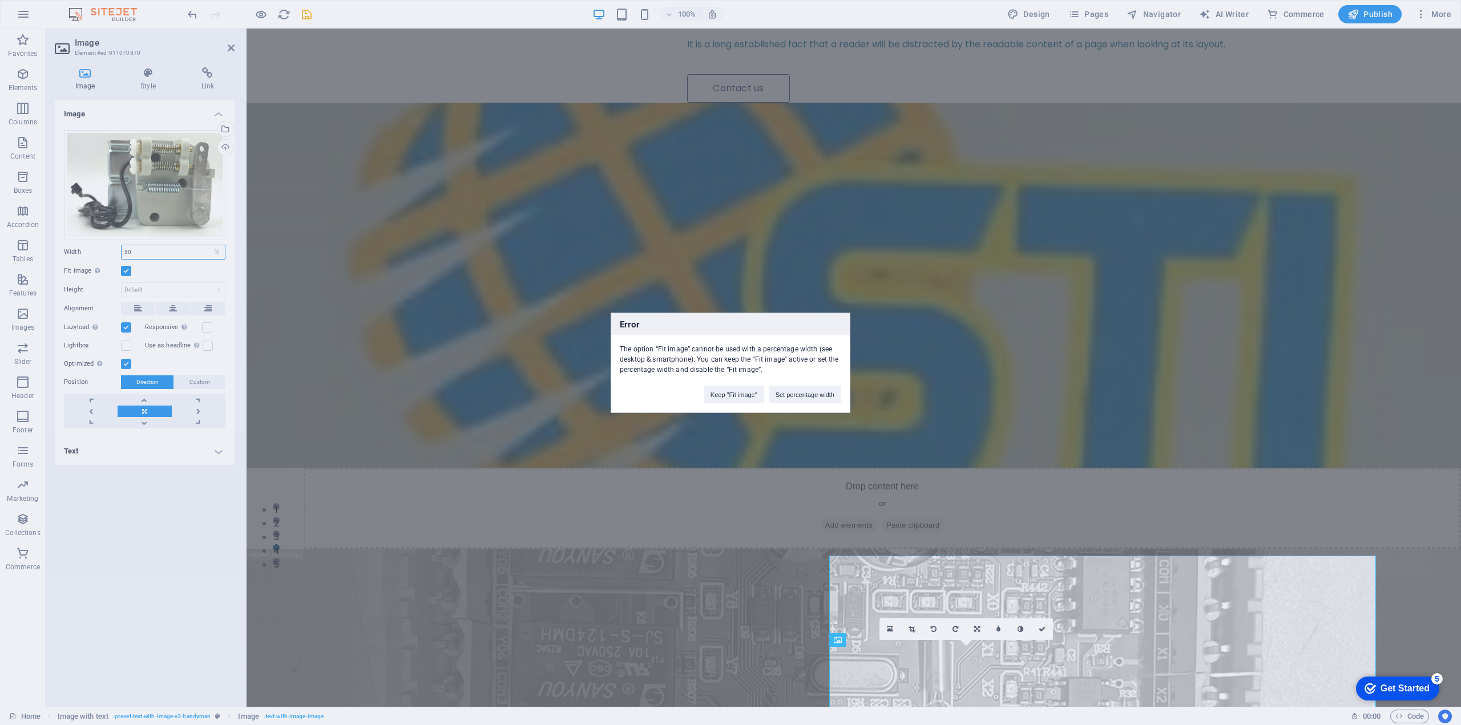
type input "50"
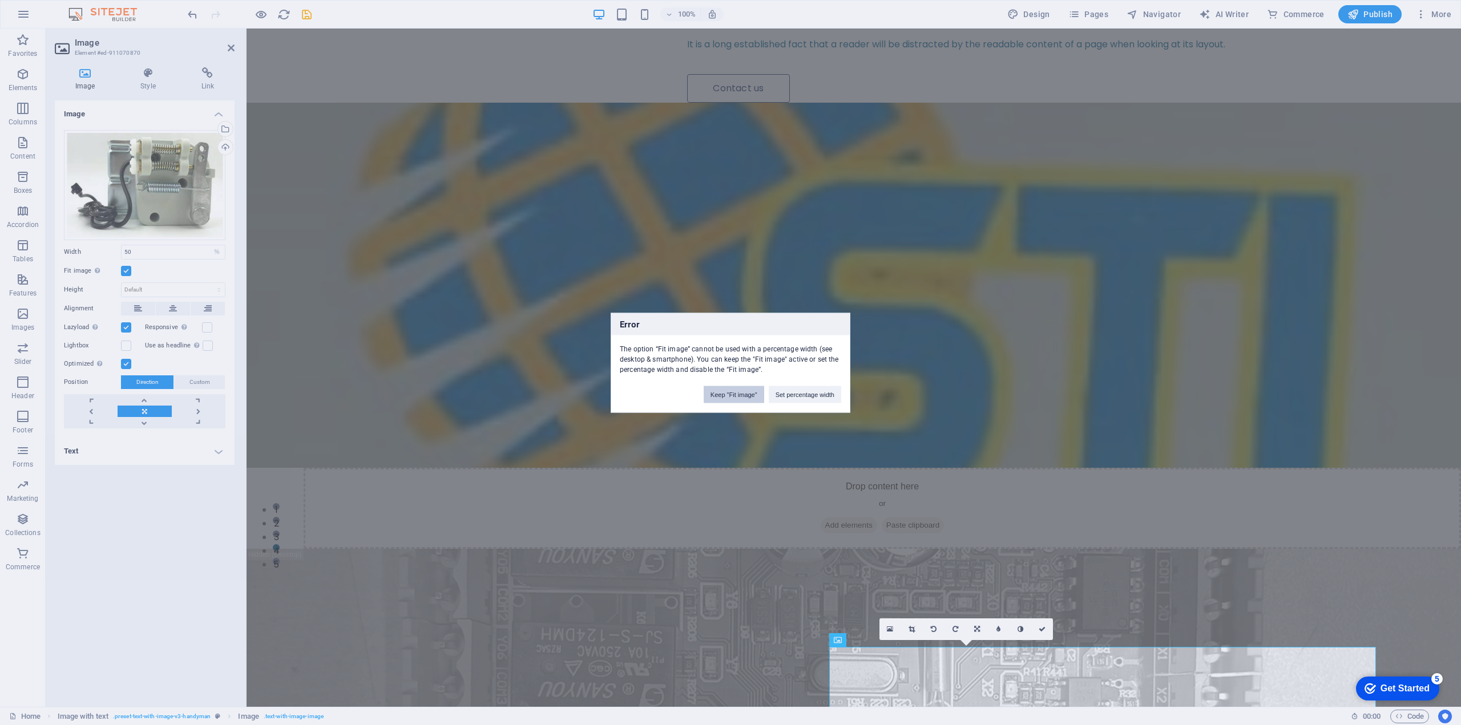
click at [745, 400] on button "Keep "Fit image"" at bounding box center [733, 394] width 60 height 17
select select "DISABLED_OPTION_VALUE"
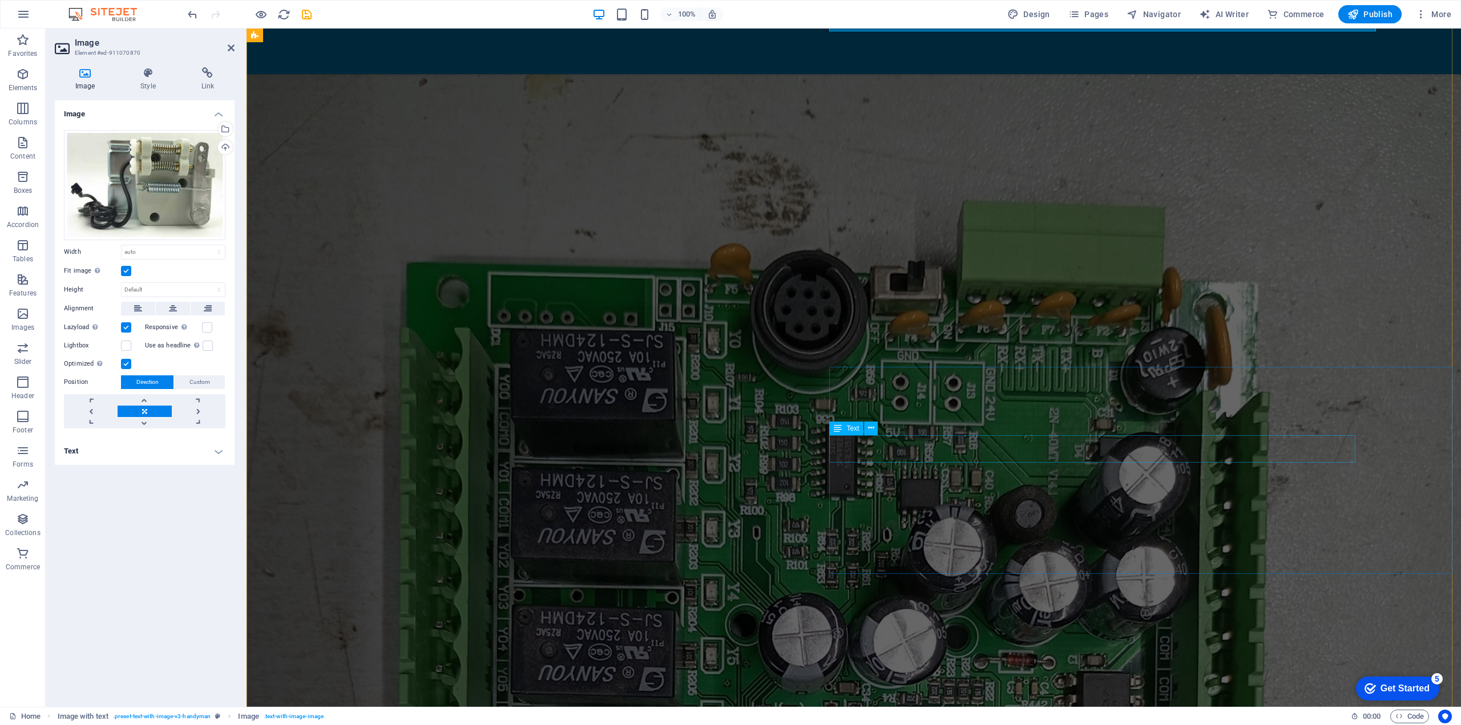
scroll to position [1183, 0]
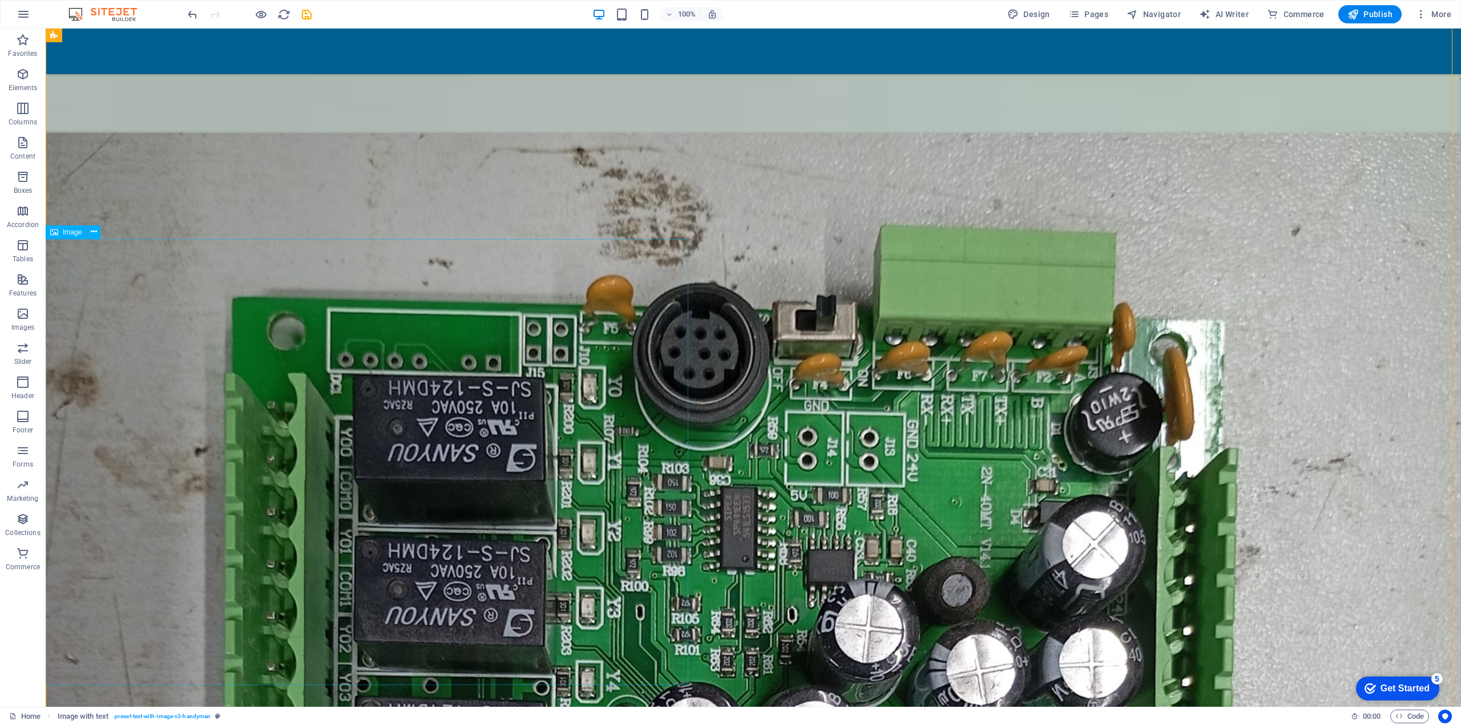
click at [0, 0] on icon at bounding box center [0, 0] width 0 height 0
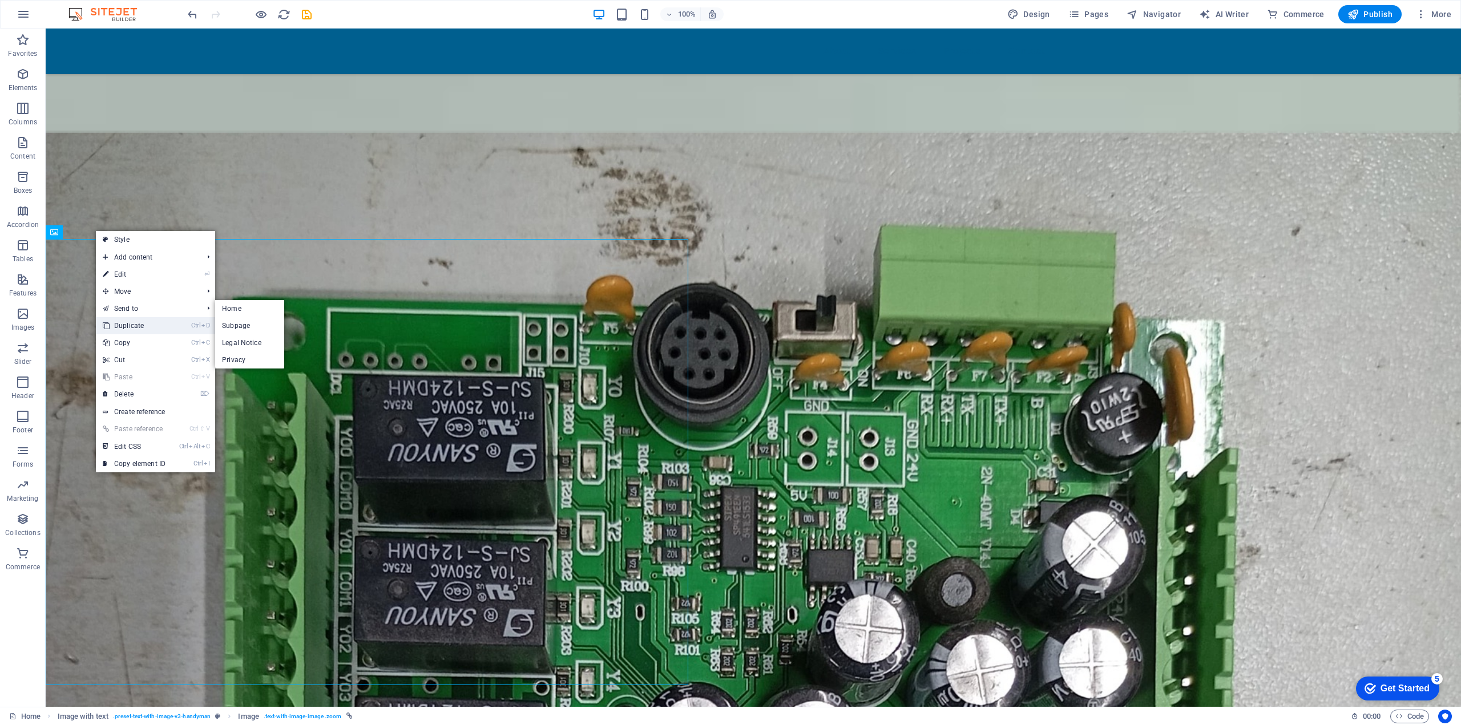
click at [139, 325] on link "Ctrl D Duplicate" at bounding box center [134, 325] width 76 height 17
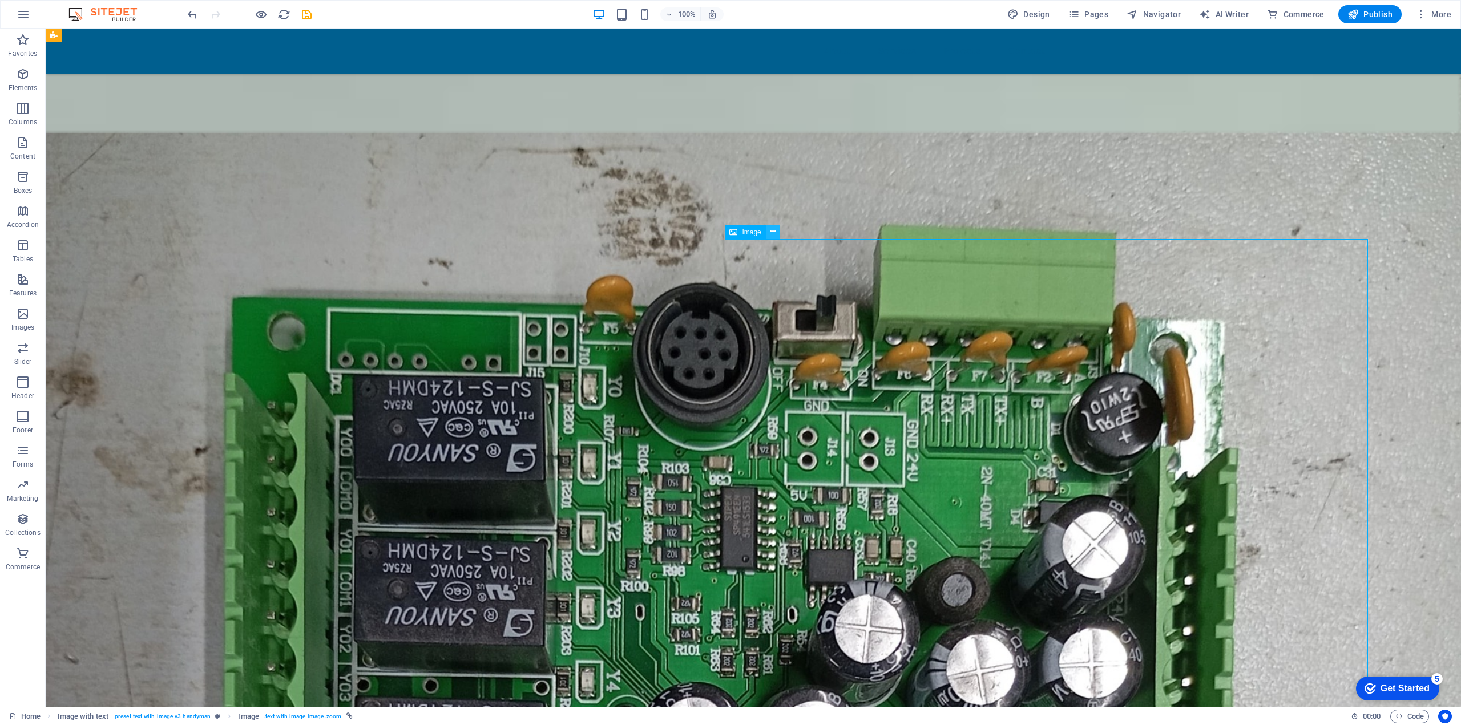
click at [772, 233] on icon at bounding box center [773, 232] width 6 height 12
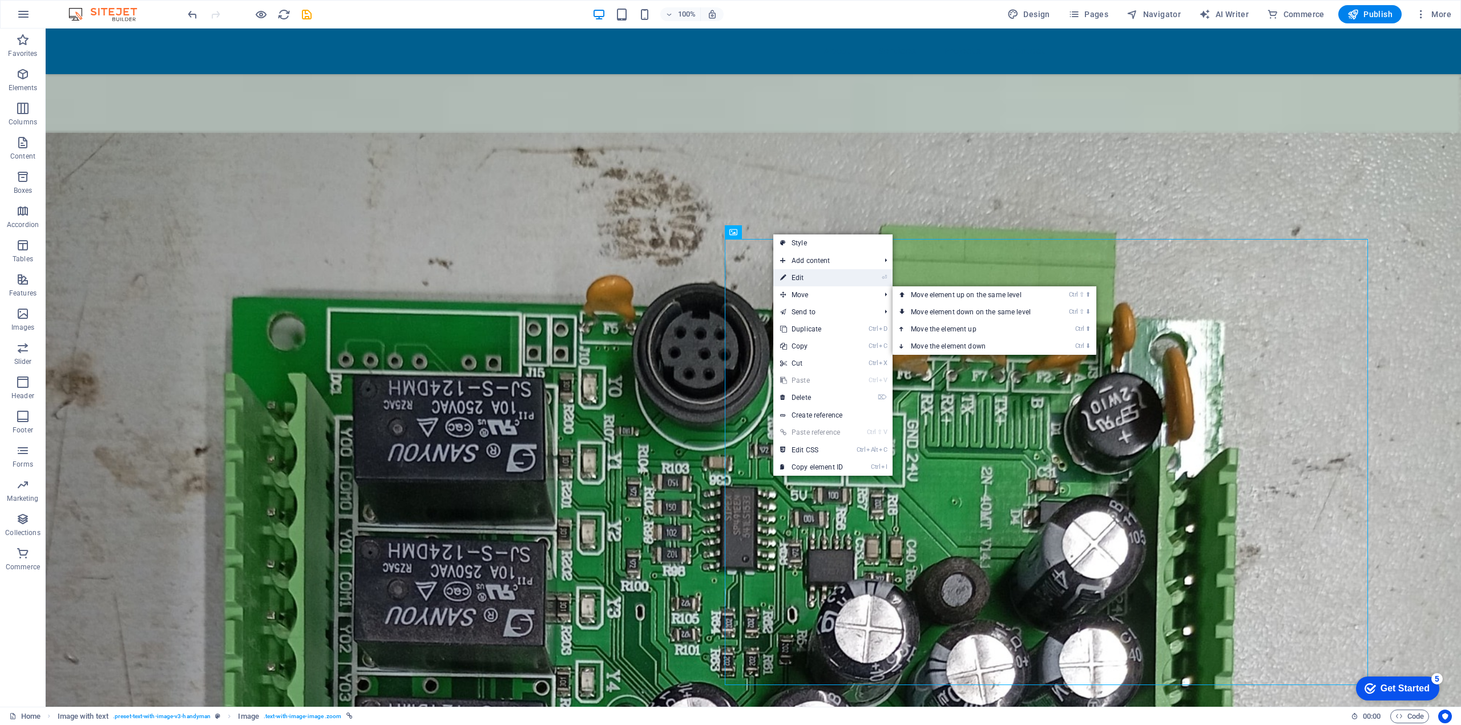
click at [802, 280] on link "⏎ Edit" at bounding box center [811, 277] width 76 height 17
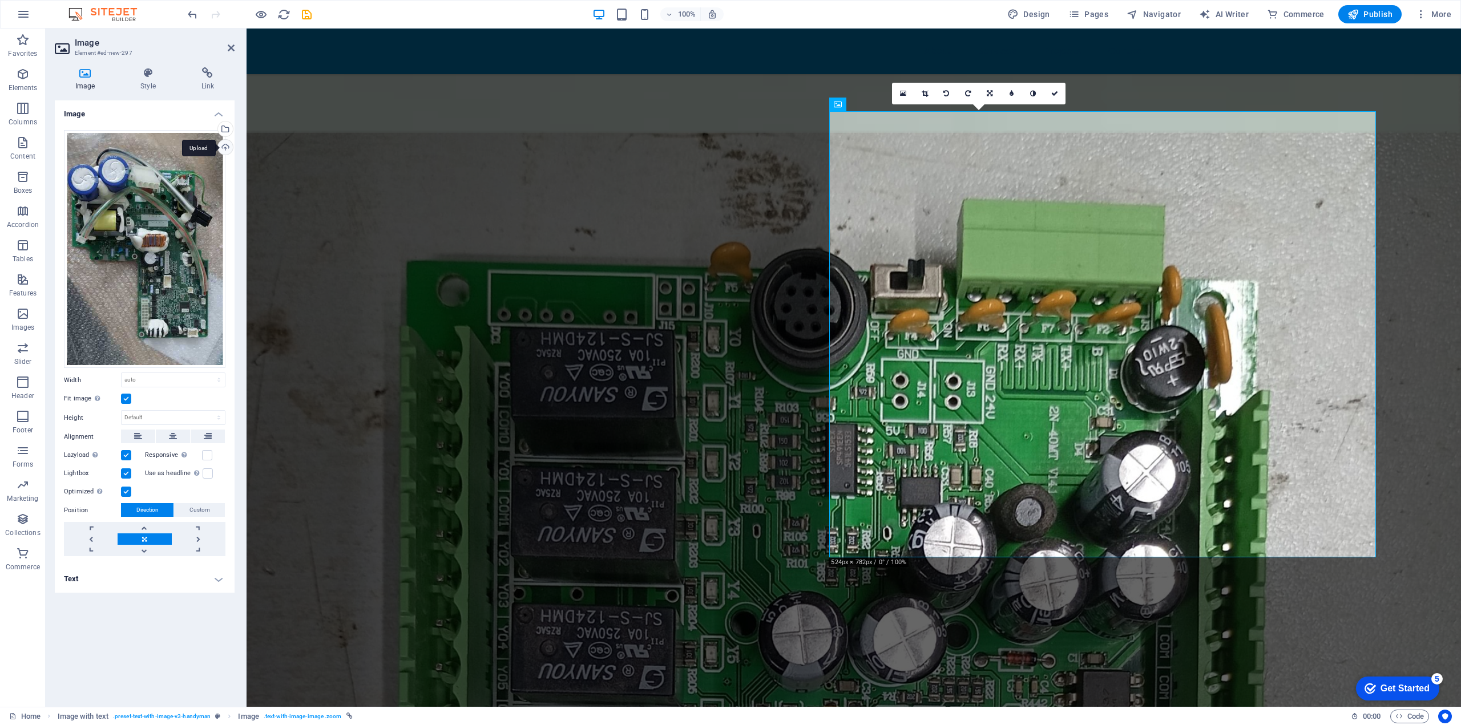
click at [223, 146] on div "Upload" at bounding box center [224, 148] width 17 height 17
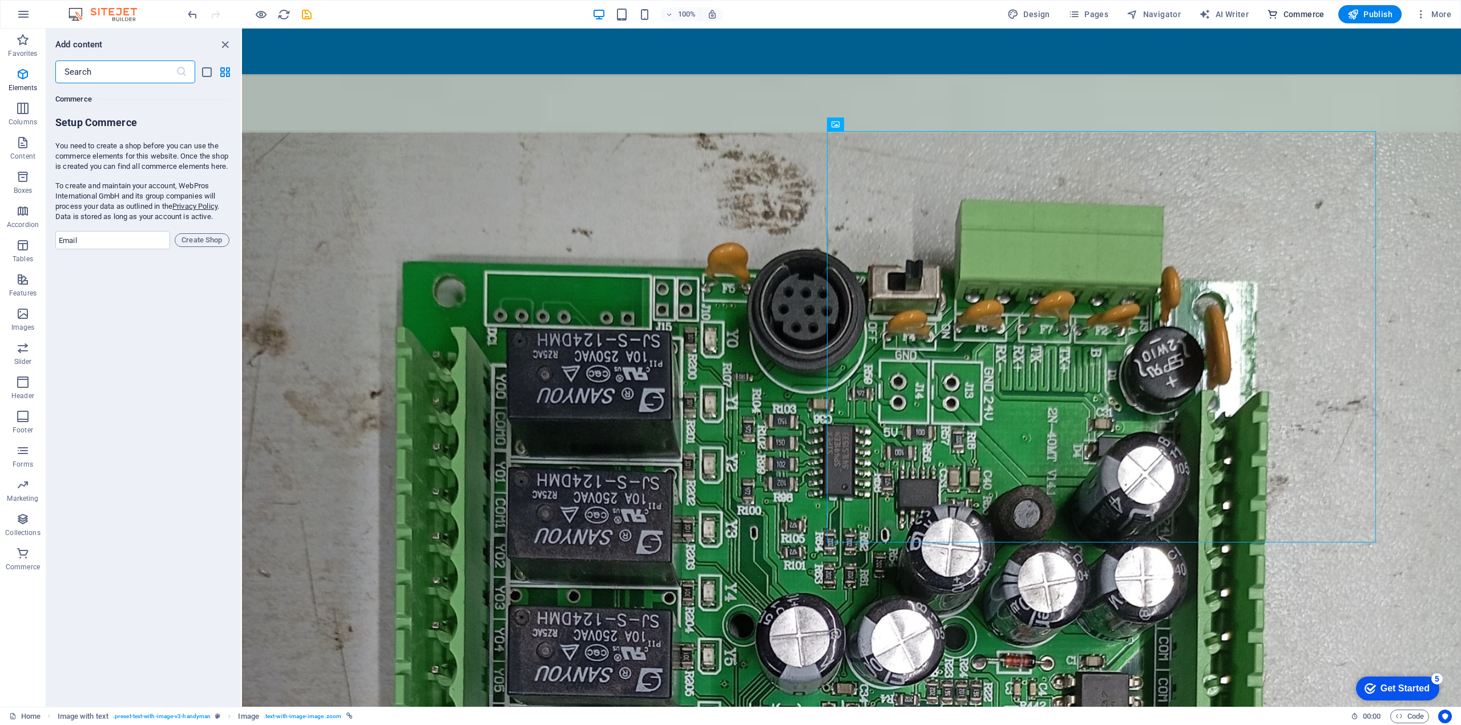
scroll to position [10995, 0]
click at [195, 247] on span "Create Shop" at bounding box center [202, 240] width 45 height 14
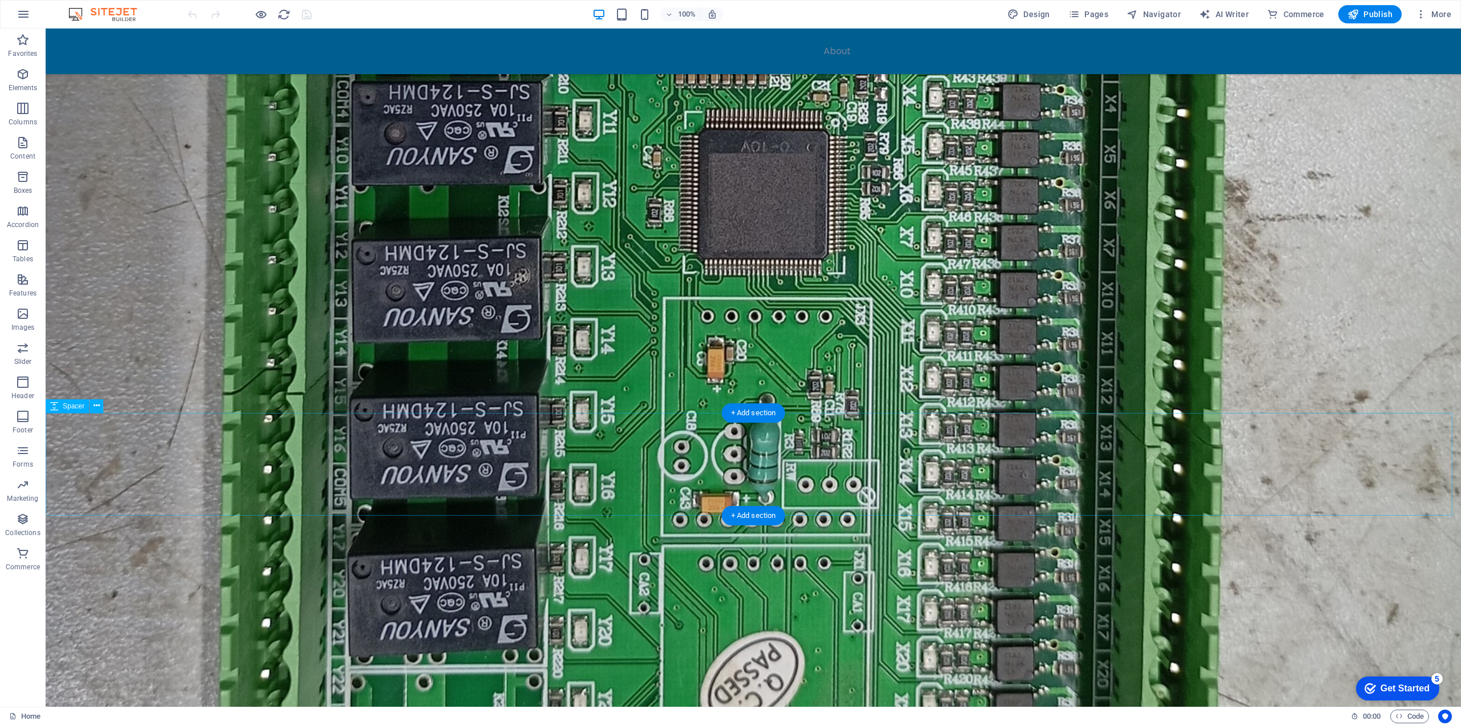
scroll to position [1883, 0]
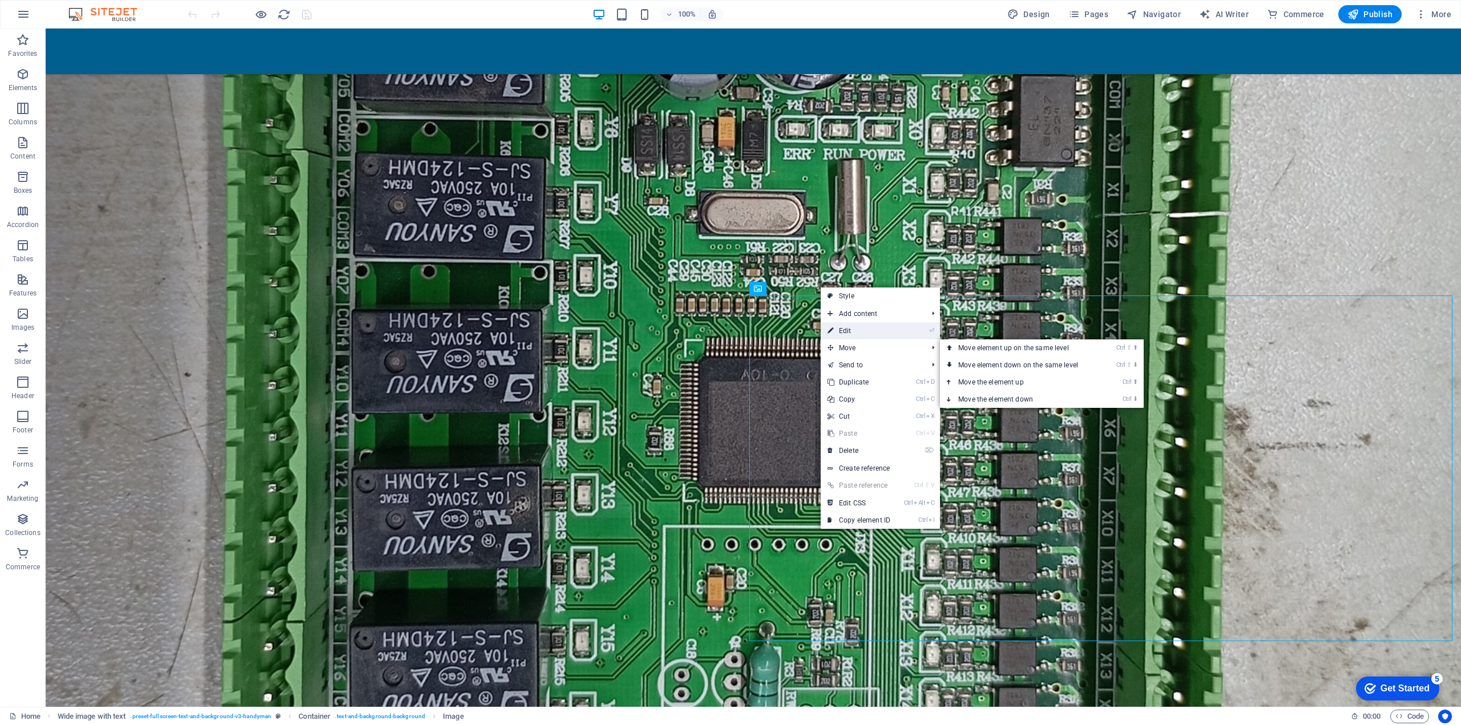
click at [0, 0] on link "⏎ Edit" at bounding box center [0, 0] width 0 height 0
select select "%"
select select "px"
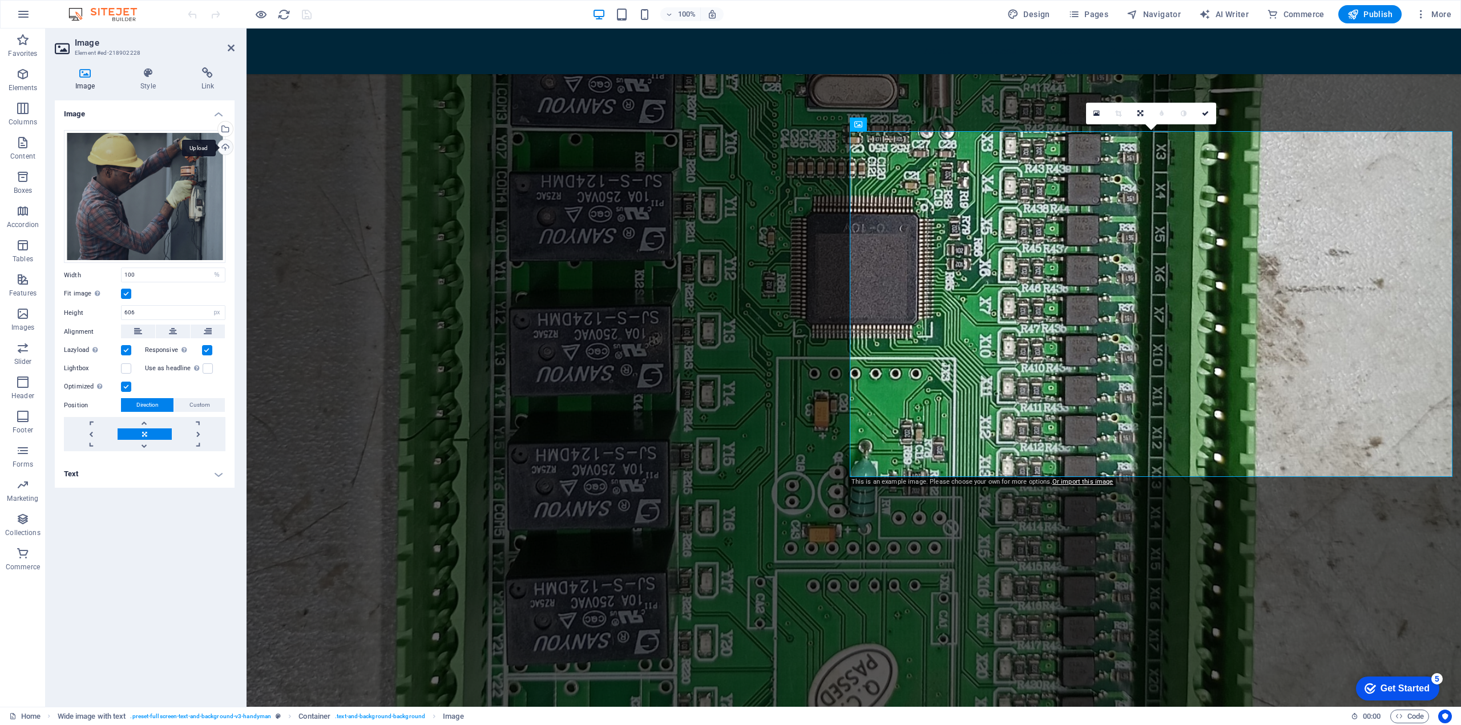
click at [227, 148] on div "Upload" at bounding box center [224, 148] width 17 height 17
click at [143, 80] on h4 "Style" at bounding box center [150, 79] width 60 height 24
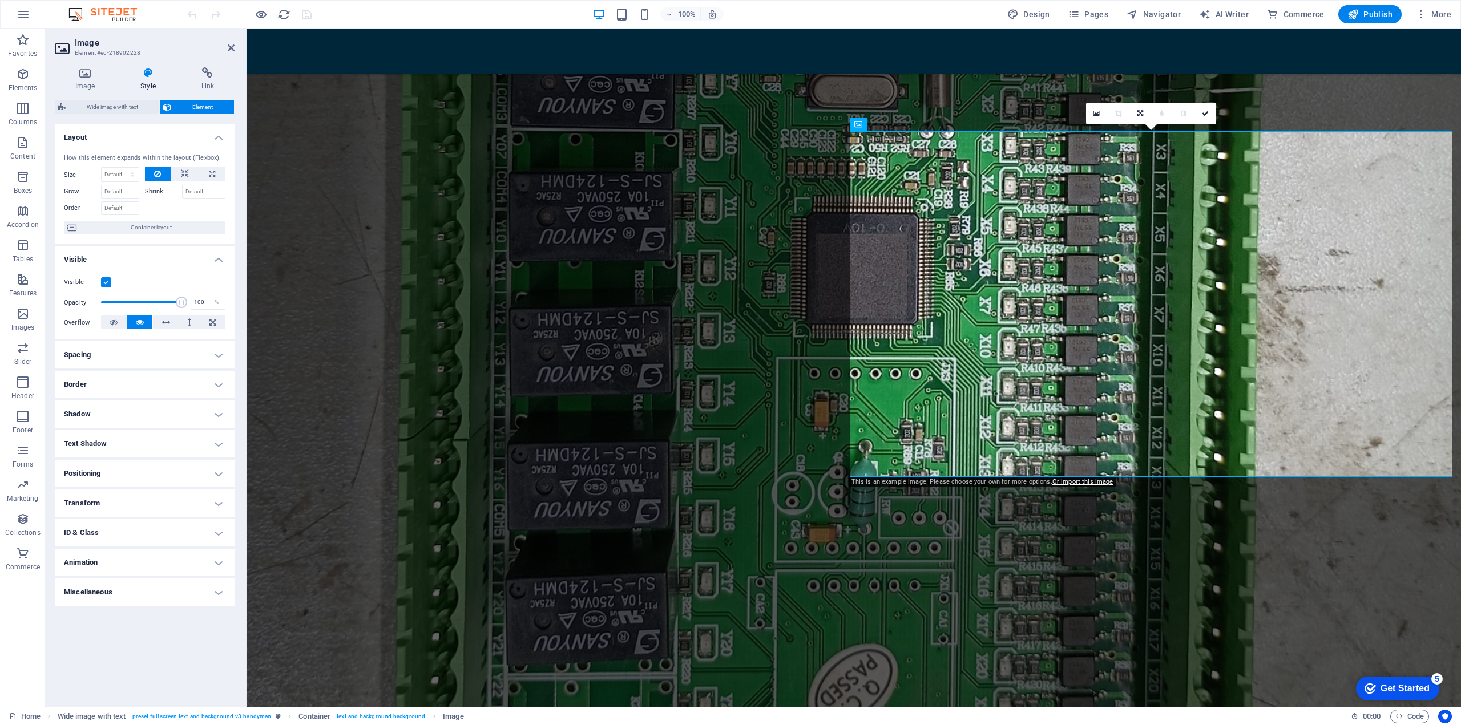
click at [214, 500] on h4 "Transform" at bounding box center [145, 503] width 180 height 27
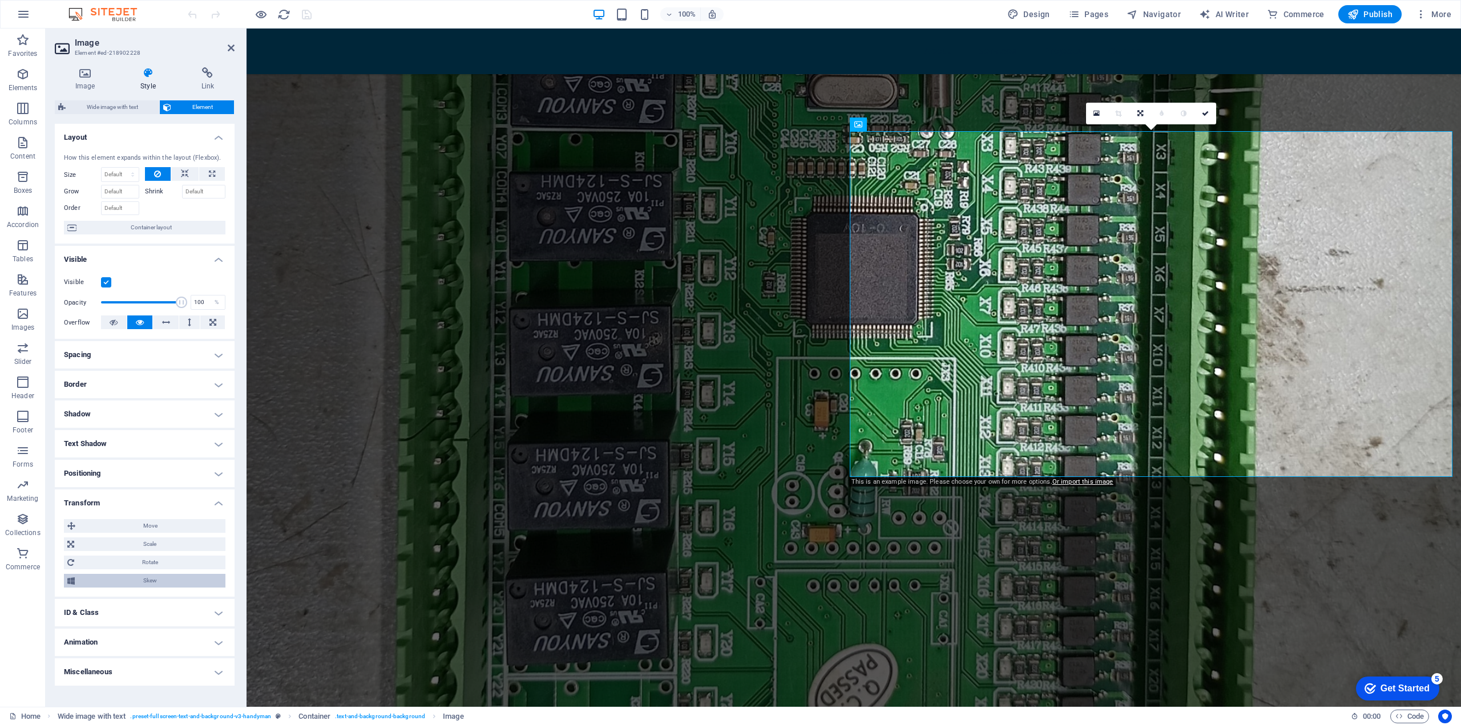
click at [104, 583] on span "Skew" at bounding box center [150, 581] width 144 height 14
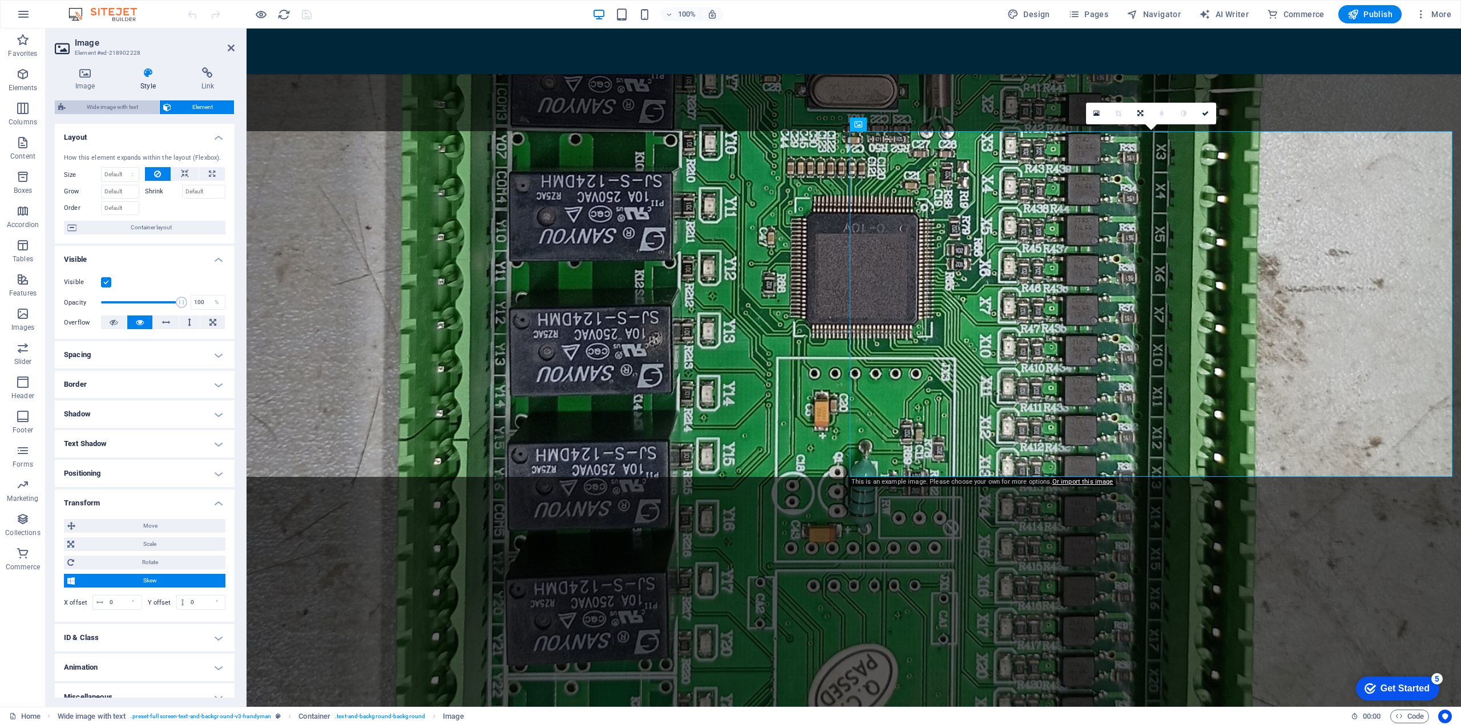
click at [112, 110] on span "Wide image with text" at bounding box center [112, 107] width 87 height 14
select select "%"
select select "preset-fullscreen-text-and-background-v3-handyman"
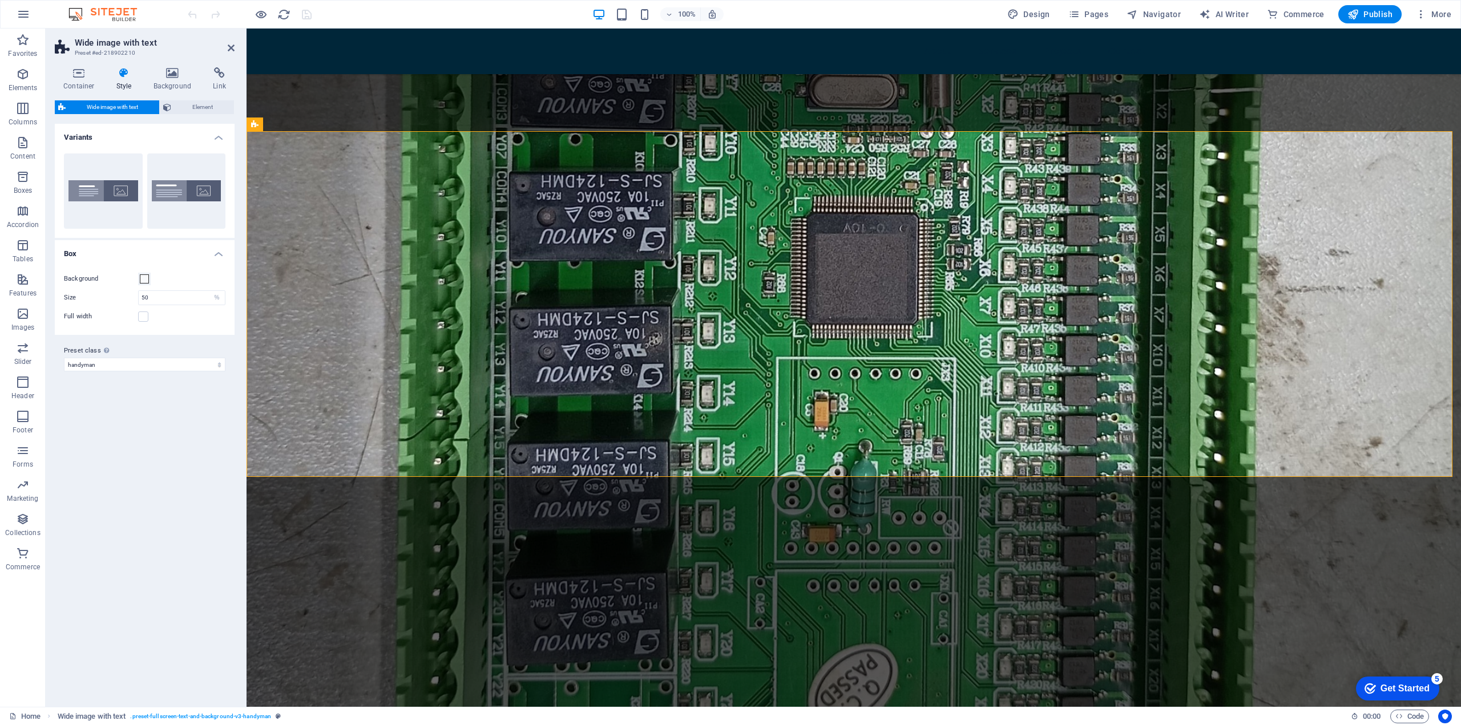
click at [124, 83] on h4 "Style" at bounding box center [126, 79] width 37 height 24
click at [168, 75] on icon at bounding box center [172, 72] width 55 height 11
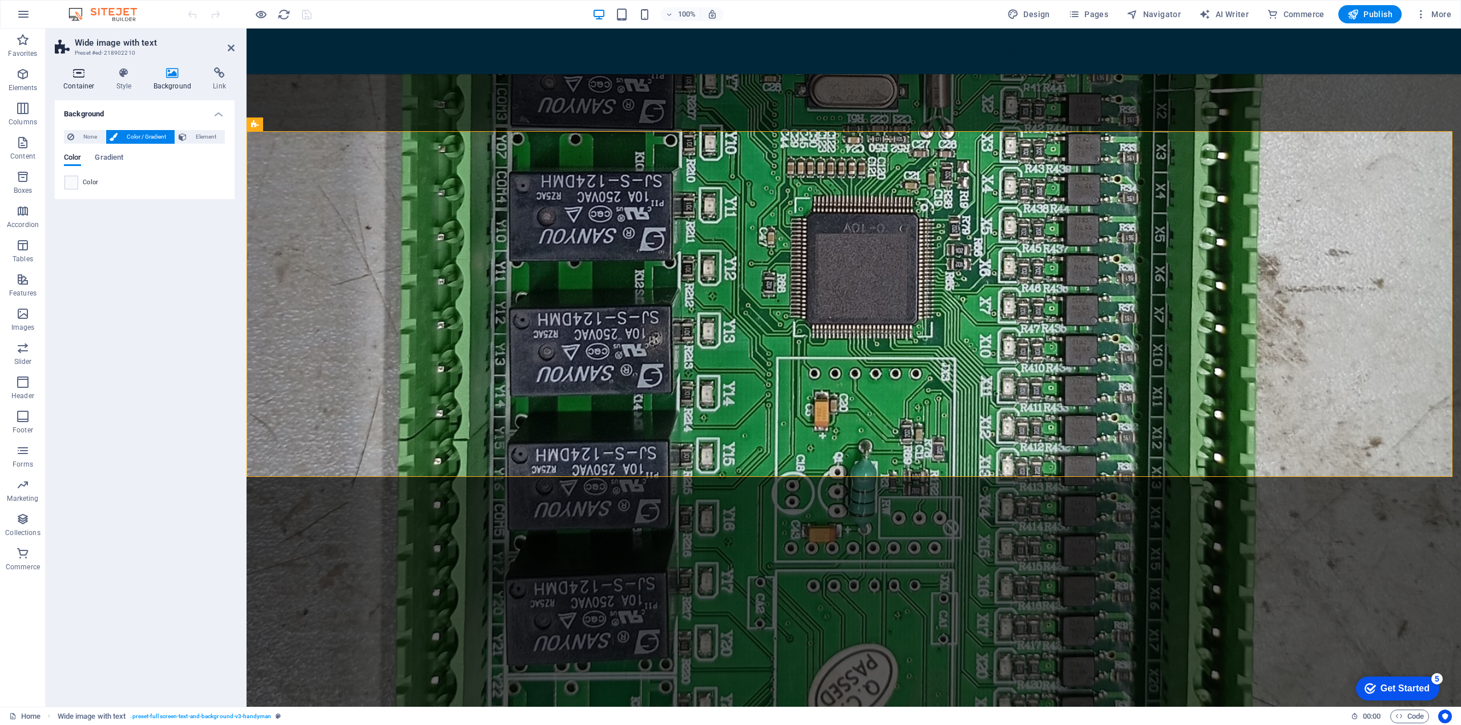
click at [79, 75] on icon at bounding box center [79, 72] width 48 height 11
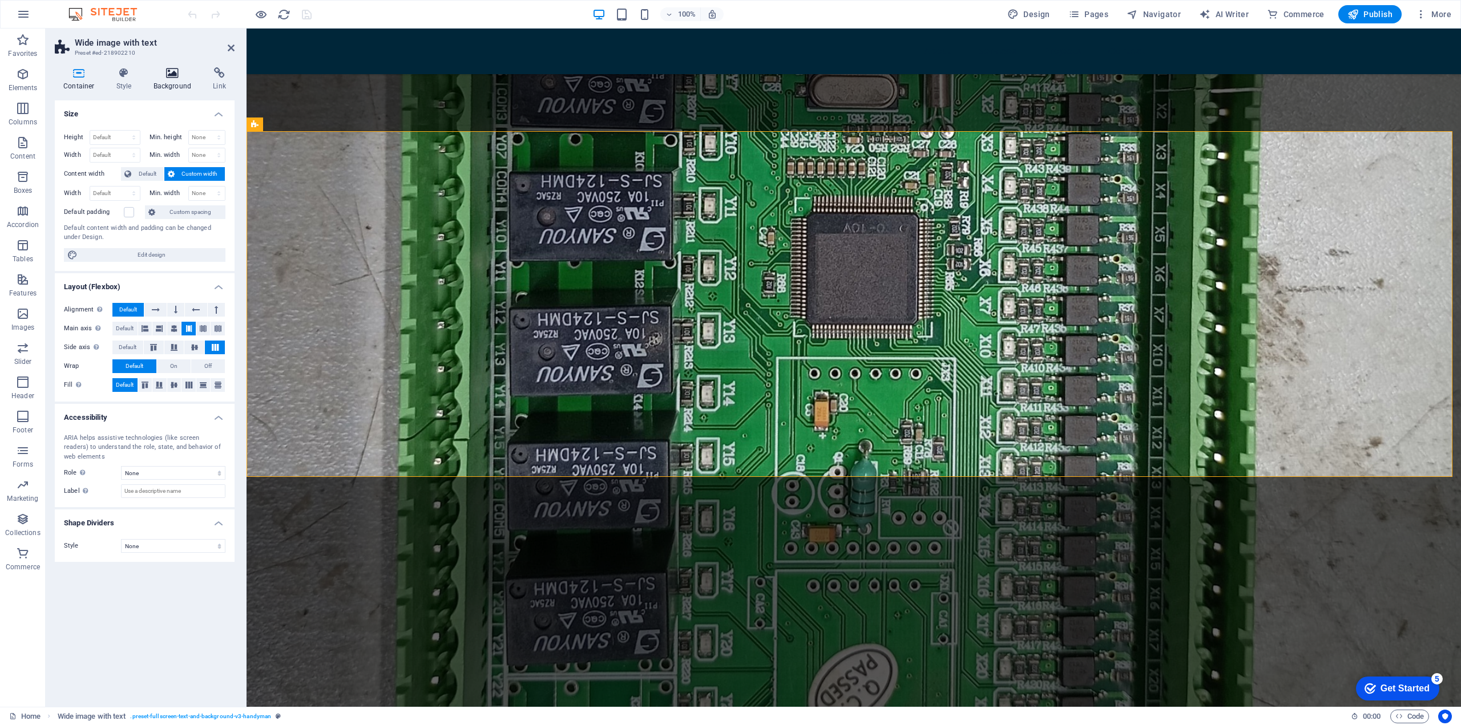
click at [164, 81] on h4 "Background" at bounding box center [175, 79] width 60 height 24
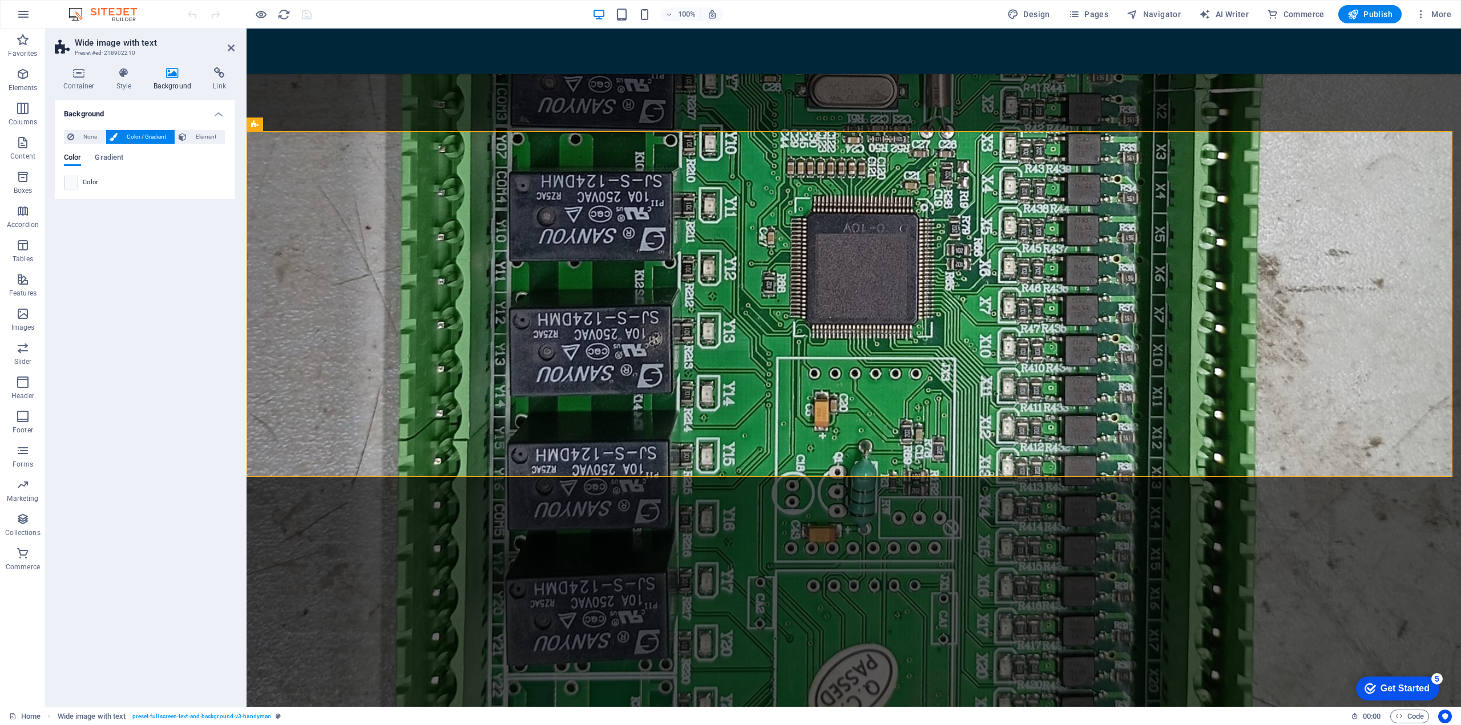
click at [122, 60] on div "Container Style Background Link Size Height Default px rem % vh vw Min. height …" at bounding box center [145, 382] width 198 height 649
click at [124, 78] on icon at bounding box center [124, 72] width 33 height 11
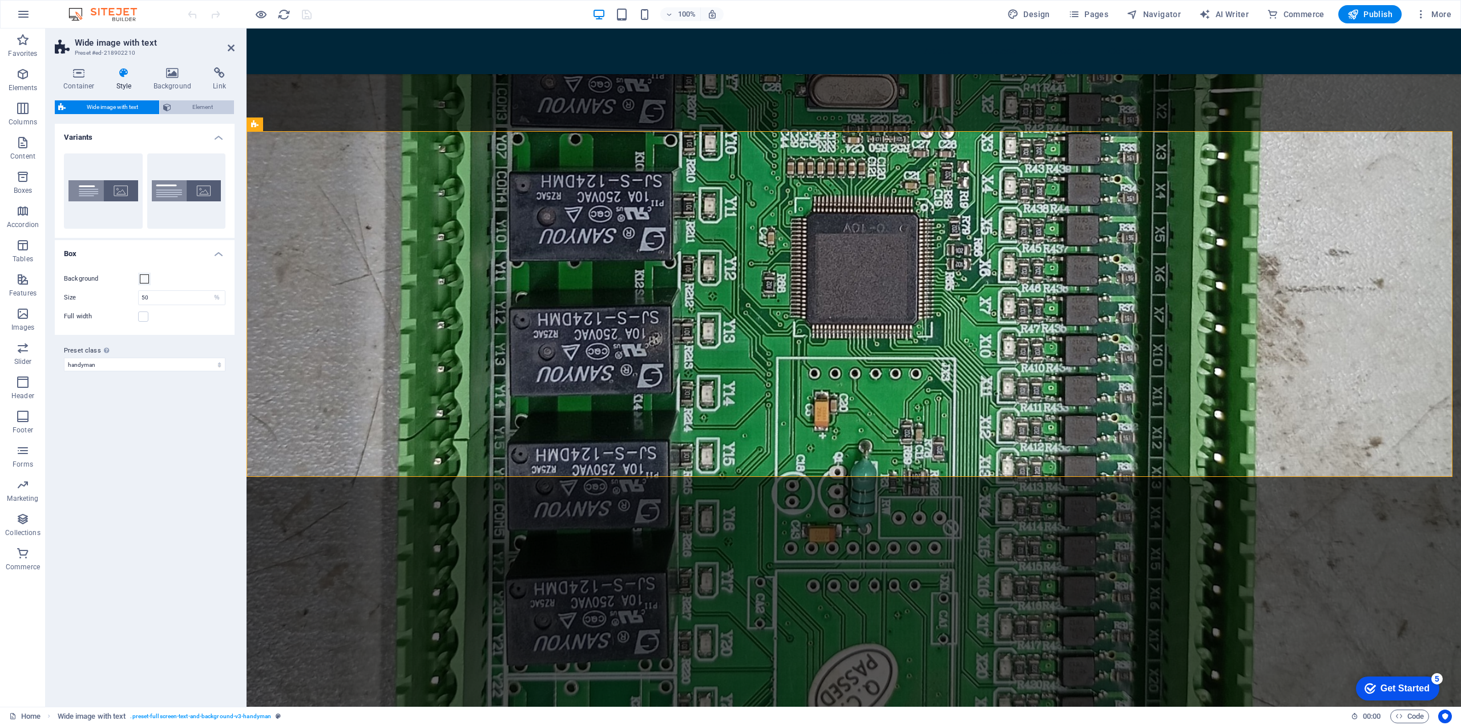
click at [189, 106] on span "Element" at bounding box center [203, 107] width 56 height 14
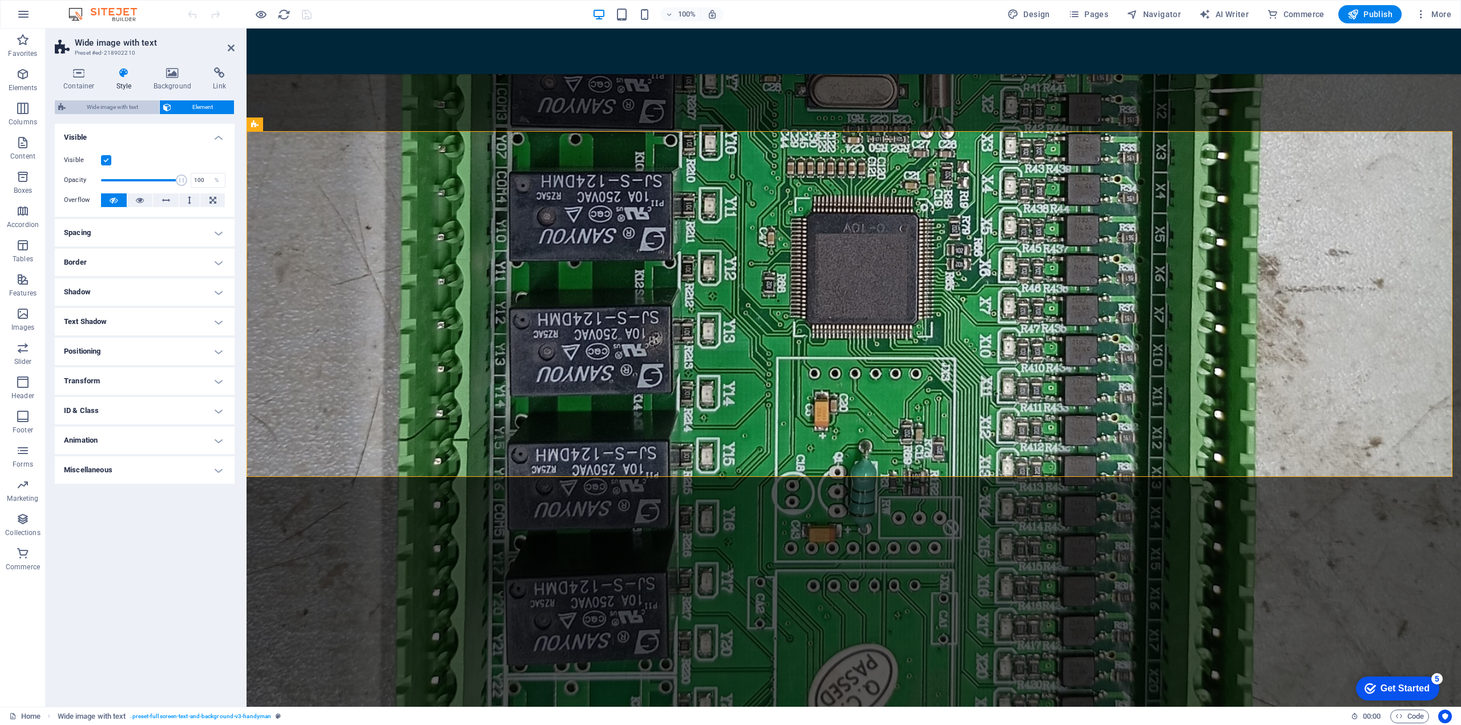
click at [118, 106] on span "Wide image with text" at bounding box center [112, 107] width 87 height 14
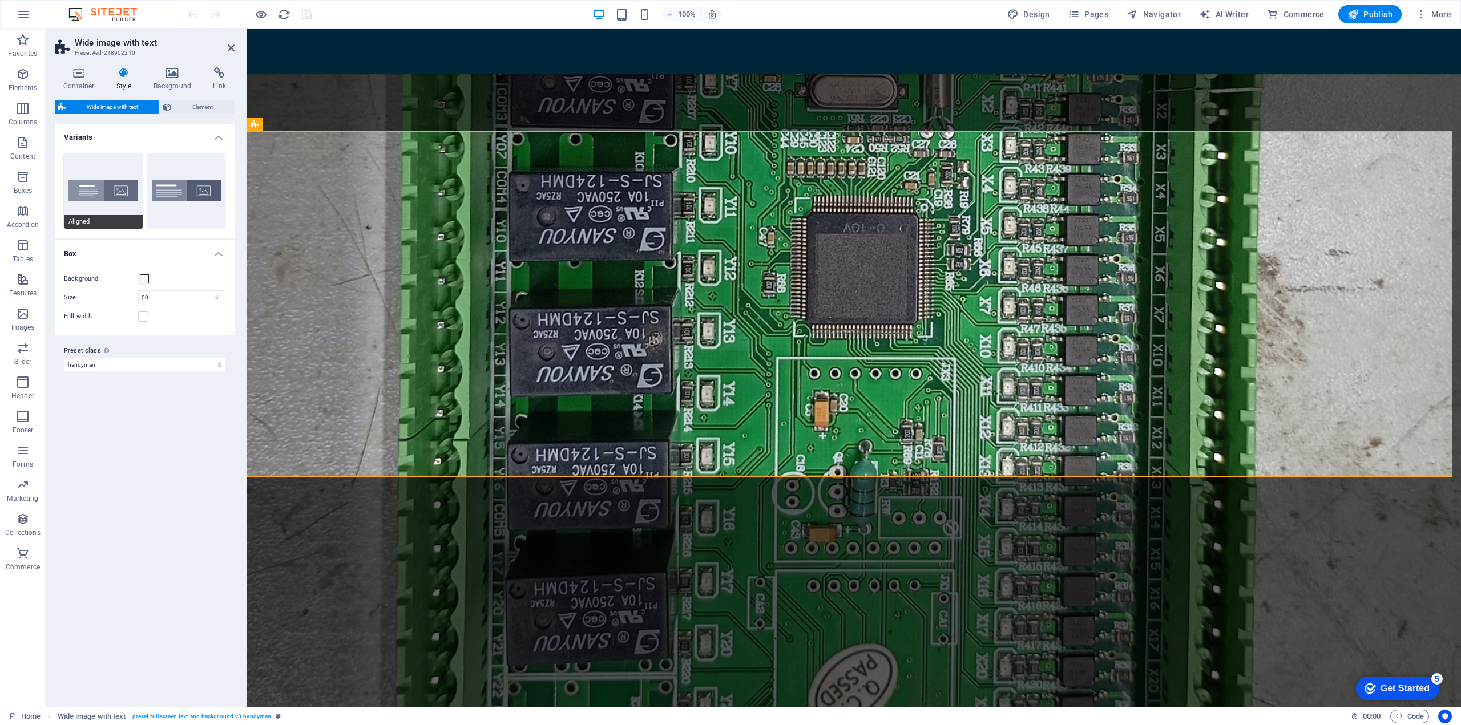
click at [119, 187] on button "Aligned" at bounding box center [103, 190] width 79 height 75
click at [151, 185] on button "Default" at bounding box center [186, 190] width 79 height 75
click at [127, 182] on button "Aligned" at bounding box center [103, 190] width 79 height 75
click at [82, 72] on icon at bounding box center [79, 72] width 48 height 11
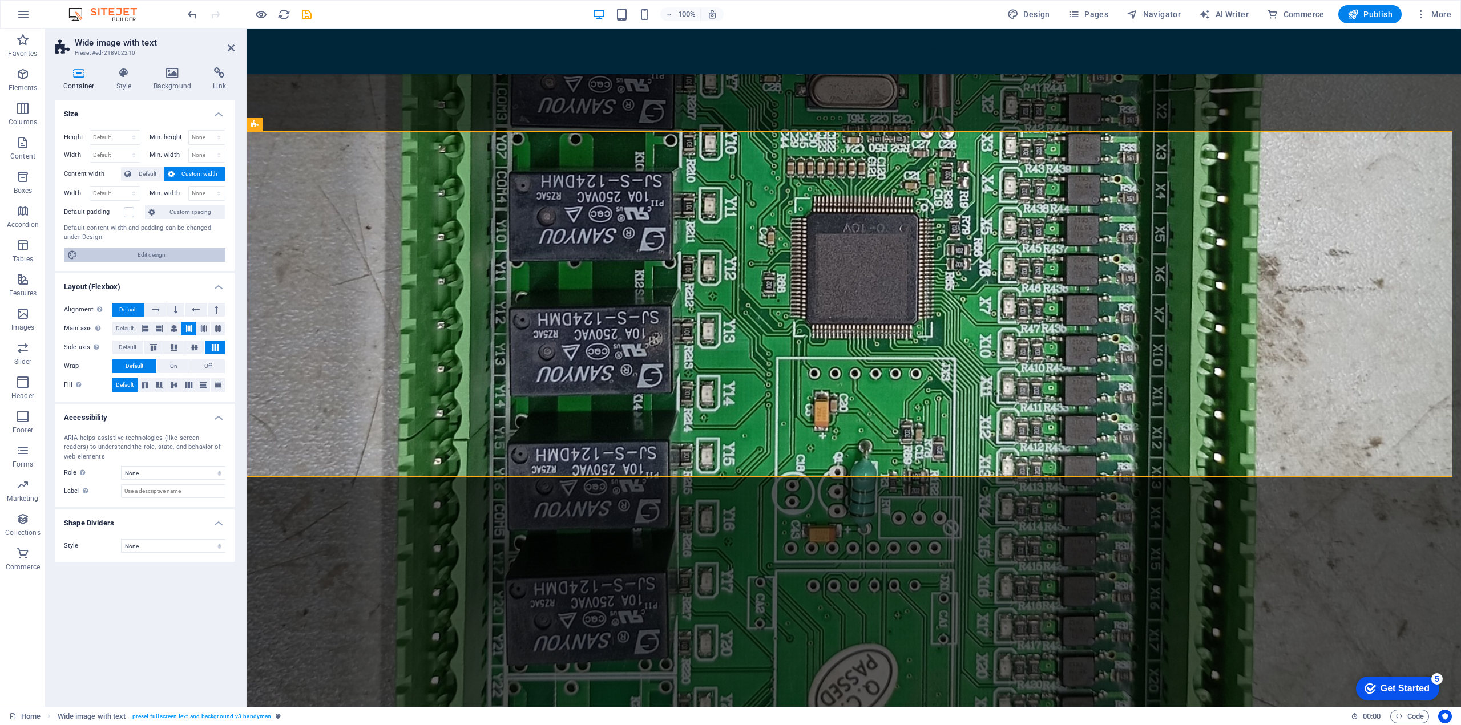
click at [150, 255] on span "Edit design" at bounding box center [151, 255] width 141 height 14
select select "px"
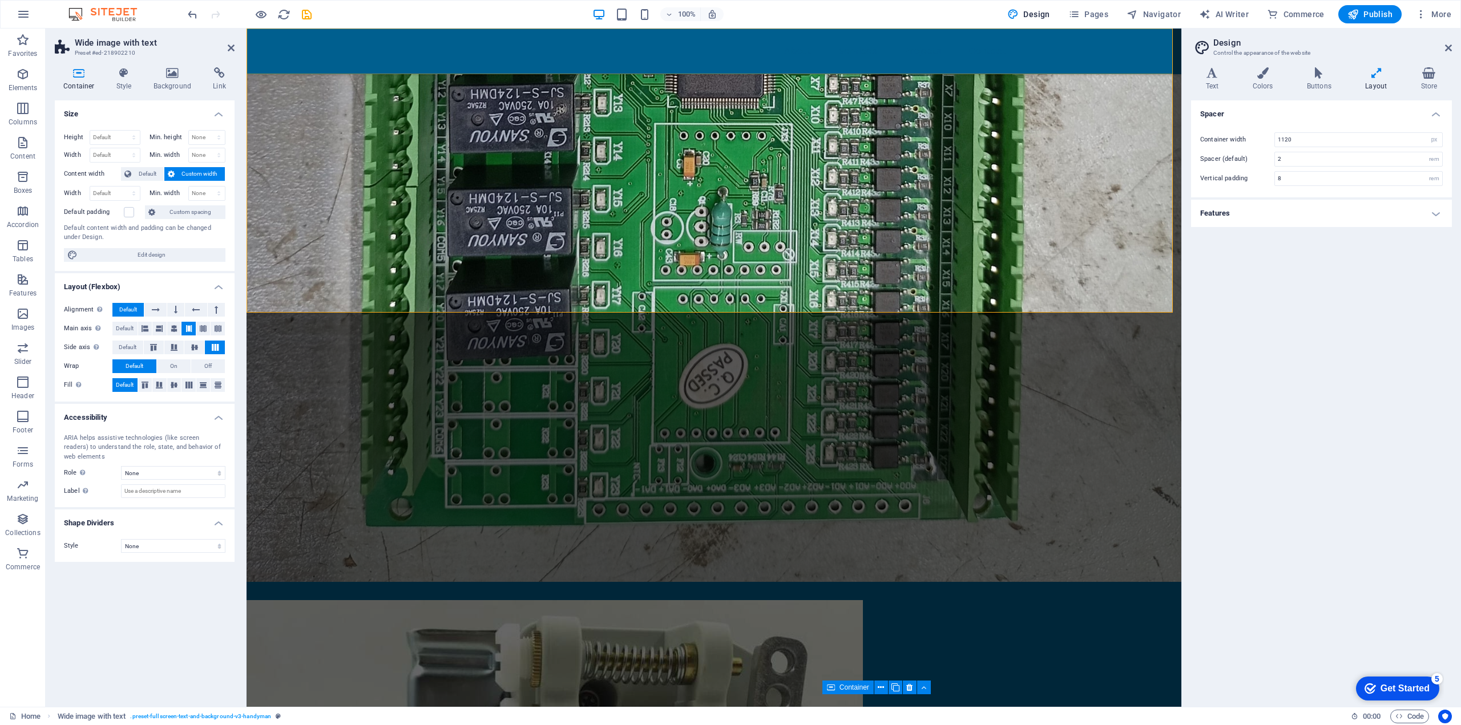
click at [362, 48] on div "About Services Projects Contact" at bounding box center [713, 52] width 935 height 46
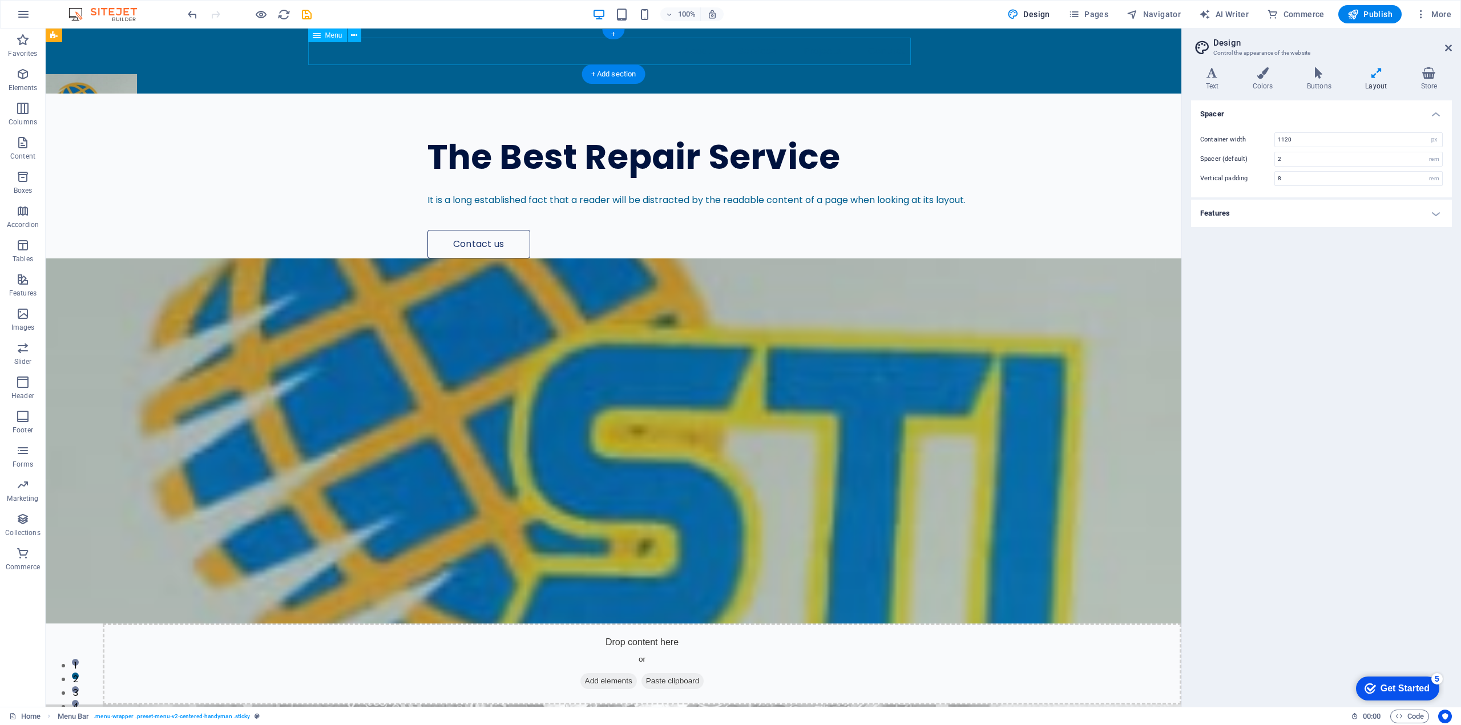
click at [312, 46] on nav "About Services Projects Contact" at bounding box center [613, 51] width 602 height 27
click at [260, 50] on div "About Services Projects Contact" at bounding box center [613, 52] width 1135 height 46
